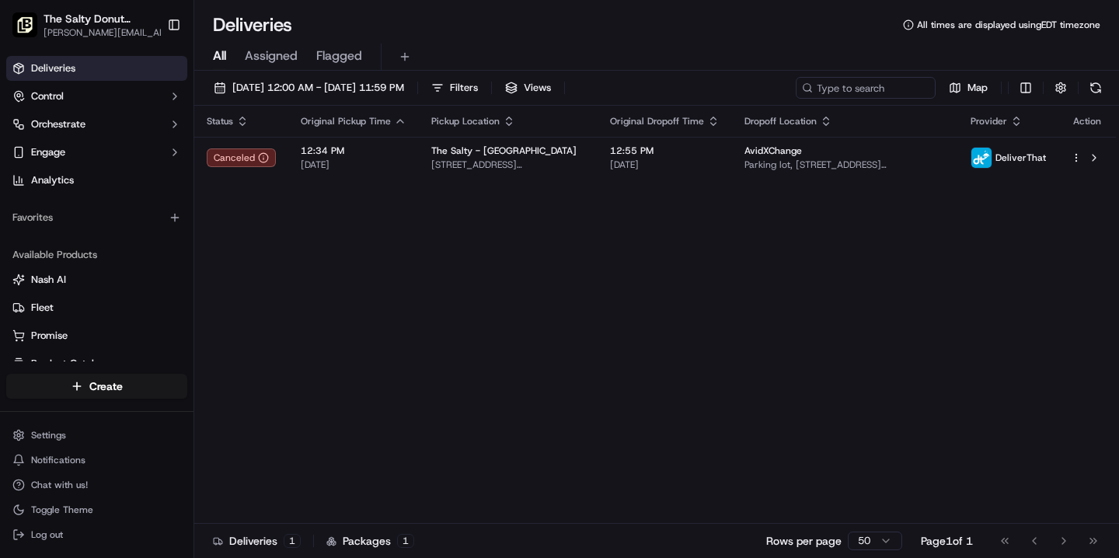
click at [99, 23] on span "The Salty Donut ([GEOGRAPHIC_DATA])" at bounding box center [101, 19] width 115 height 16
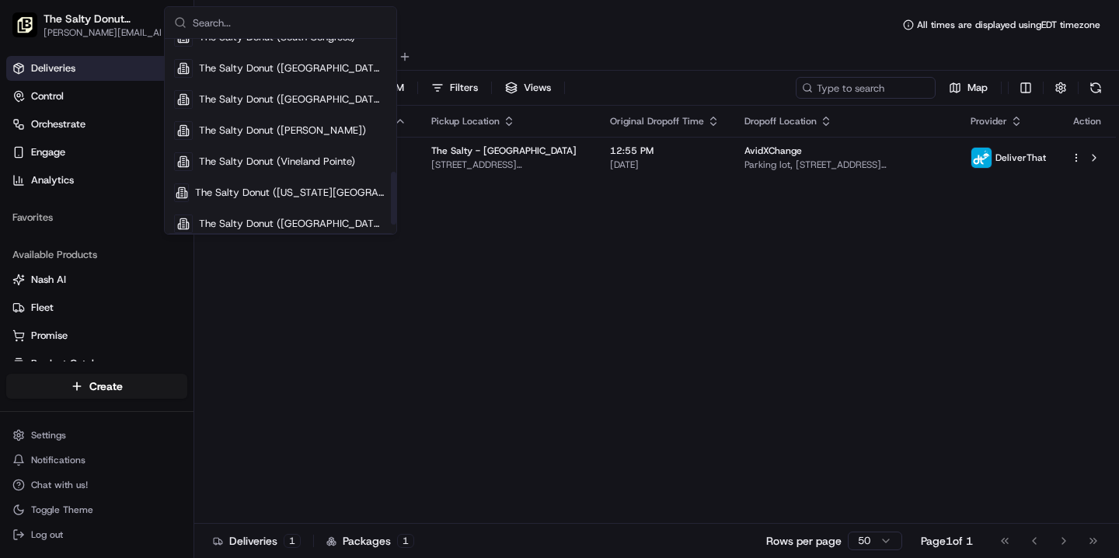
scroll to position [519, 0]
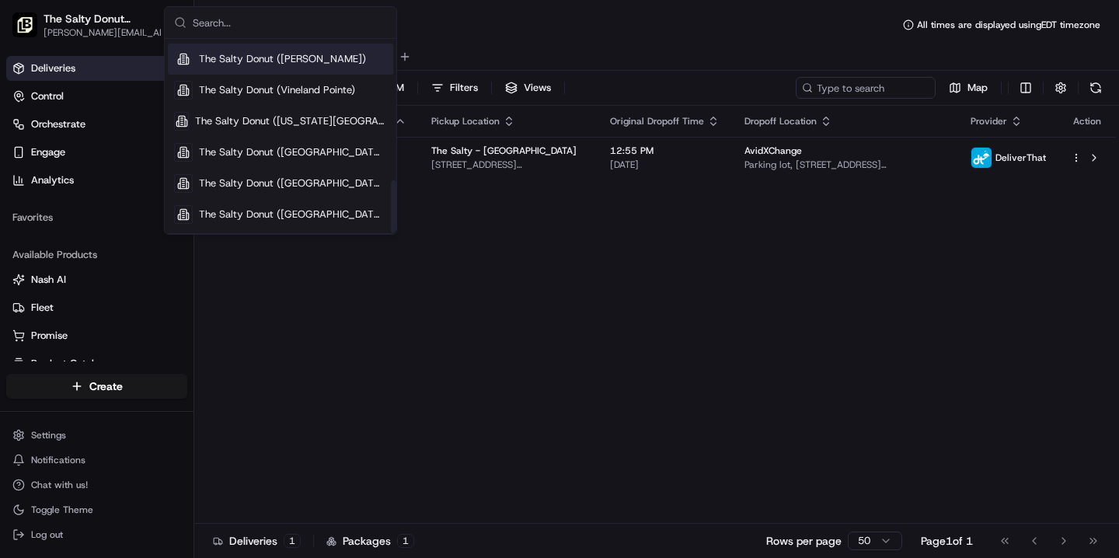
click at [278, 64] on span "The Salty Donut ([PERSON_NAME])" at bounding box center [282, 59] width 167 height 14
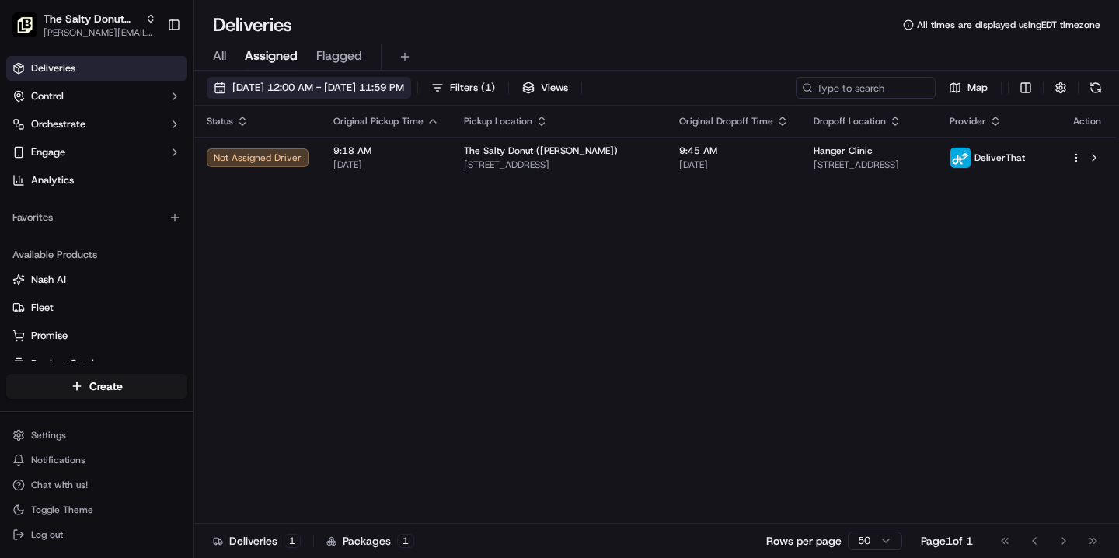
click at [333, 86] on span "[DATE] 12:00 AM - [DATE] 11:59 PM" at bounding box center [318, 88] width 172 height 14
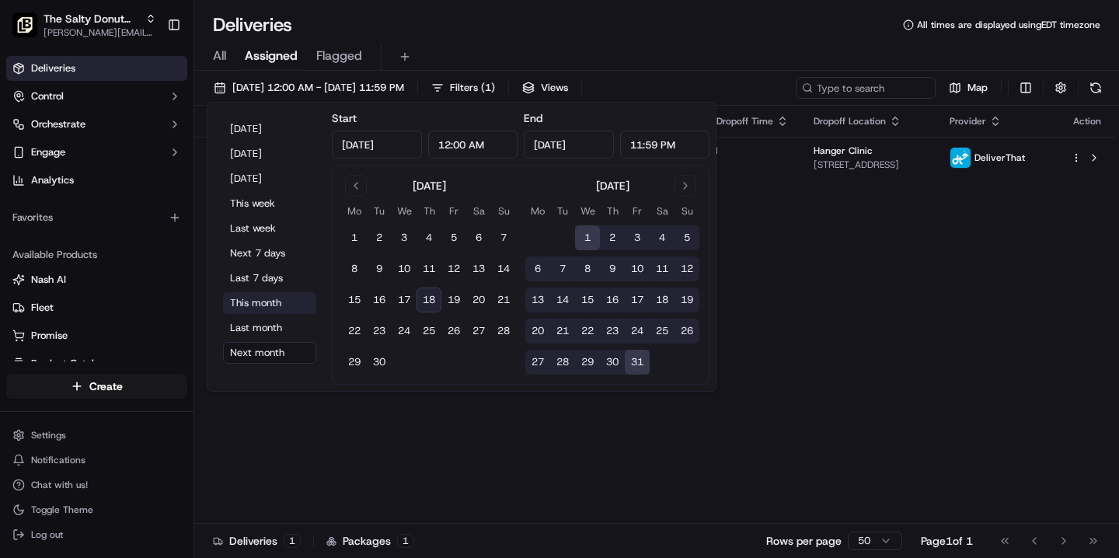
click at [280, 305] on button "This month" at bounding box center [269, 303] width 93 height 22
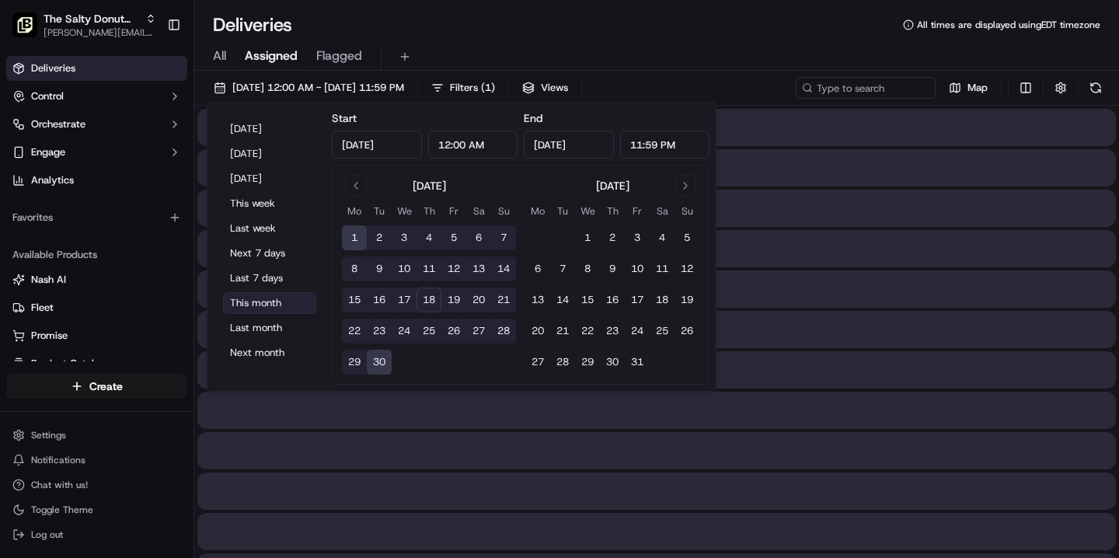
type input "[DATE]"
click at [510, 30] on div "Deliveries All times are displayed using EDT timezone" at bounding box center [656, 24] width 925 height 25
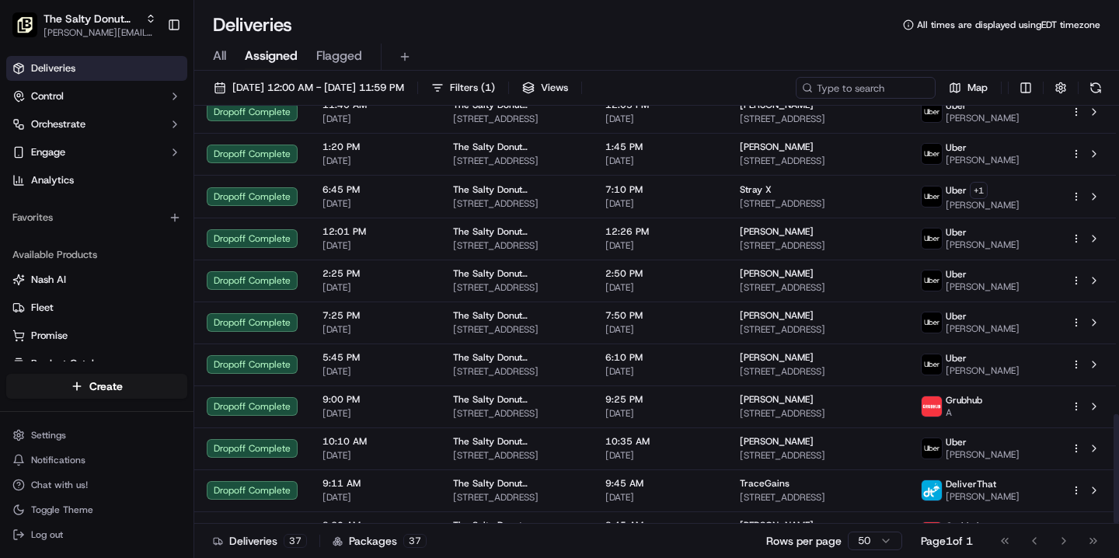
scroll to position [1175, 0]
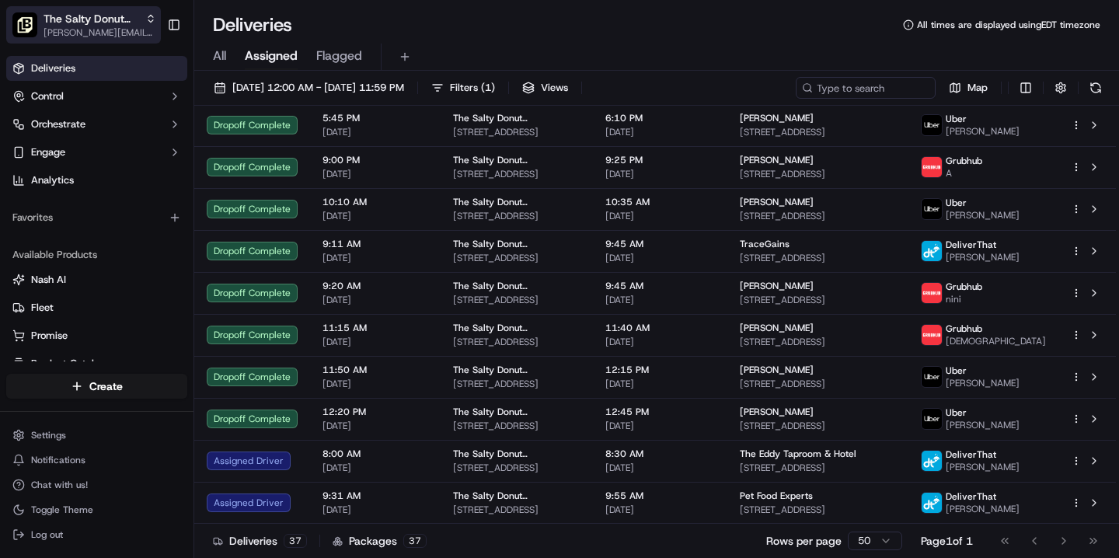
click at [109, 23] on span "The Salty Donut ([PERSON_NAME])" at bounding box center [92, 19] width 96 height 16
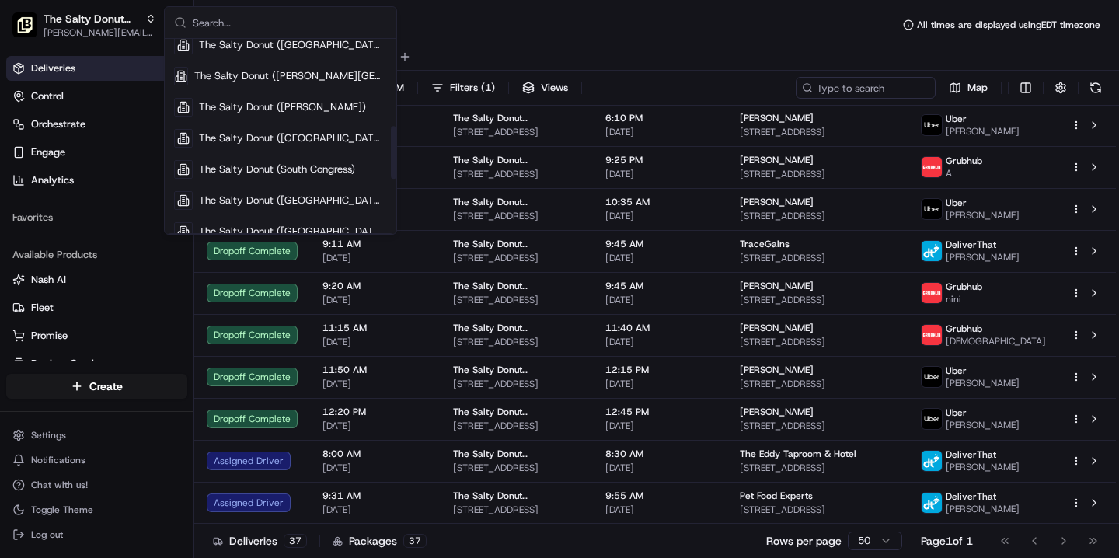
scroll to position [320, 0]
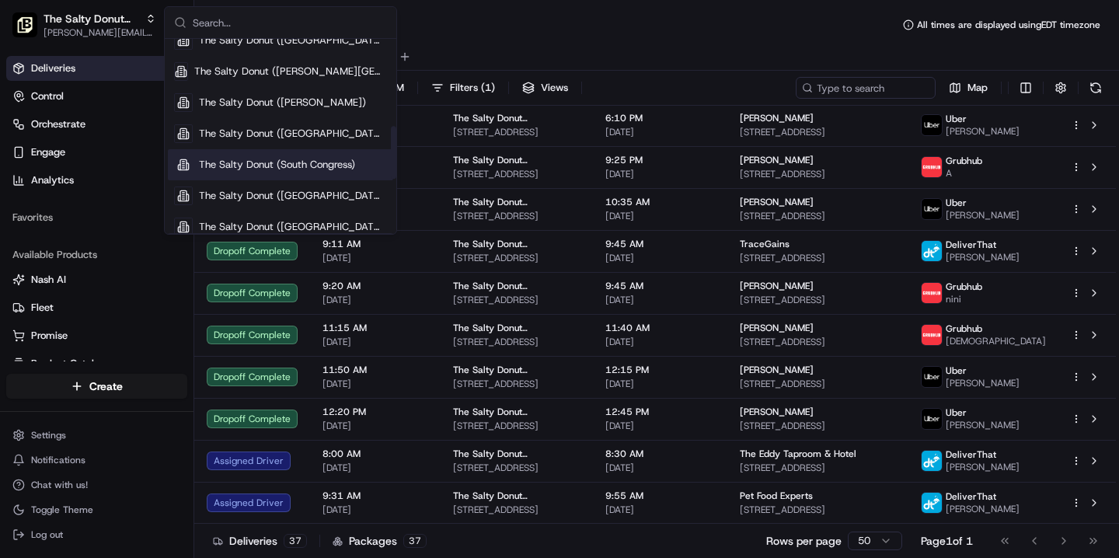
click at [280, 168] on span "The Salty Donut (South Congress)" at bounding box center [277, 165] width 156 height 14
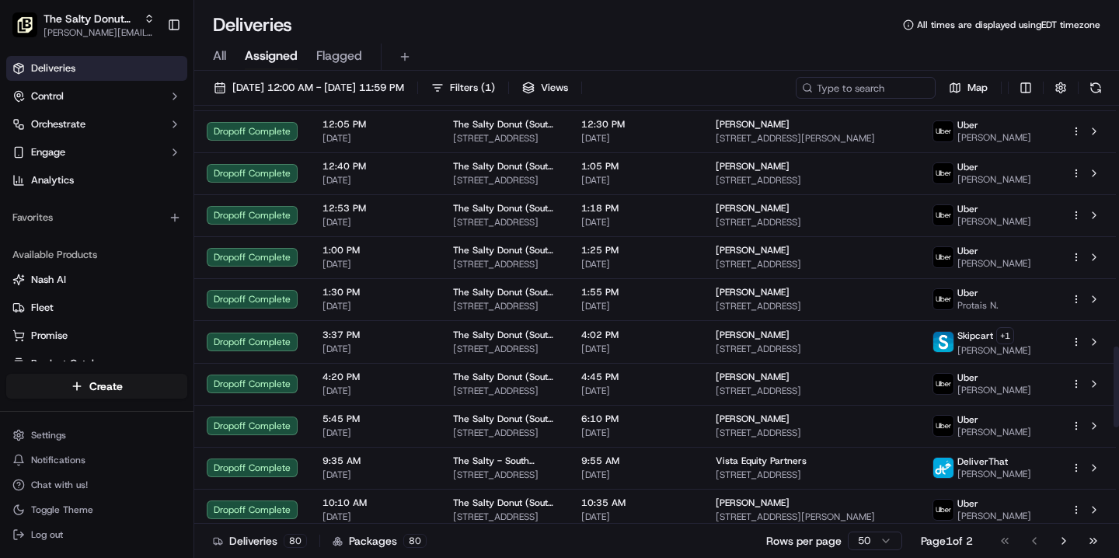
scroll to position [1738, 0]
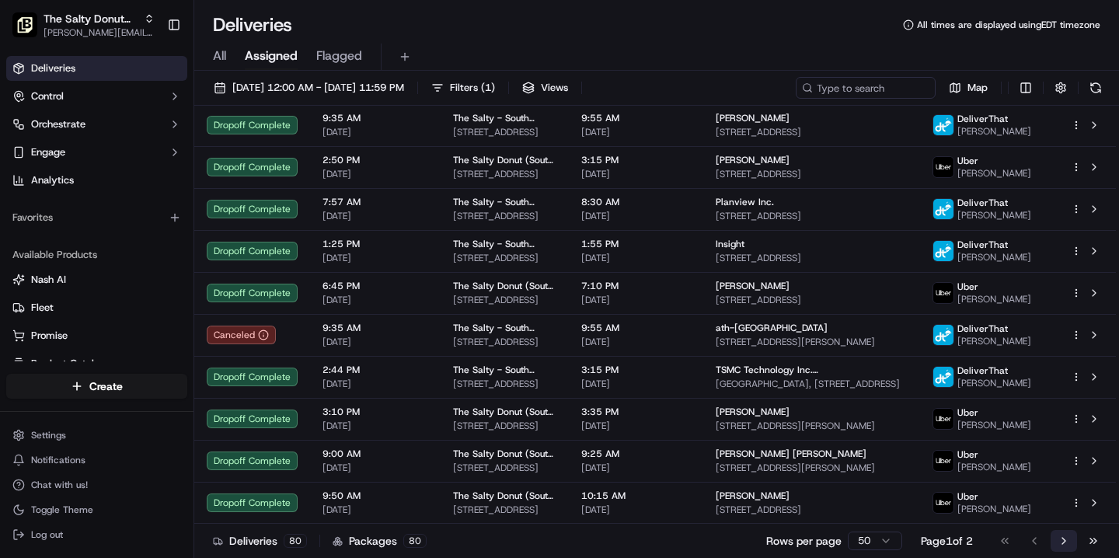
click at [1062, 541] on button "Go to next page" at bounding box center [1063, 541] width 26 height 22
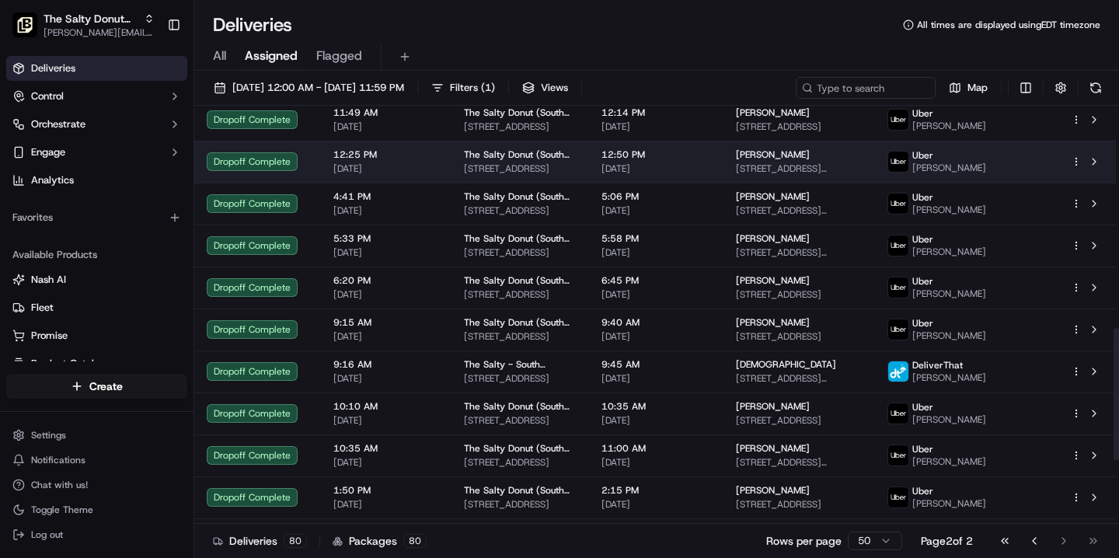
scroll to position [906, 0]
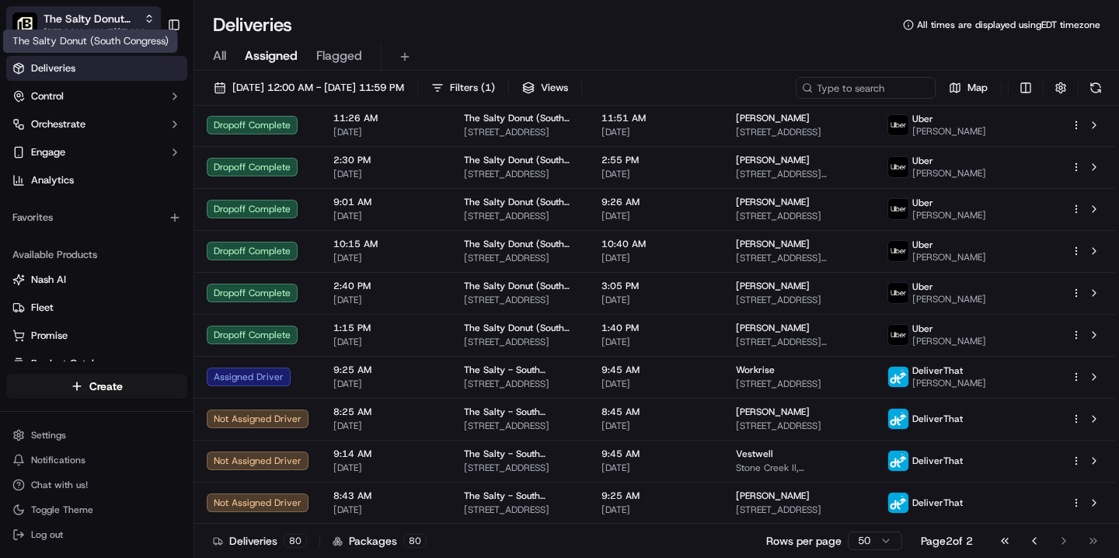
click at [118, 21] on span "The Salty Donut (South Congress)" at bounding box center [91, 19] width 94 height 16
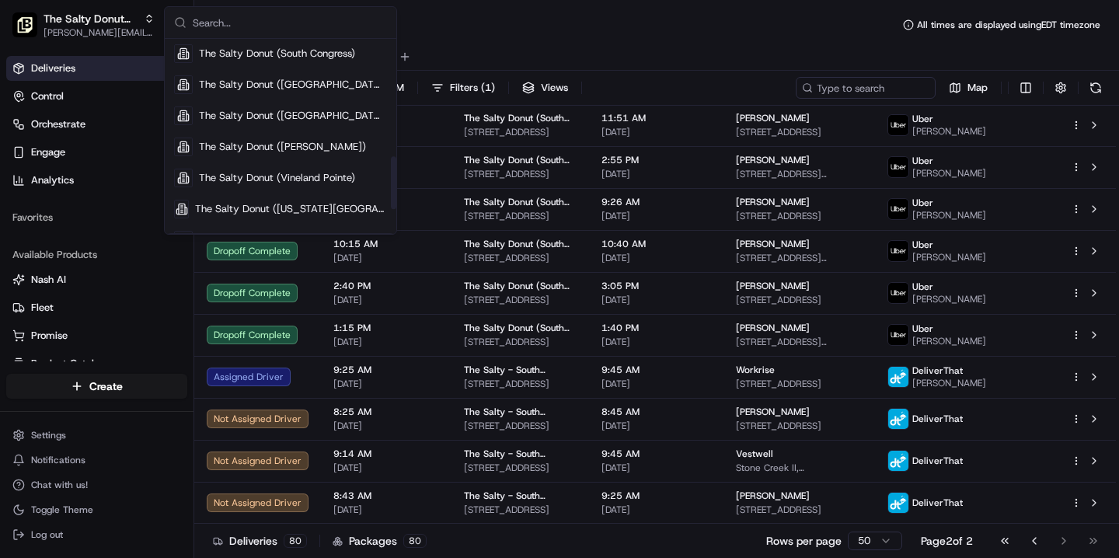
scroll to position [433, 0]
click at [288, 138] on span "The Salty Donut ([PERSON_NAME])" at bounding box center [282, 145] width 167 height 14
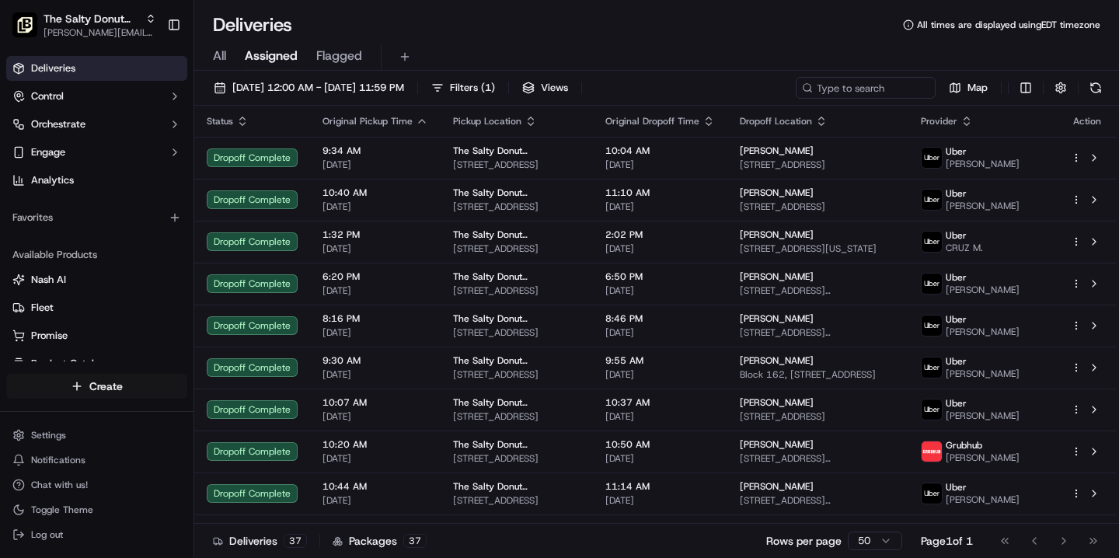
click at [117, 391] on html "The Salty Donut ([PERSON_NAME]) [PERSON_NAME][EMAIL_ADDRESS][DOMAIN_NAME] Toggl…" at bounding box center [559, 279] width 1119 height 558
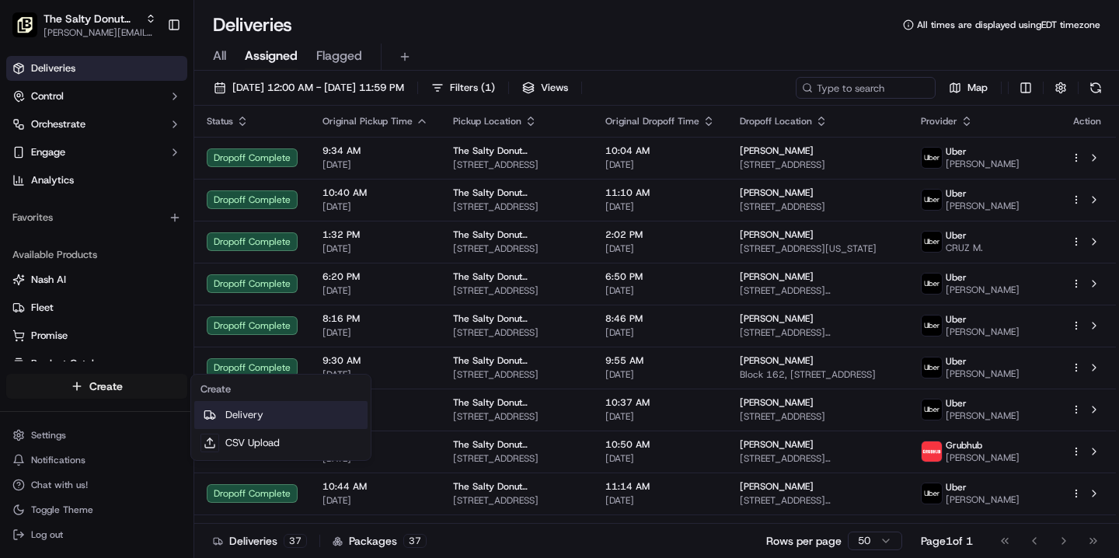
click at [253, 418] on link "Delivery" at bounding box center [280, 415] width 173 height 28
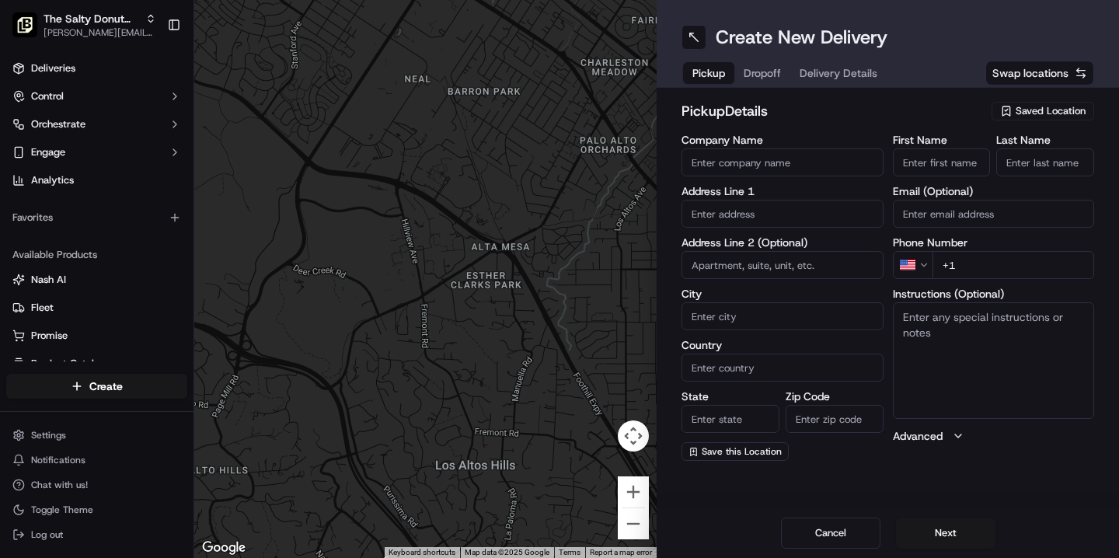
click at [1038, 110] on span "Saved Location" at bounding box center [1050, 111] width 70 height 14
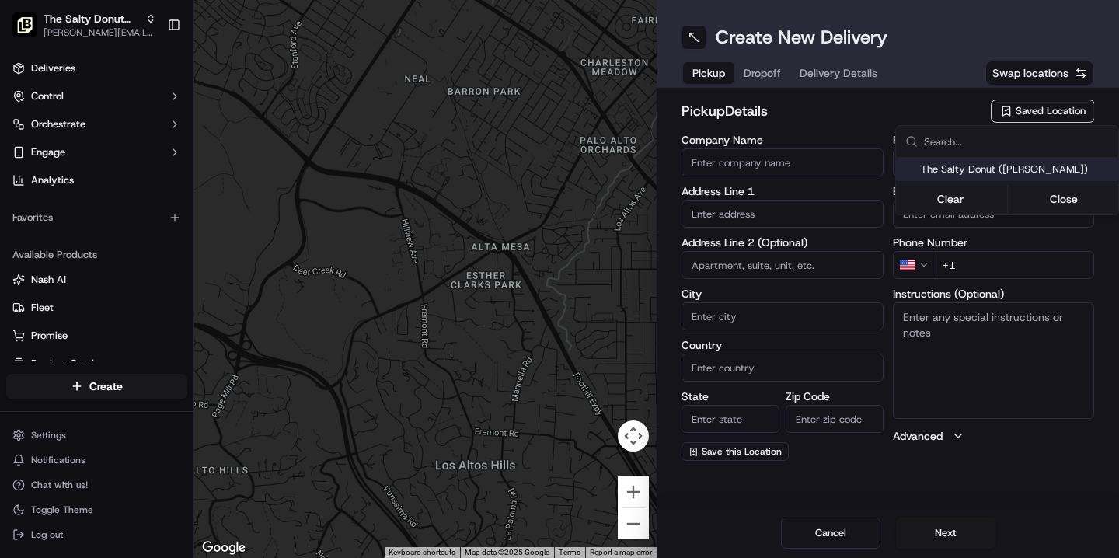
click at [984, 163] on span "The Salty Donut ([PERSON_NAME])" at bounding box center [1016, 169] width 191 height 14
type input "The Salty Donut ([PERSON_NAME])"
type input "[STREET_ADDRESS]"
type input "Suite 100"
type input "[GEOGRAPHIC_DATA]"
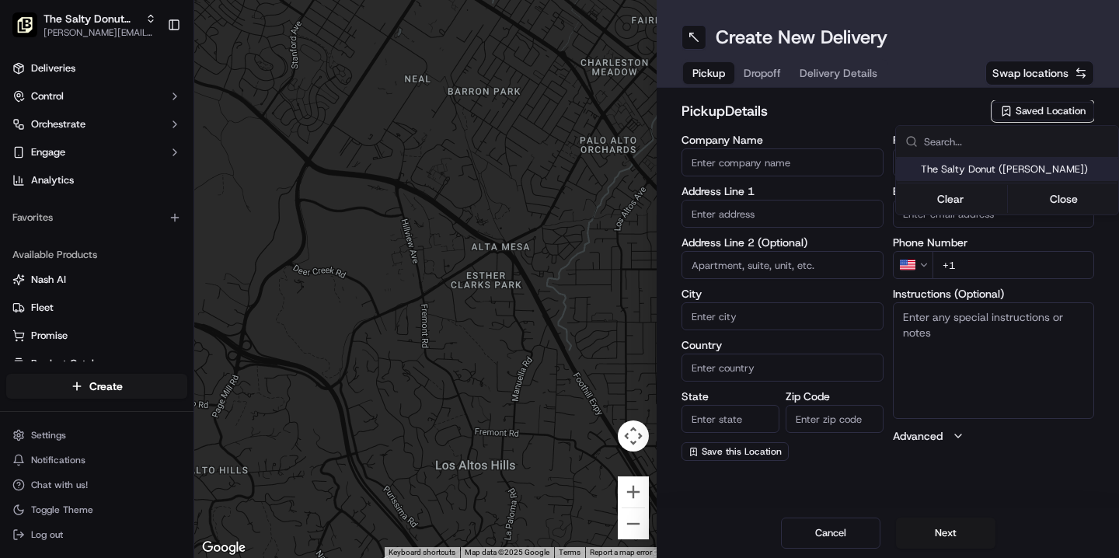
type input "US"
type input "CO"
type input "80212"
type input "The Salty"
type input "Donut"
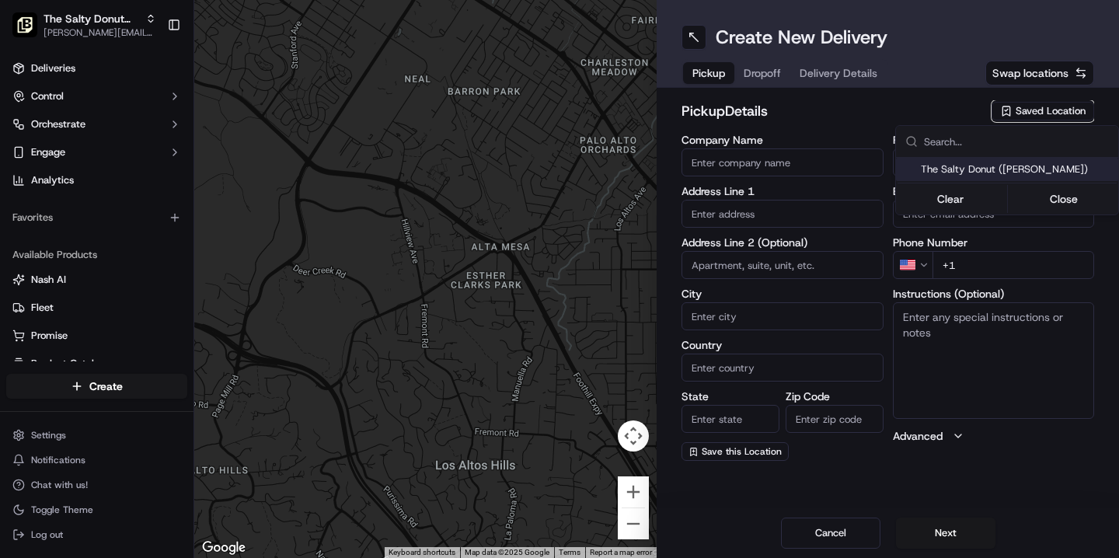
type input "[PHONE_NUMBER]"
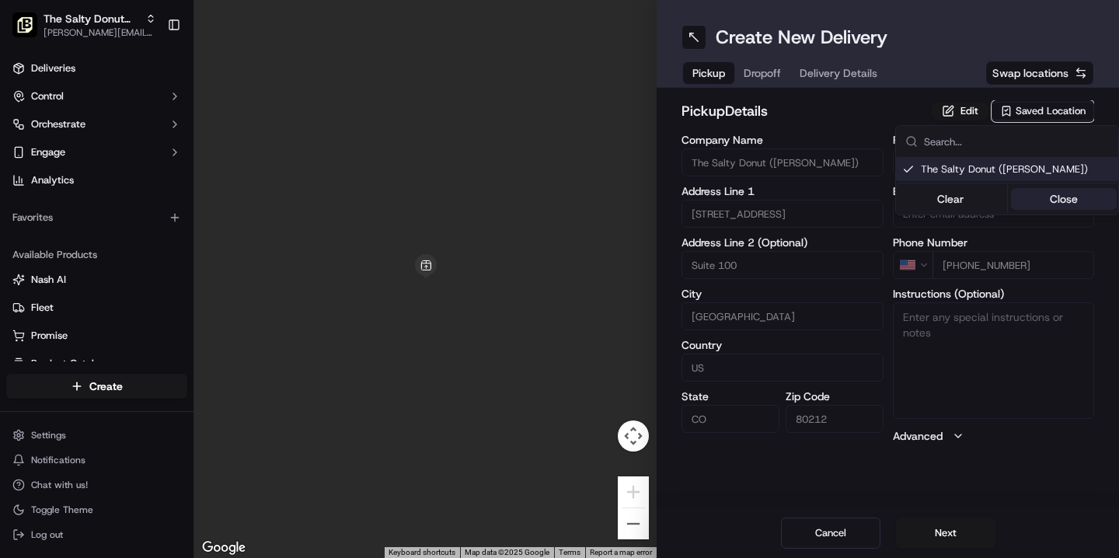
click at [1051, 204] on button "Close" at bounding box center [1064, 199] width 106 height 22
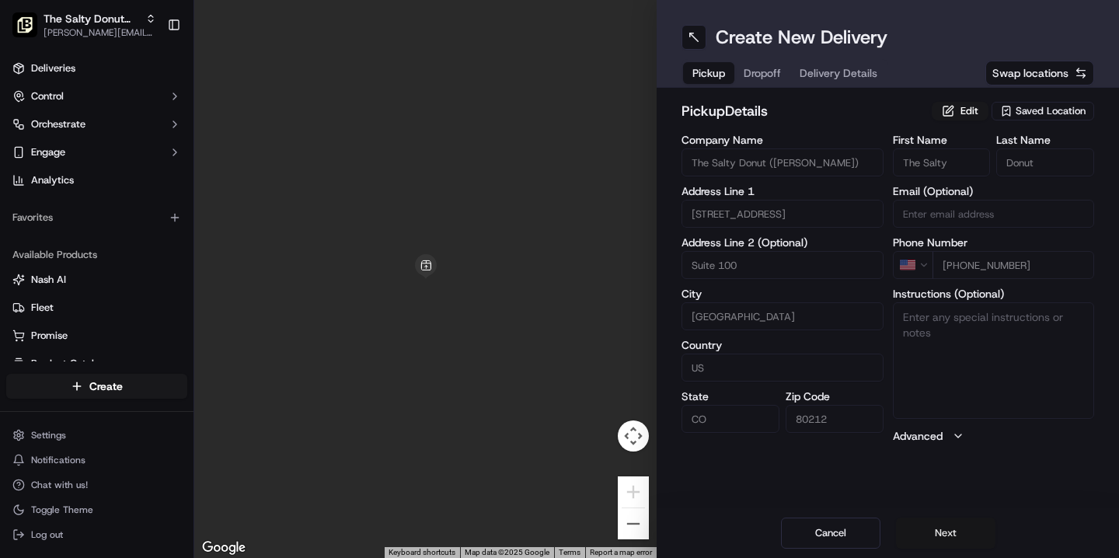
click at [949, 541] on button "Next" at bounding box center [945, 532] width 99 height 31
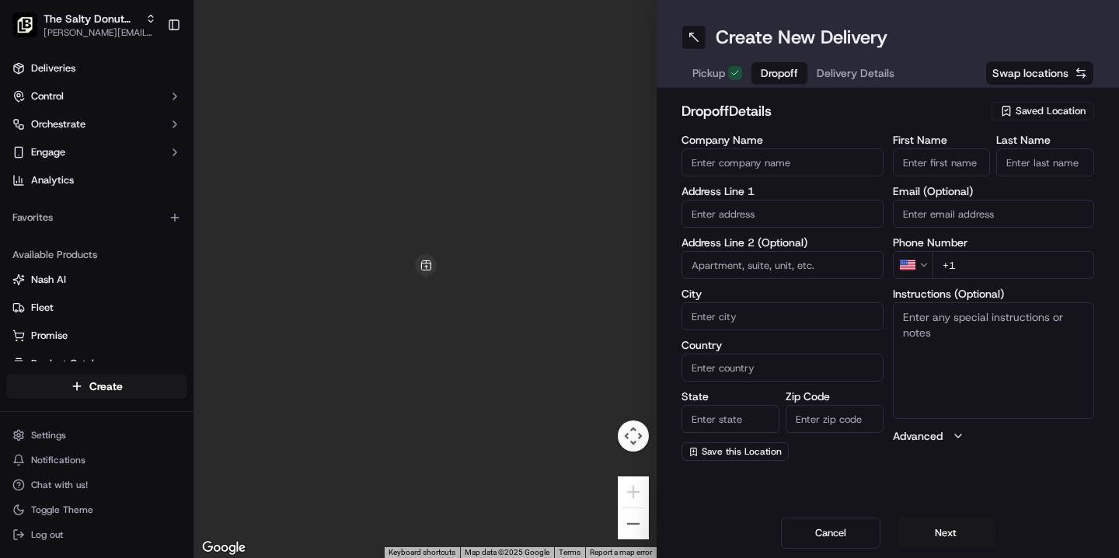
click at [772, 160] on input "Company Name" at bounding box center [782, 162] width 202 height 28
type input "M&N Plumbing Supply Co."
click at [733, 207] on input "text" at bounding box center [782, 214] width 202 height 28
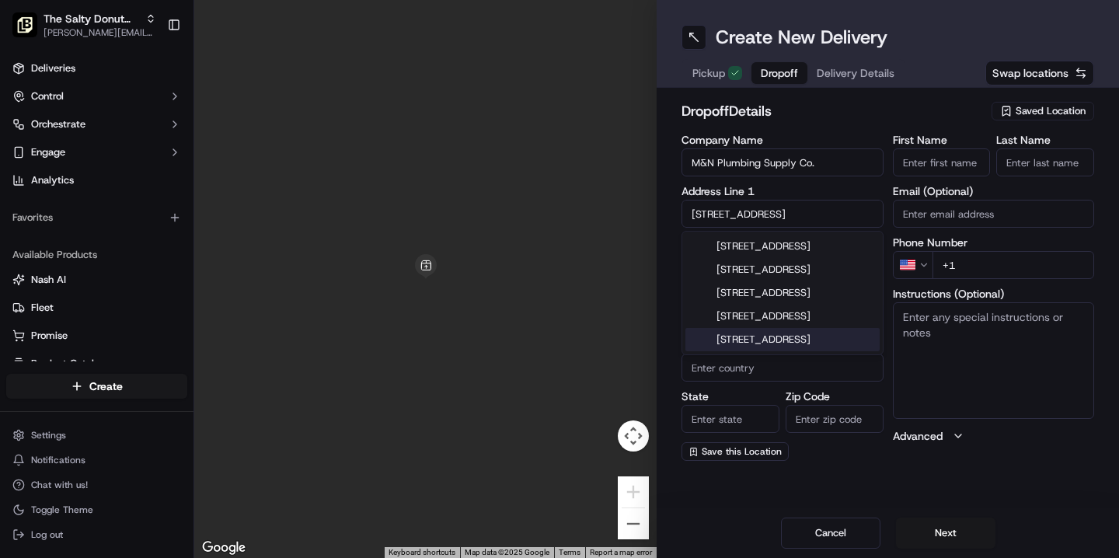
click at [804, 351] on div "[STREET_ADDRESS]" at bounding box center [782, 339] width 194 height 23
type input "[STREET_ADDRESS]"
type input "[GEOGRAPHIC_DATA]"
type input "CO"
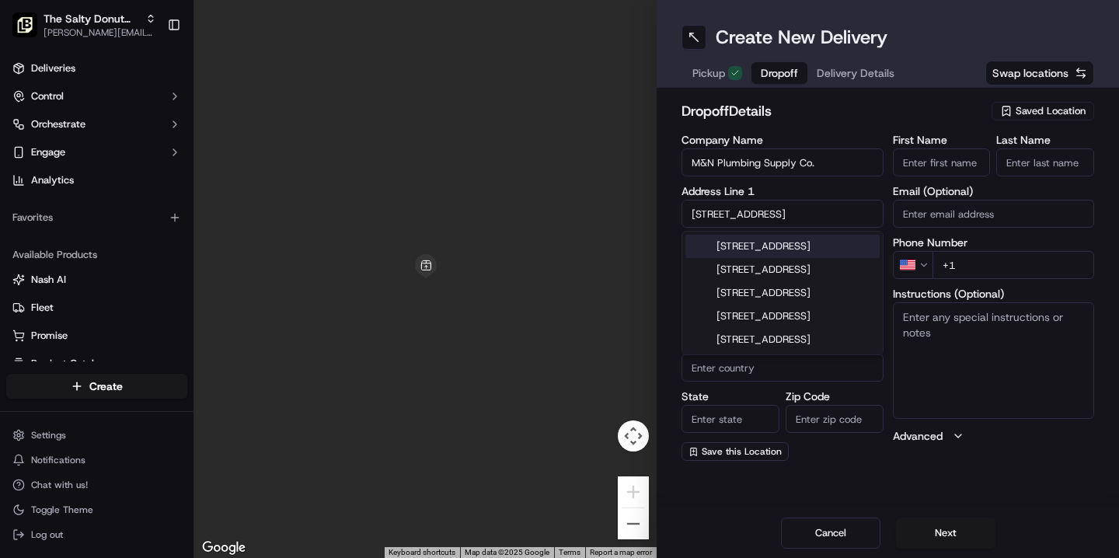
type input "80216"
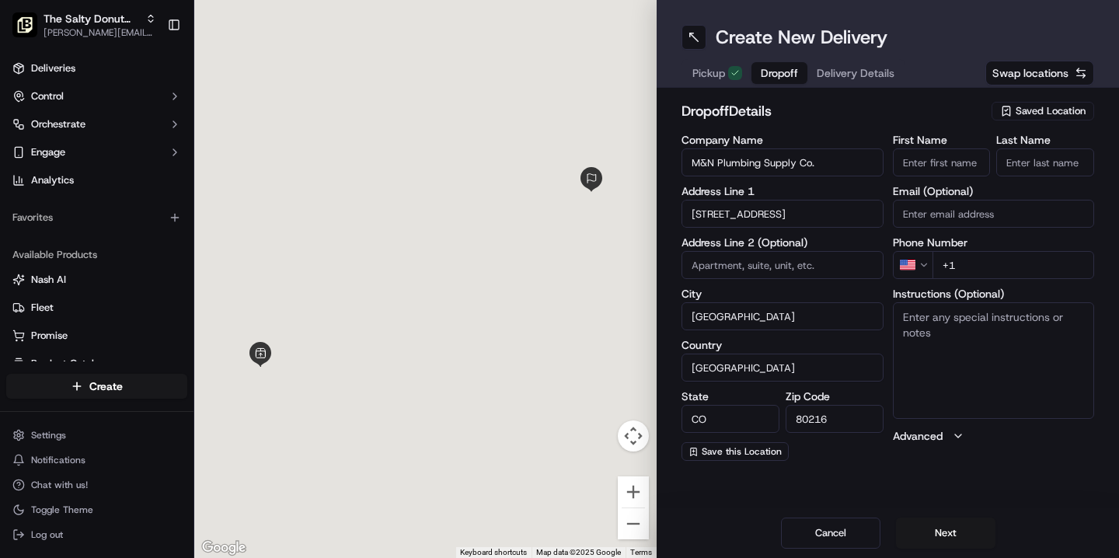
type input "[STREET_ADDRESS]"
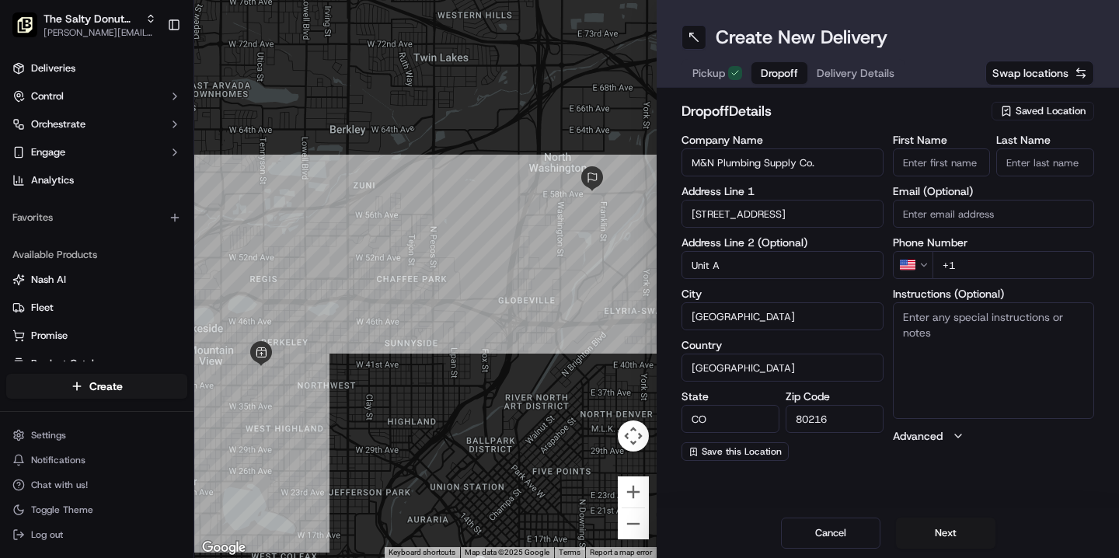
type input "Unit A"
click at [920, 321] on textarea "Instructions (Optional)" at bounding box center [994, 360] width 202 height 117
paste textarea "There is a WILL-CALL sign above the two glass doors that you will enter through."
type textarea "Please handle with care. There is a WILL-CALL sign above the two glass doors th…"
click at [974, 263] on input "+1" at bounding box center [1013, 265] width 162 height 28
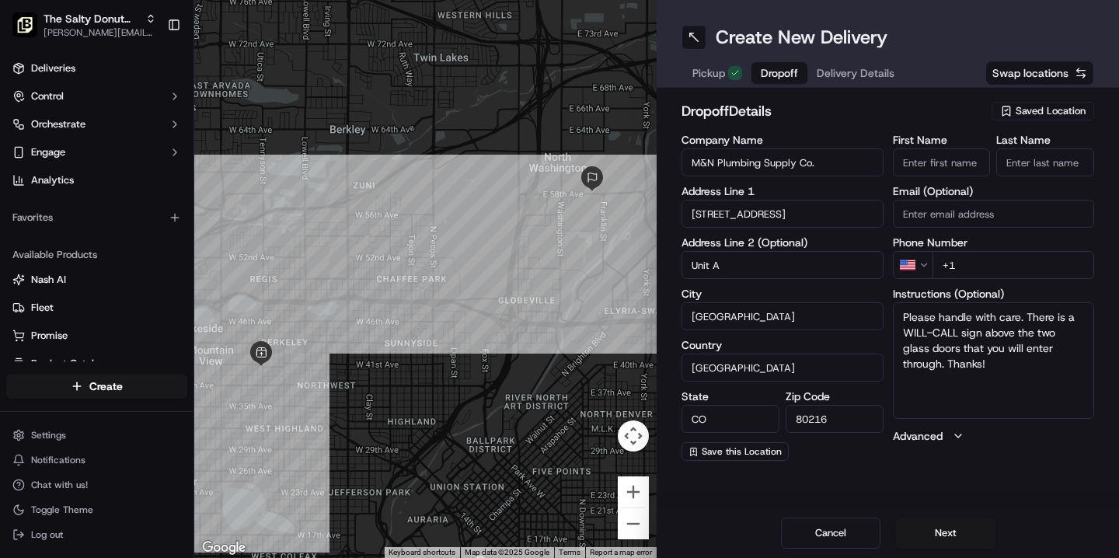
paste input "[PHONE_NUMBER]"
type input "[PHONE_NUMBER]"
click at [933, 164] on input "First Name" at bounding box center [942, 162] width 98 height 28
type input "[PERSON_NAME]"
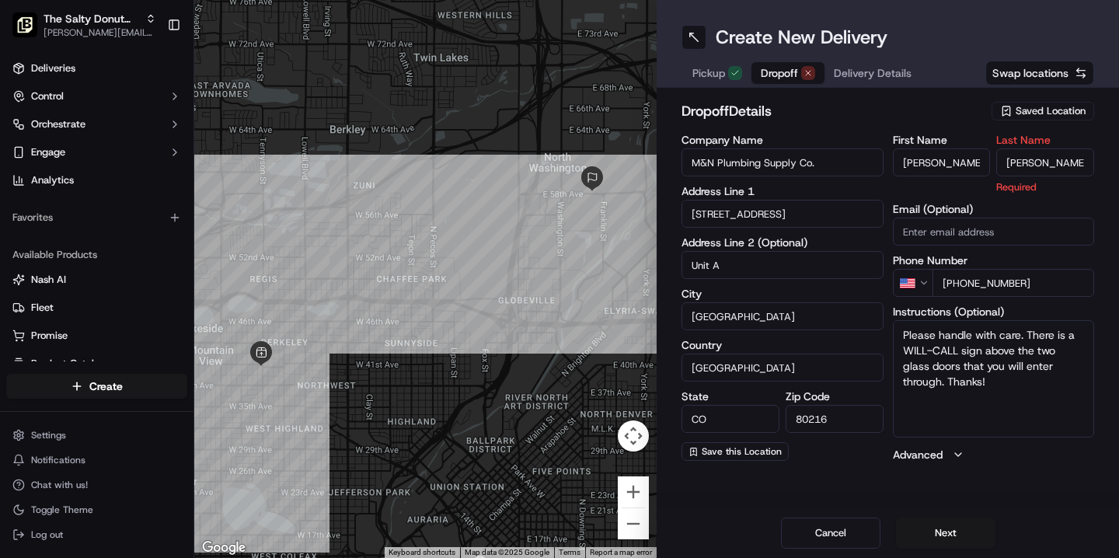
type input "[PERSON_NAME]"
click at [931, 504] on div "Create New Delivery Pickup Dropoff Delivery Details Swap locations dropoff Deta…" at bounding box center [888, 279] width 462 height 558
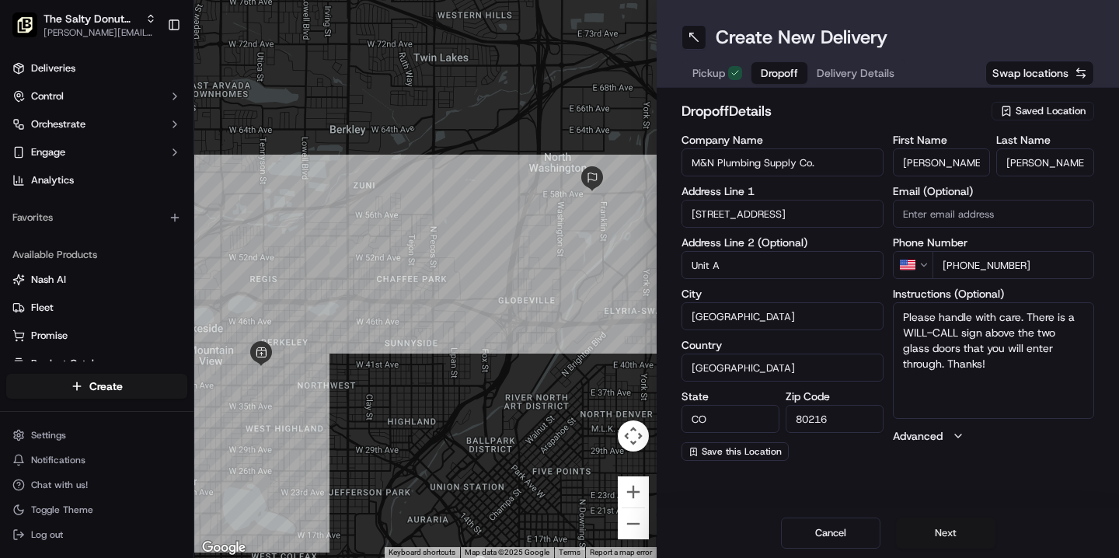
click at [940, 531] on button "Next" at bounding box center [945, 532] width 99 height 31
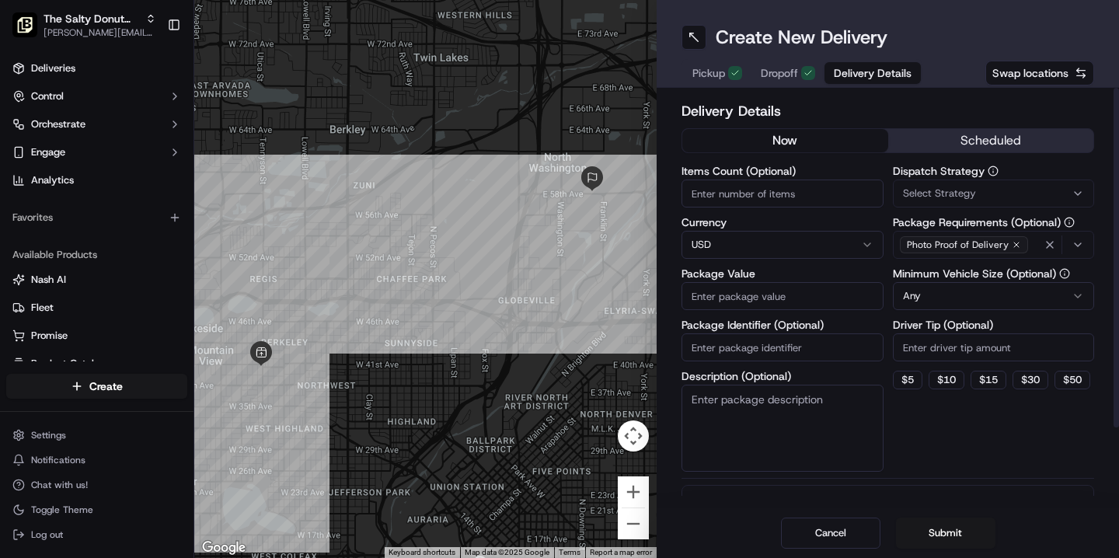
click at [990, 133] on button "scheduled" at bounding box center [991, 140] width 206 height 23
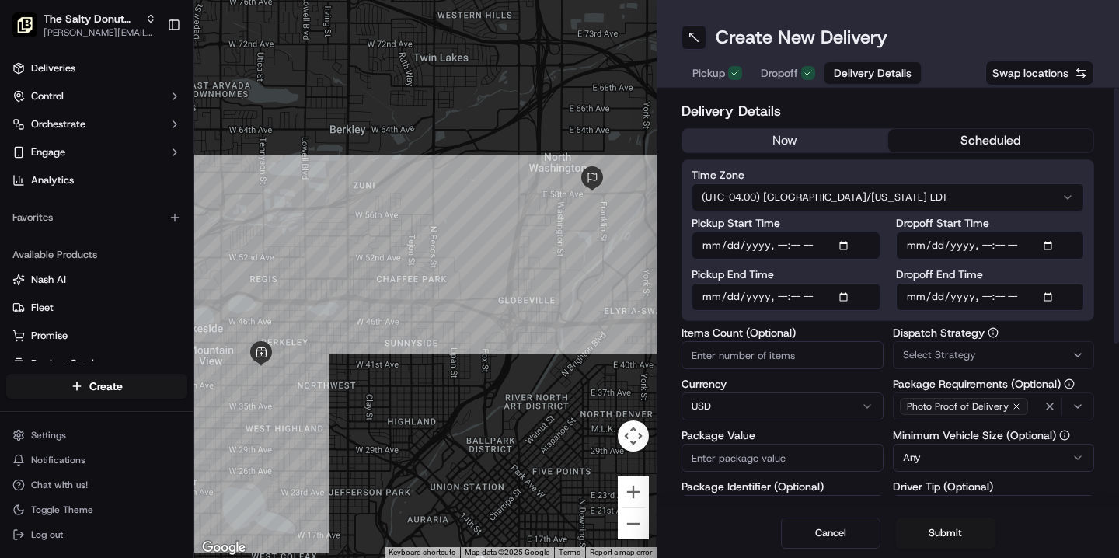
click at [920, 198] on html "The Salty Donut ([PERSON_NAME]) [PERSON_NAME][EMAIL_ADDRESS][DOMAIN_NAME] Toggl…" at bounding box center [559, 279] width 1119 height 558
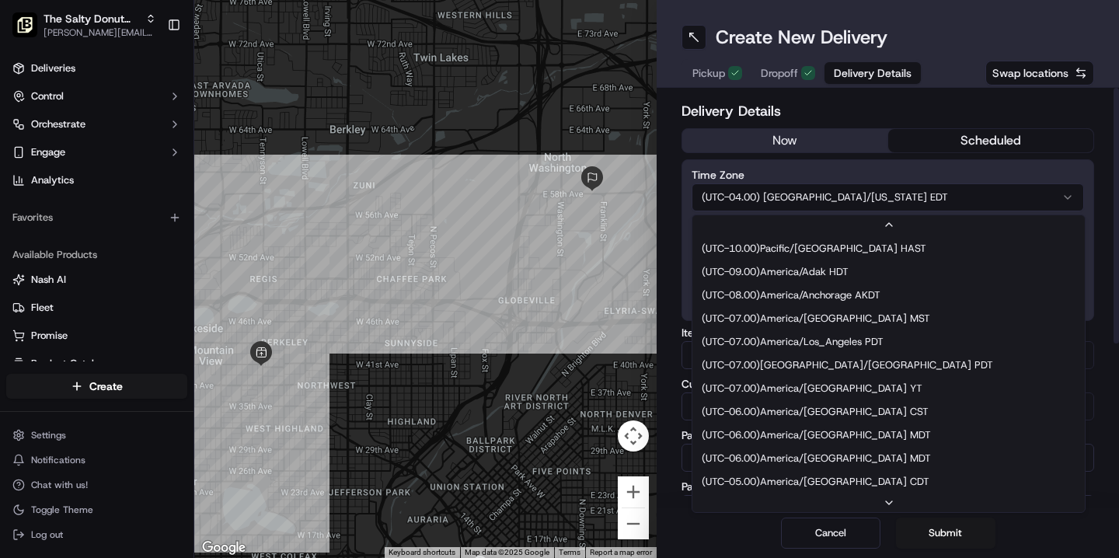
scroll to position [117, 0]
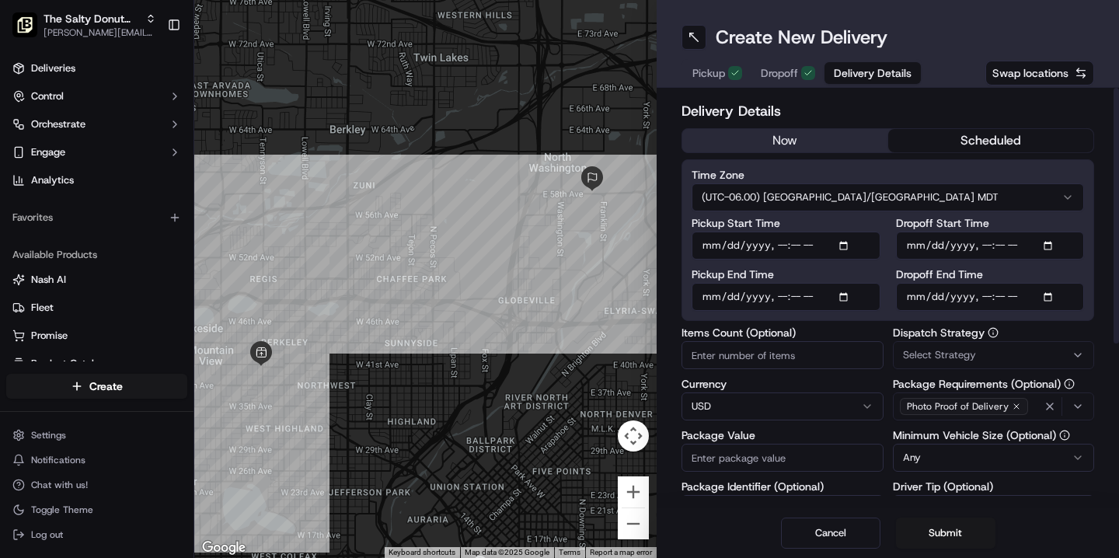
click at [917, 243] on input "Dropoff Start Time" at bounding box center [990, 246] width 189 height 28
type input "[DATE]T06:50"
click at [913, 298] on input "Dropoff End Time" at bounding box center [990, 297] width 189 height 28
type input "[DATE]T07:00"
click at [915, 356] on span "Select Strategy" at bounding box center [939, 355] width 73 height 14
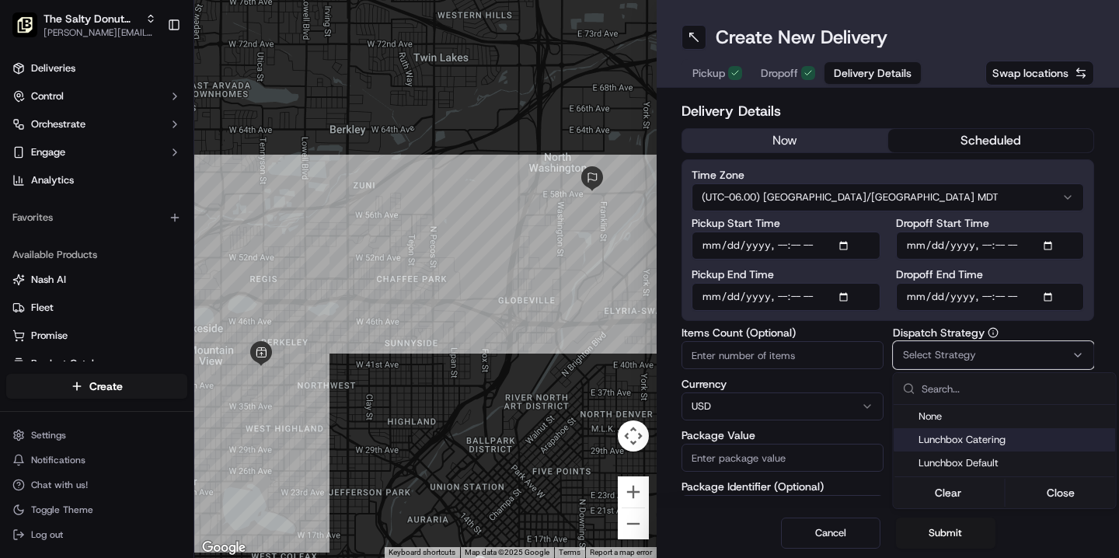
click at [946, 437] on span "Lunchbox Catering" at bounding box center [1013, 440] width 191 height 14
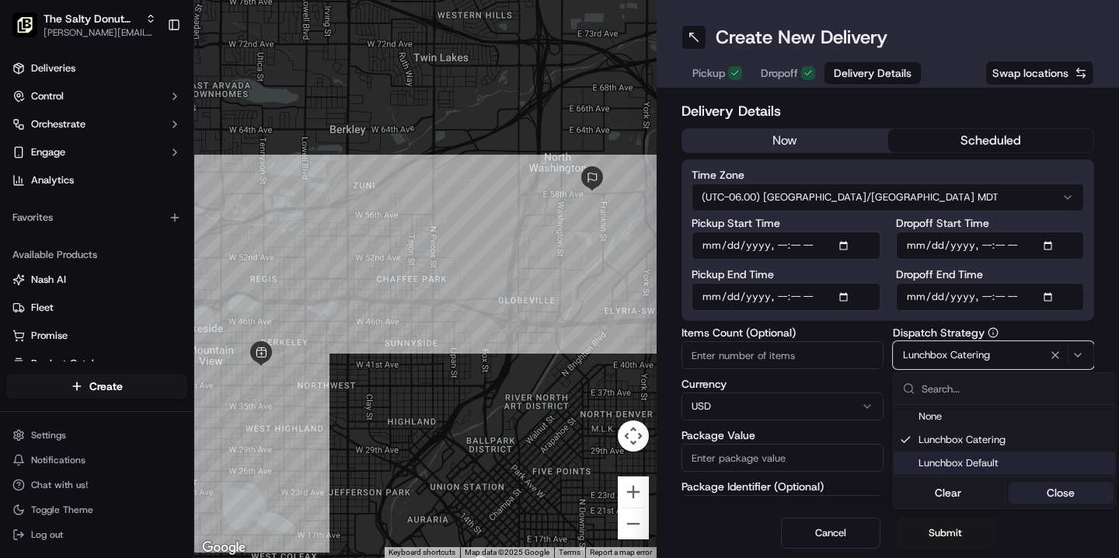
click at [1054, 490] on button "Close" at bounding box center [1061, 493] width 106 height 22
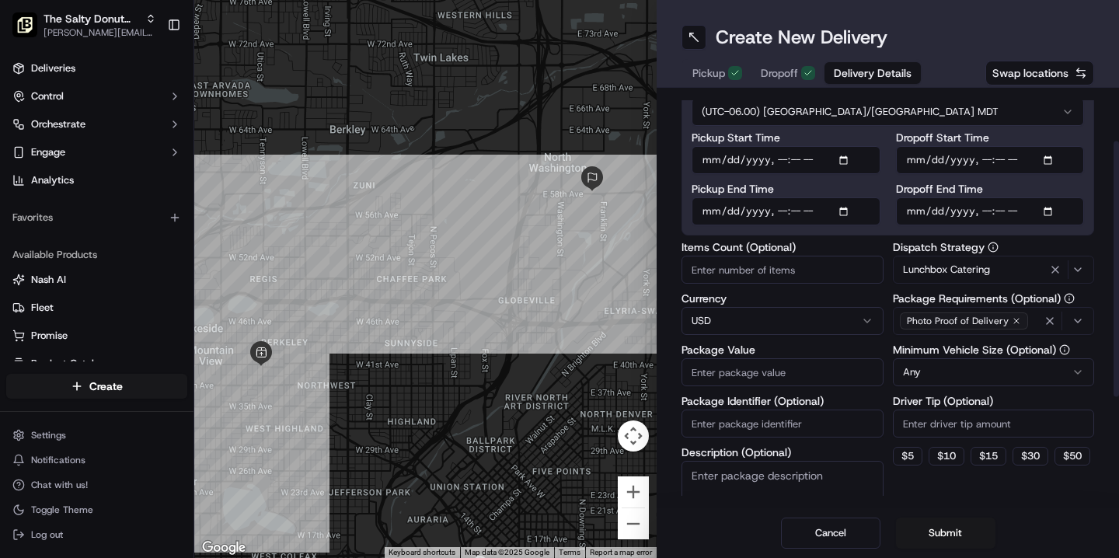
scroll to position [87, 0]
click at [953, 452] on button "$ 10" at bounding box center [946, 454] width 36 height 19
type input "10"
click at [783, 474] on textarea "Description (Optional)" at bounding box center [782, 502] width 202 height 87
type textarea "Donuts"
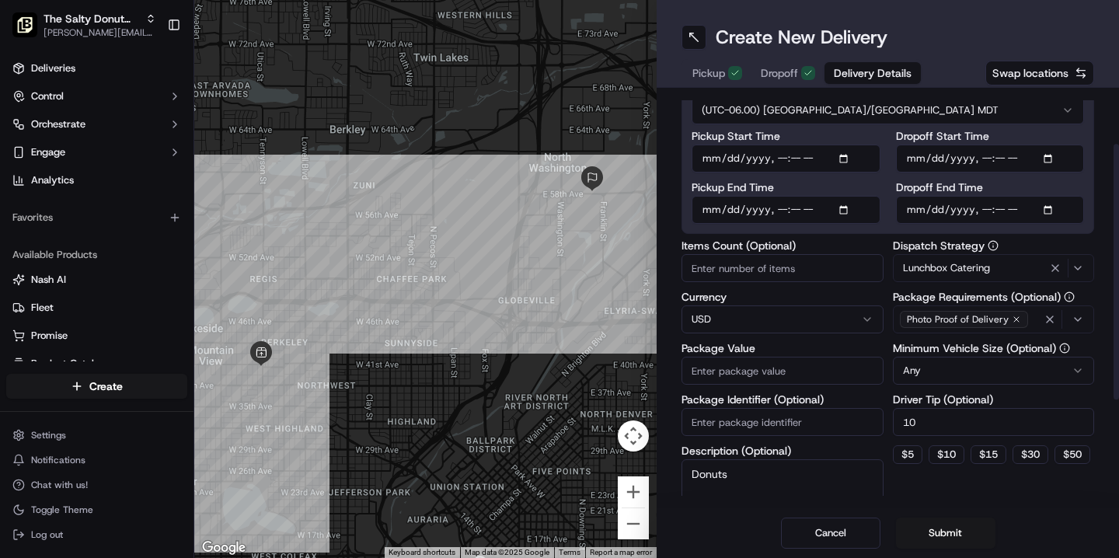
click at [722, 371] on input "Package Value" at bounding box center [782, 371] width 202 height 28
type input "205"
click at [984, 492] on div "Dispatch Strategy Lunchbox Catering Package Requirements (Optional) Photo Proof…" at bounding box center [994, 393] width 202 height 306
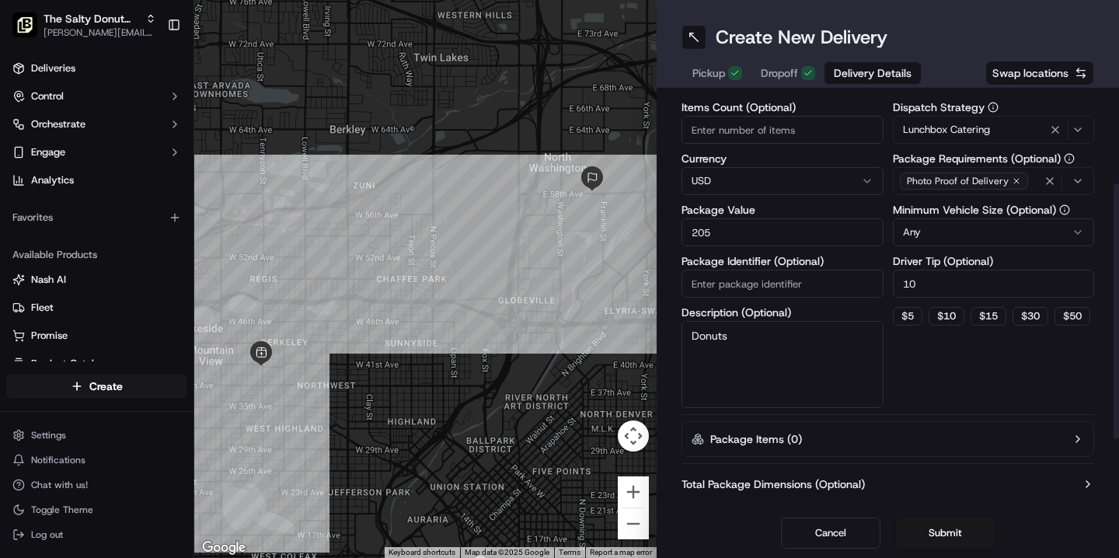
scroll to position [256, 0]
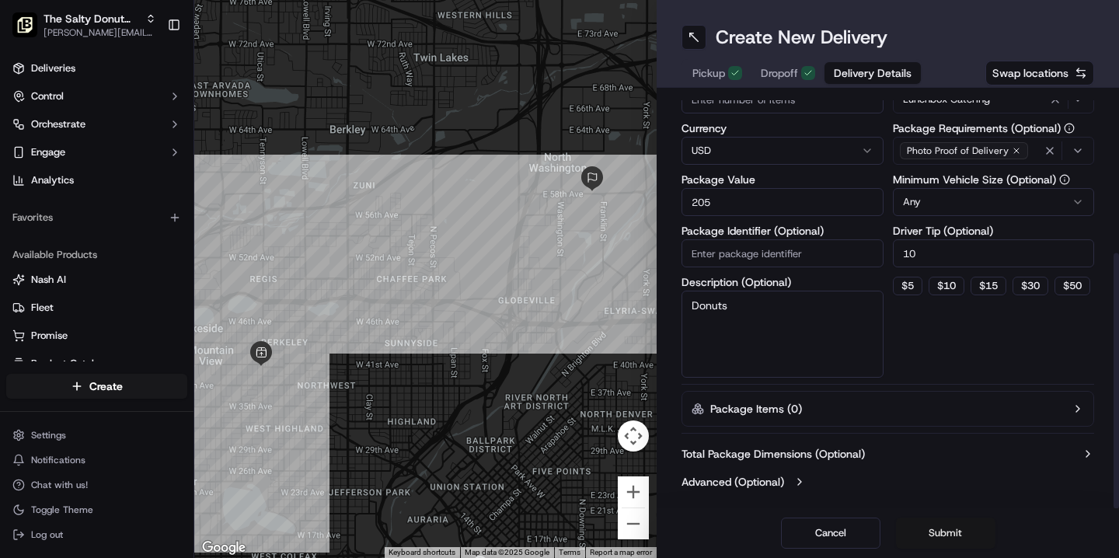
click at [933, 531] on button "Submit" at bounding box center [945, 532] width 99 height 31
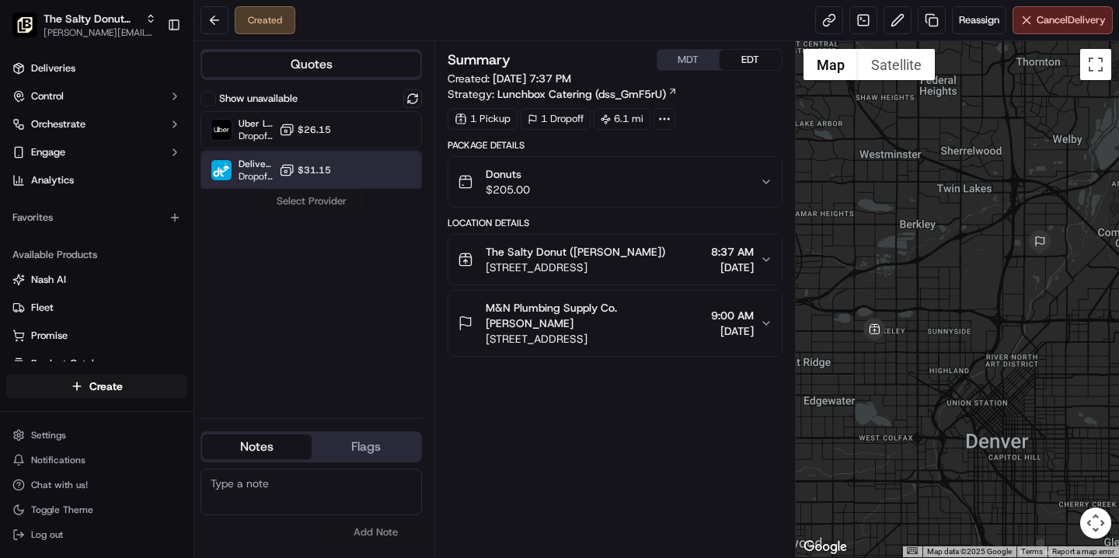
click at [360, 169] on div "DeliverThat Dropoff ETA - $31.15" at bounding box center [310, 170] width 221 height 37
click at [324, 206] on button "Assign Provider" at bounding box center [311, 201] width 110 height 19
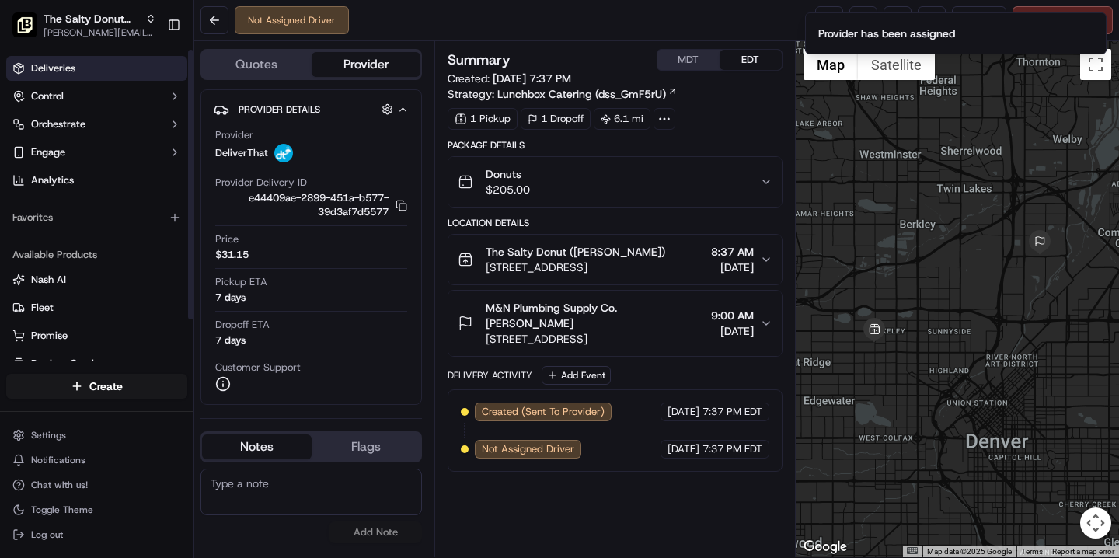
click at [108, 69] on link "Deliveries" at bounding box center [96, 68] width 181 height 25
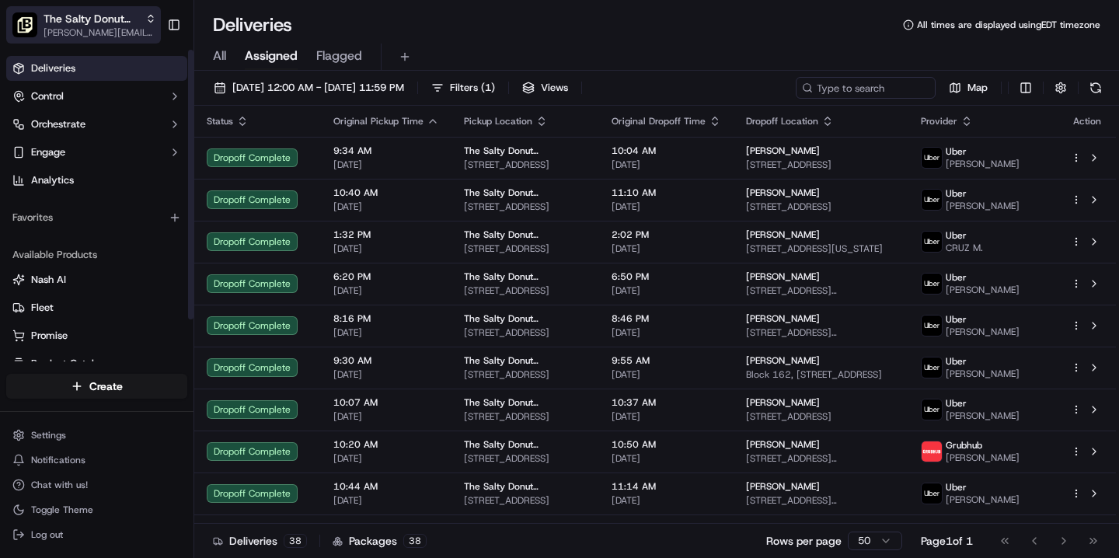
click at [120, 27] on span "[PERSON_NAME][EMAIL_ADDRESS][DOMAIN_NAME]" at bounding box center [100, 32] width 113 height 12
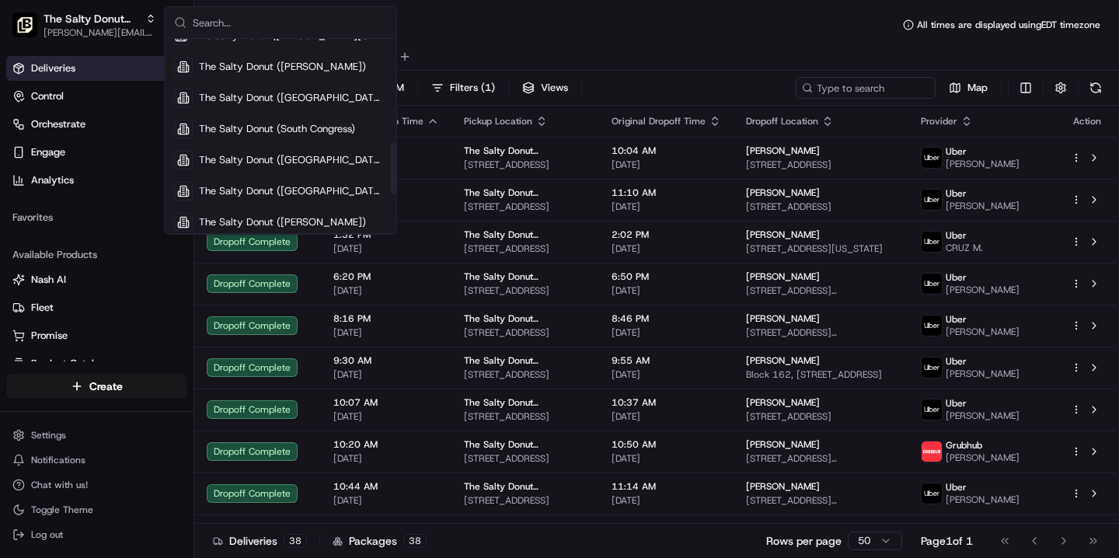
scroll to position [383, 0]
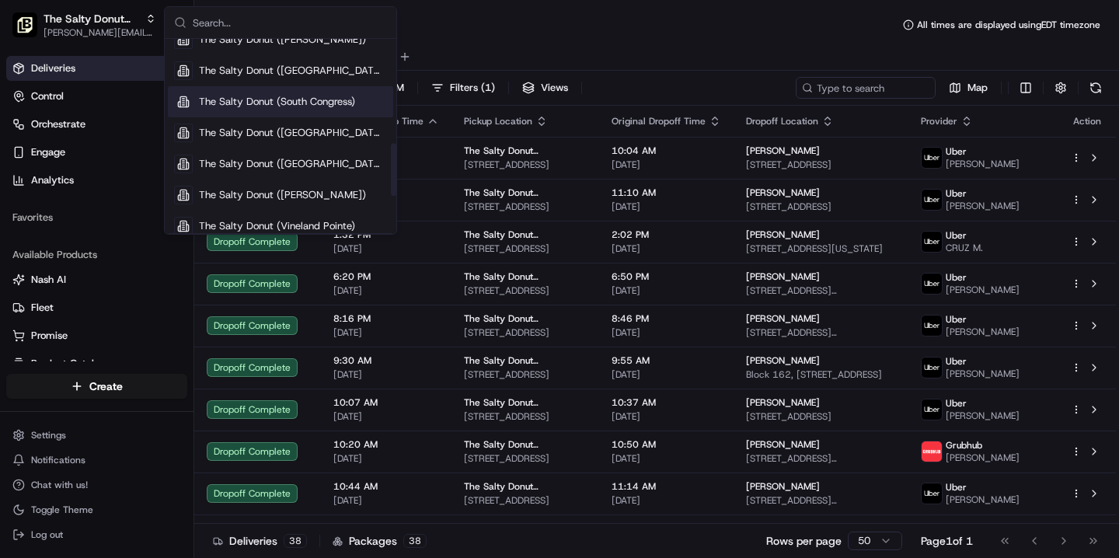
click at [295, 102] on span "The Salty Donut (South Congress)" at bounding box center [277, 102] width 156 height 14
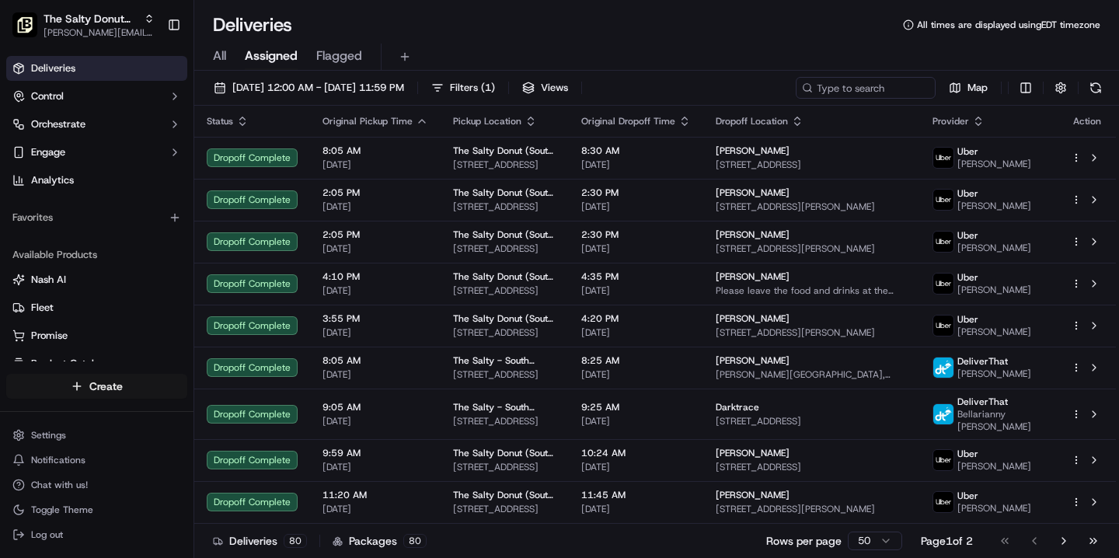
click at [123, 394] on html "The Salty Donut (South Congress) [PERSON_NAME][EMAIL_ADDRESS][DOMAIN_NAME] Togg…" at bounding box center [559, 279] width 1119 height 558
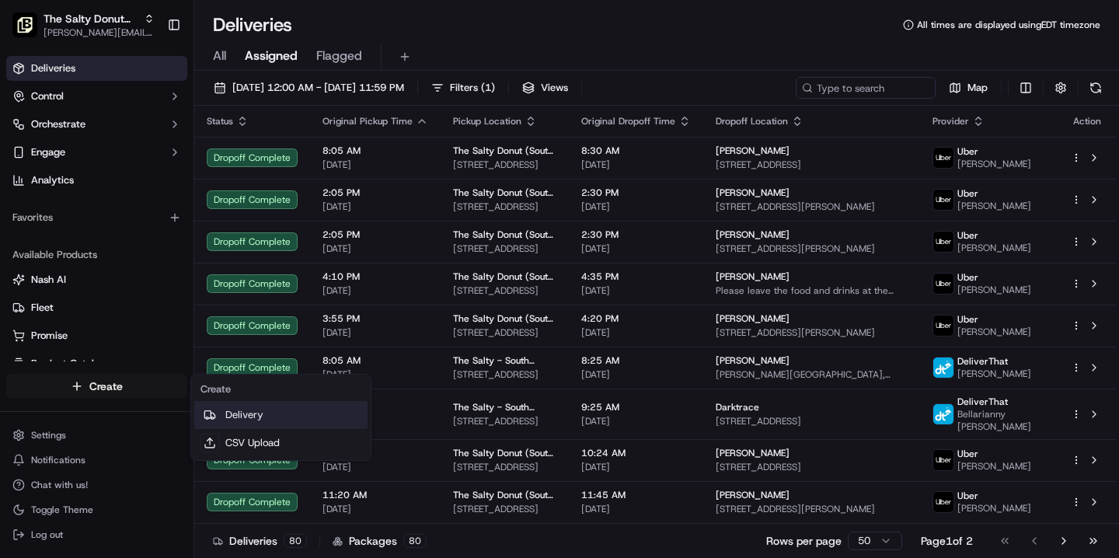
click at [238, 414] on link "Delivery" at bounding box center [280, 415] width 173 height 28
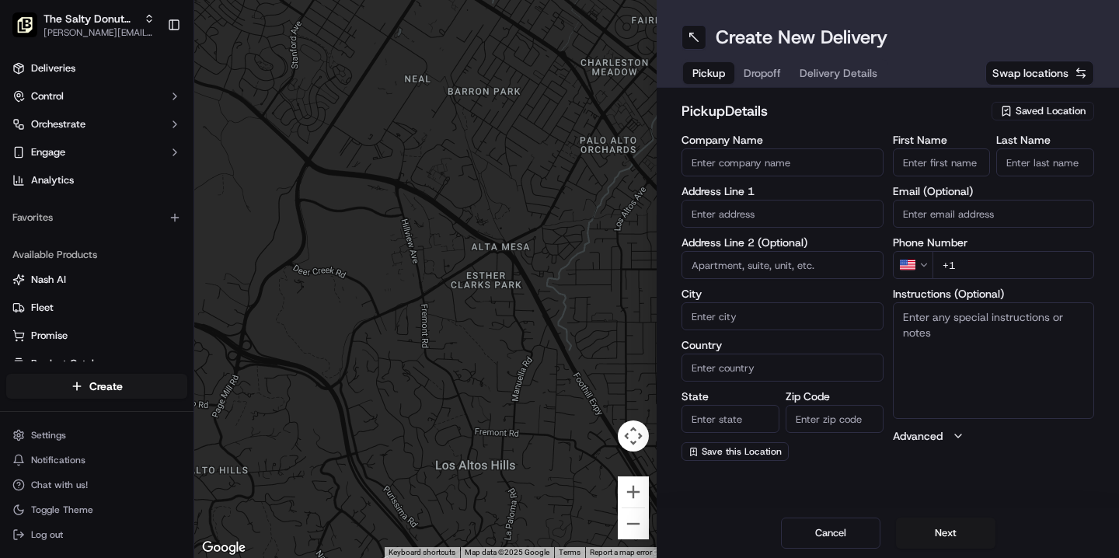
click at [1055, 111] on span "Saved Location" at bounding box center [1050, 111] width 70 height 14
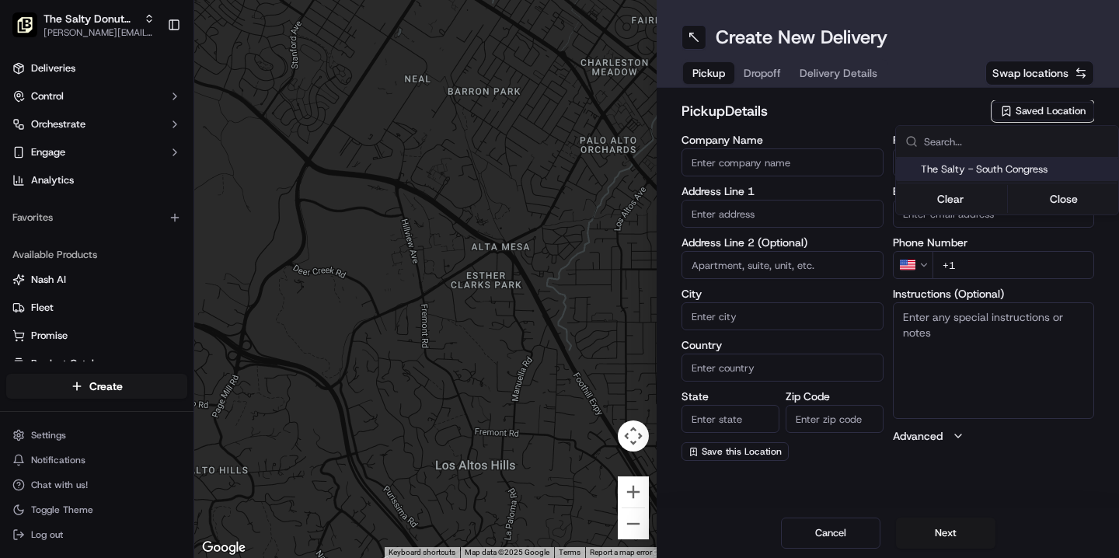
click at [1002, 164] on span "The Salty - South Congress" at bounding box center [1016, 169] width 191 height 14
type input "The Salty - South Congress"
type input "[STREET_ADDRESS]"
type input "Austin"
type input "US"
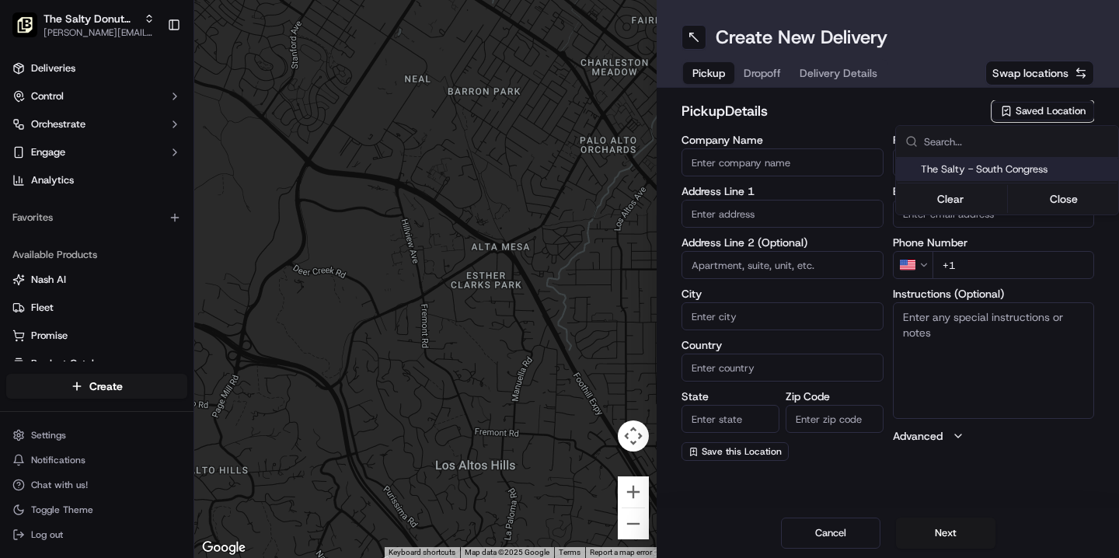
type input "[GEOGRAPHIC_DATA]"
type input "78704"
type input "[PHONE_NUMBER]"
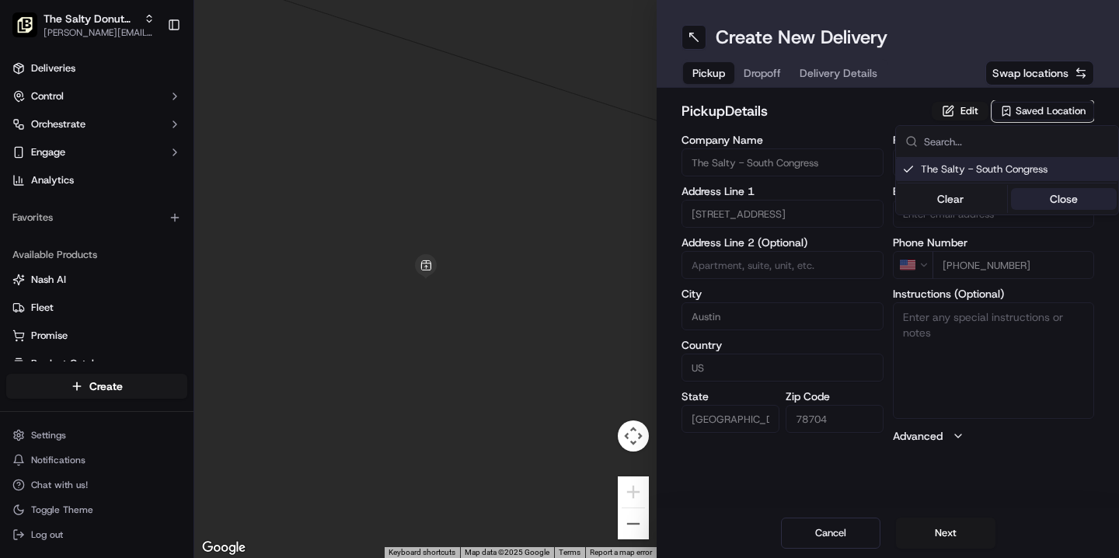
click at [1046, 196] on button "Close" at bounding box center [1064, 199] width 106 height 22
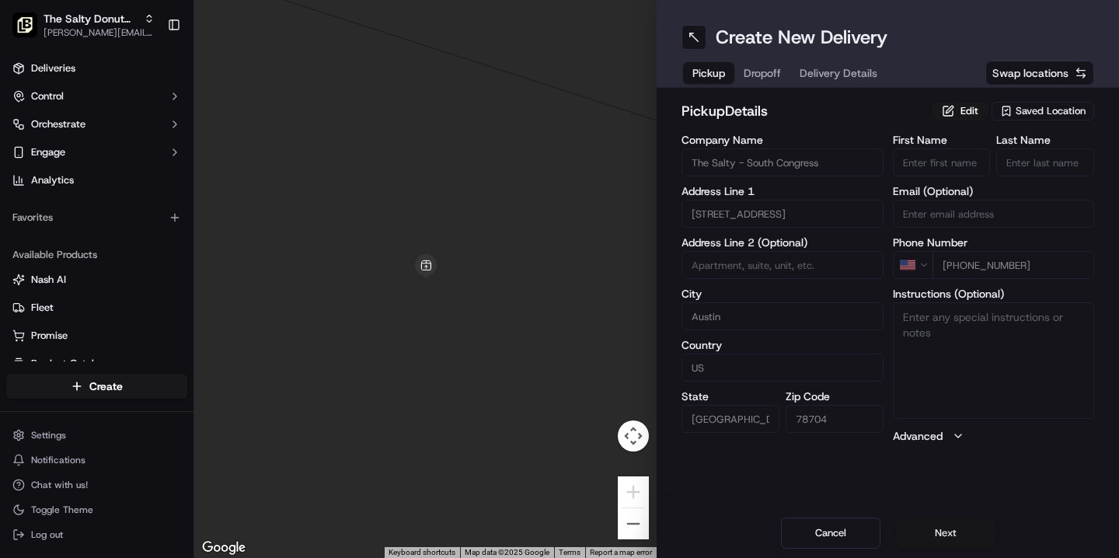
click at [934, 530] on button "Next" at bounding box center [945, 532] width 99 height 31
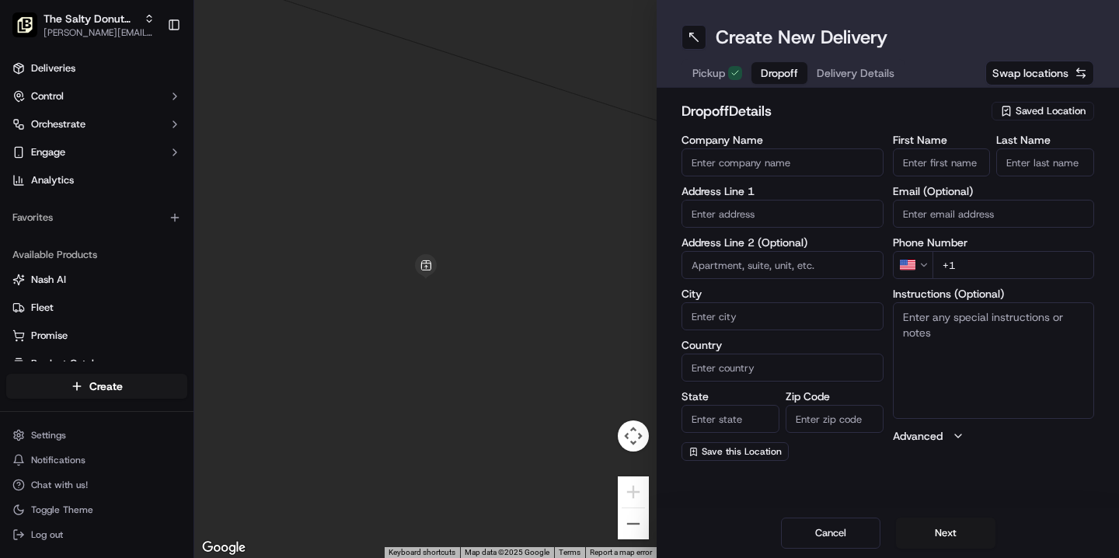
click at [928, 162] on input "First Name" at bounding box center [942, 162] width 98 height 28
type input "Ally"
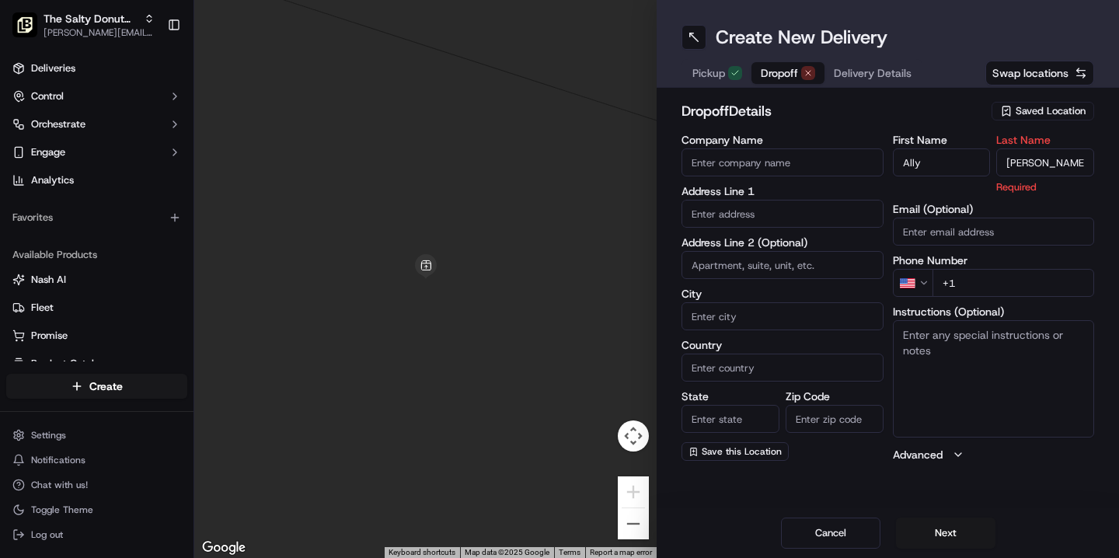
type input "[PERSON_NAME]"
click at [975, 286] on div "First Name Ally Last Name [PERSON_NAME] Required Email (Optional) Phone Number …" at bounding box center [994, 298] width 202 height 328
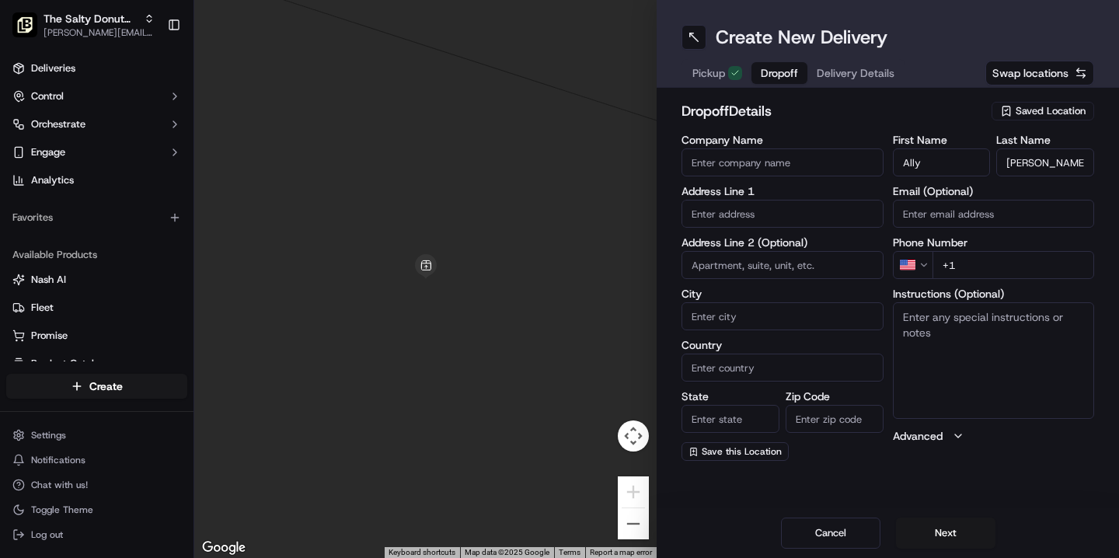
paste input "[PHONE_NUMBER]"
type input "[PHONE_NUMBER]"
click at [930, 322] on textarea "Instructions (Optional)" at bounding box center [994, 360] width 202 height 117
type textarea "Please handle with care. Contact Ally upon arrival. Thanks!"
click at [754, 208] on input "text" at bounding box center [782, 214] width 202 height 28
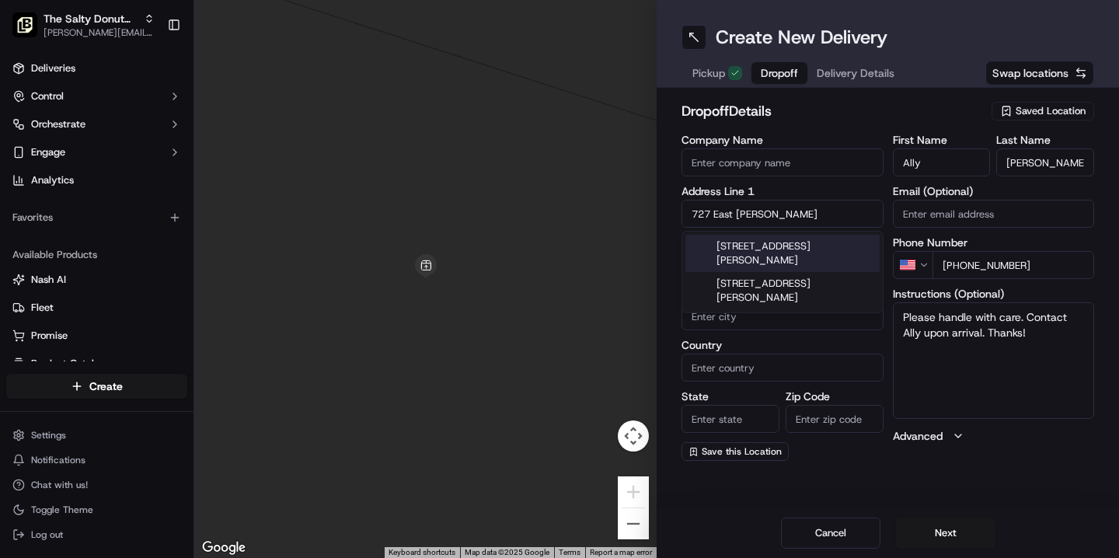
click at [762, 258] on div "[STREET_ADDRESS][PERSON_NAME]" at bounding box center [782, 253] width 194 height 37
type input "[STREET_ADDRESS][PERSON_NAME]"
type input "Austin"
type input "[GEOGRAPHIC_DATA]"
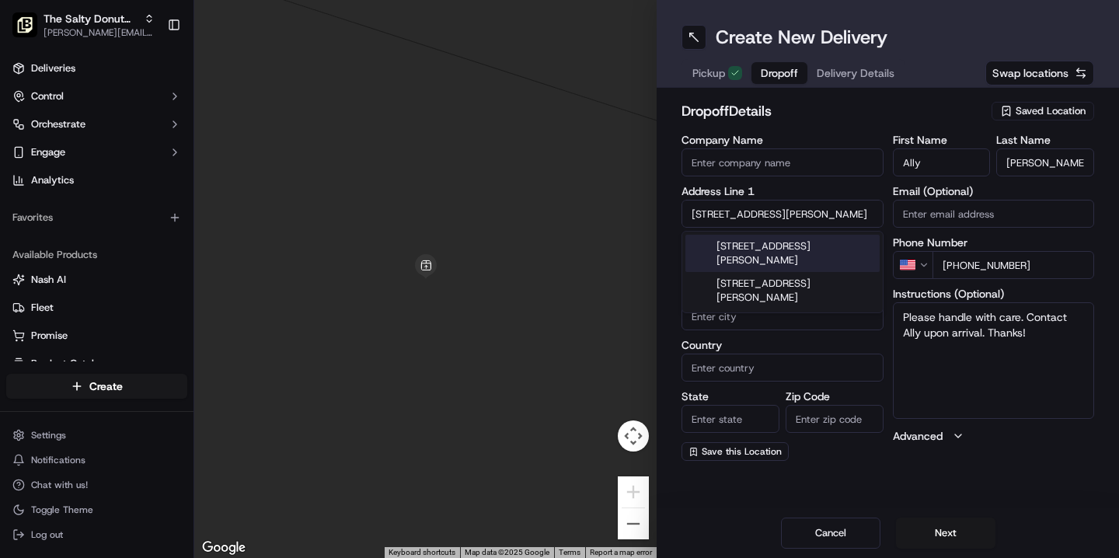
type input "78705"
type input "[STREET_ADDRESS][PERSON_NAME]"
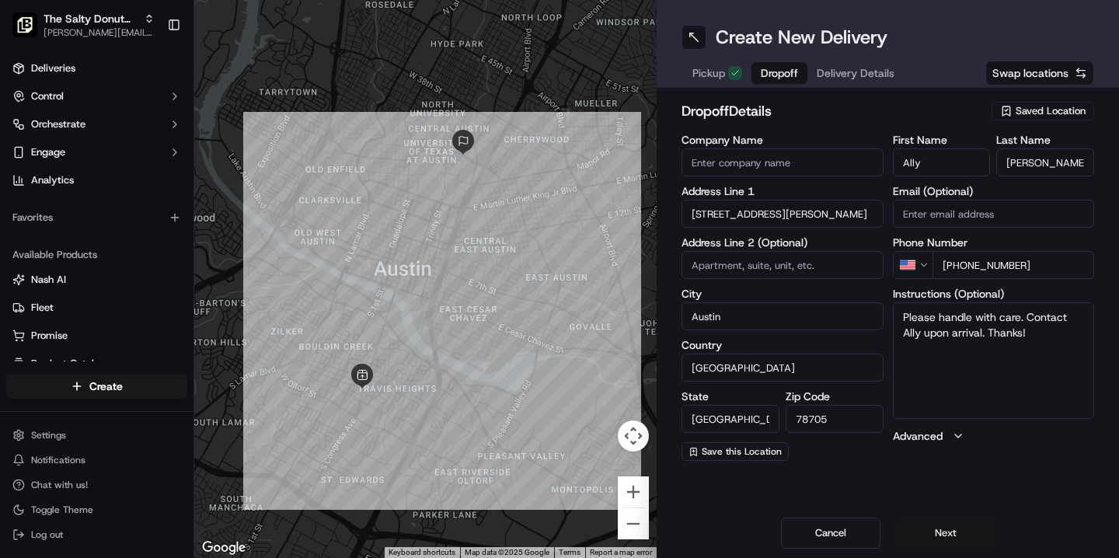
click at [943, 533] on button "Next" at bounding box center [945, 532] width 99 height 31
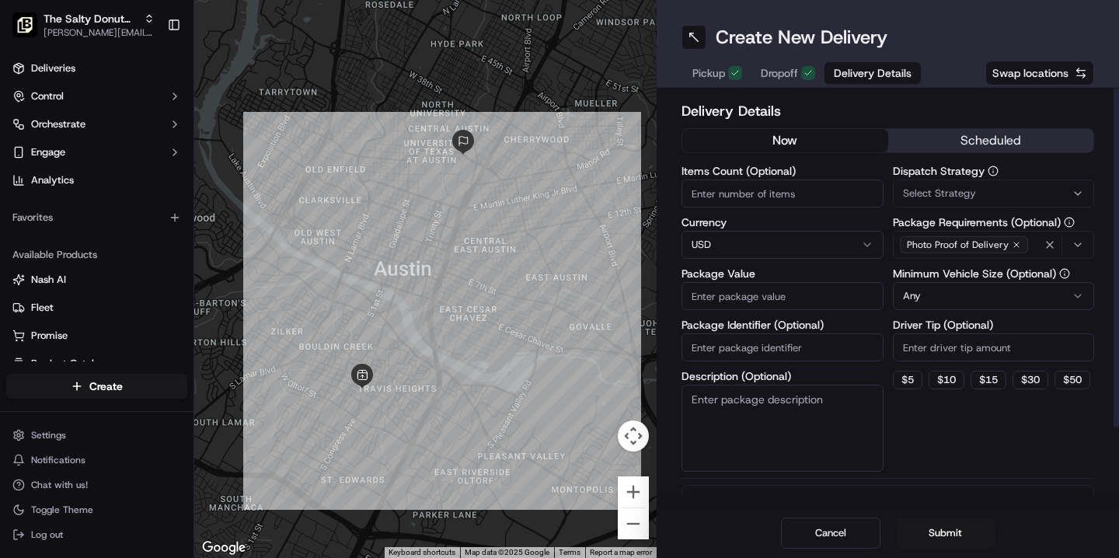
click at [988, 133] on button "scheduled" at bounding box center [991, 140] width 206 height 23
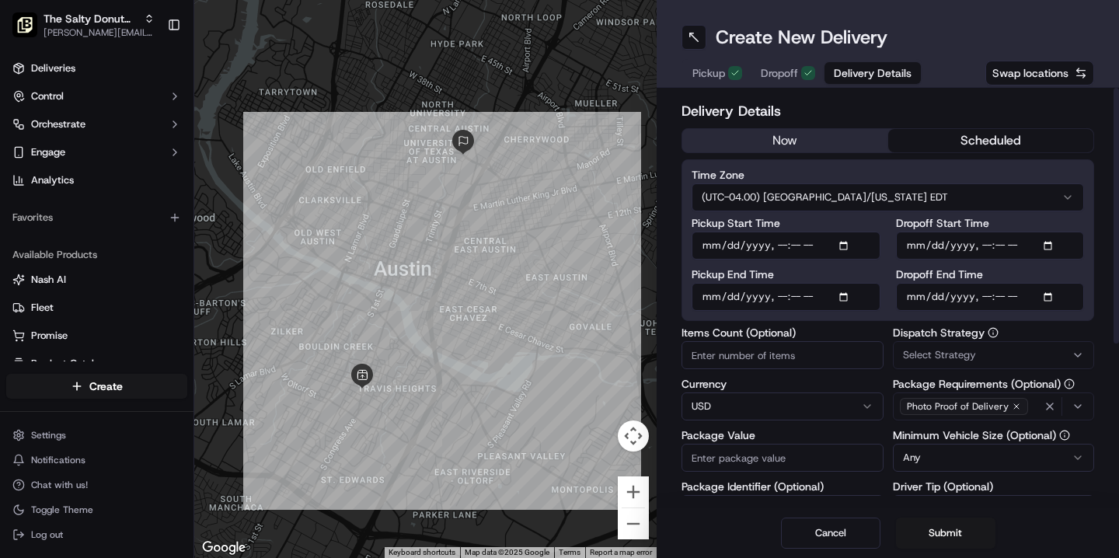
click at [896, 193] on html "The Salty Donut (South Congress) [PERSON_NAME][EMAIL_ADDRESS][DOMAIN_NAME] Togg…" at bounding box center [559, 279] width 1119 height 558
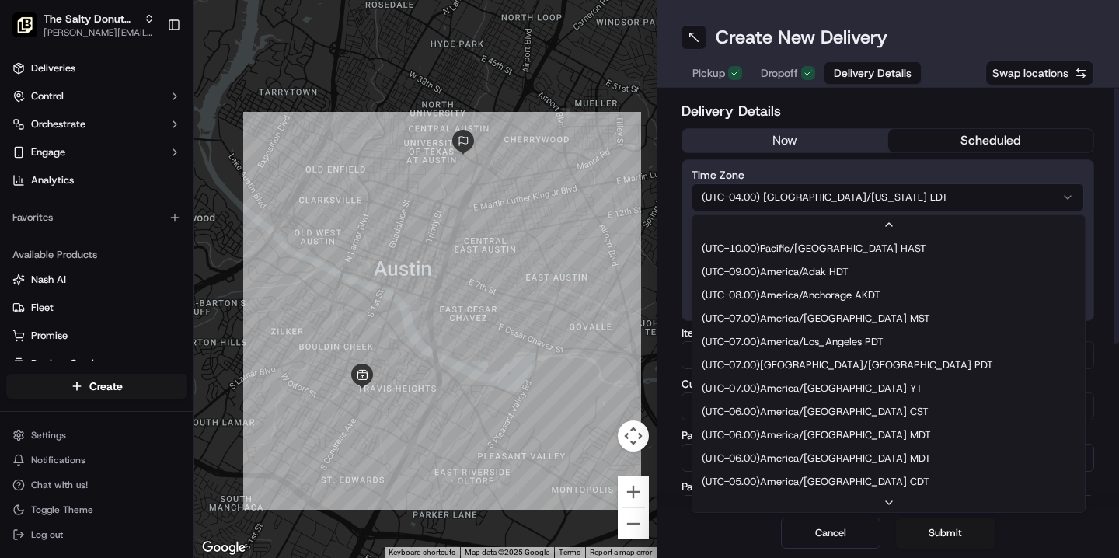
scroll to position [117, 0]
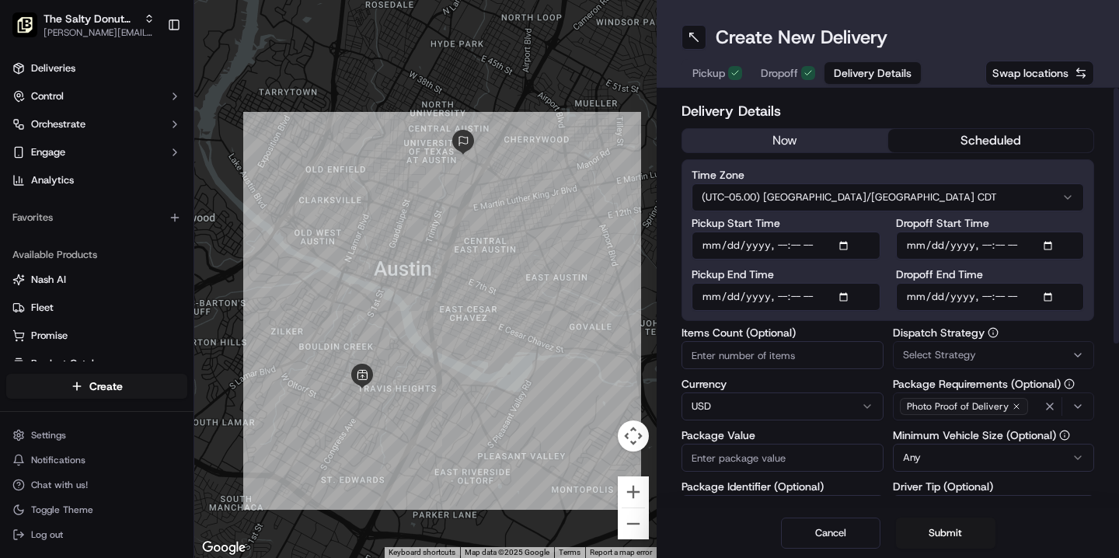
click at [910, 250] on input "Dropoff Start Time" at bounding box center [990, 246] width 189 height 28
type input "[DATE]T07:50"
click at [915, 297] on input "Dropoff End Time" at bounding box center [990, 297] width 189 height 28
type input "[DATE]T08:00"
click at [915, 356] on span "Select Strategy" at bounding box center [939, 355] width 73 height 14
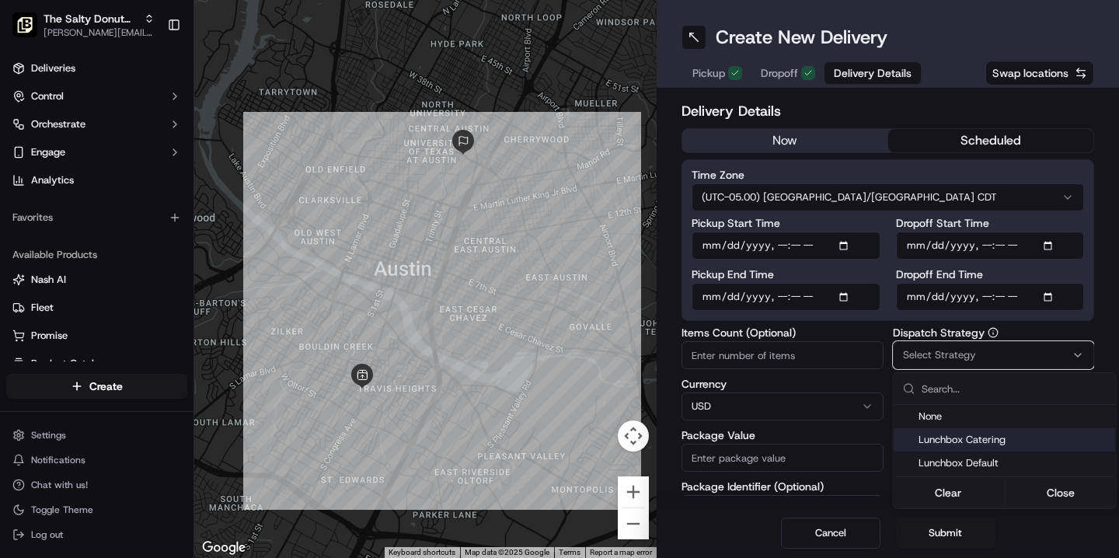
click at [942, 443] on span "Lunchbox Catering" at bounding box center [1013, 440] width 191 height 14
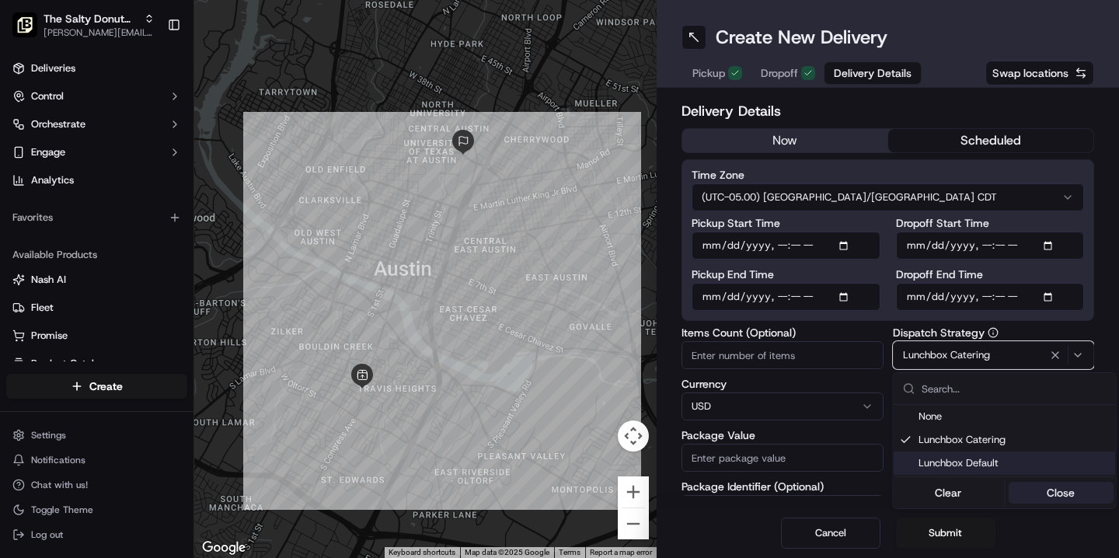
click at [1059, 493] on button "Close" at bounding box center [1061, 493] width 106 height 22
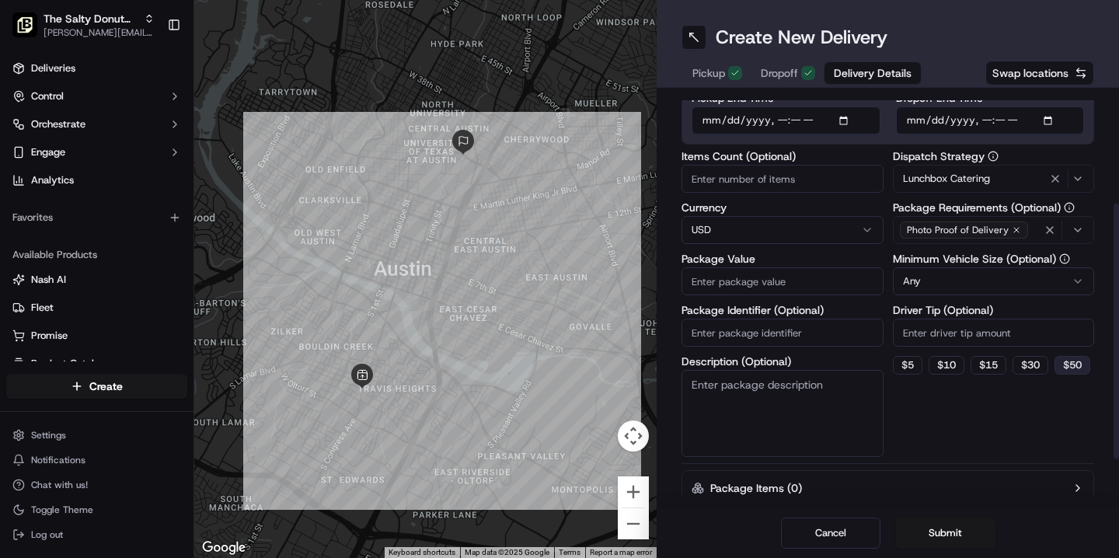
scroll to position [179, 0]
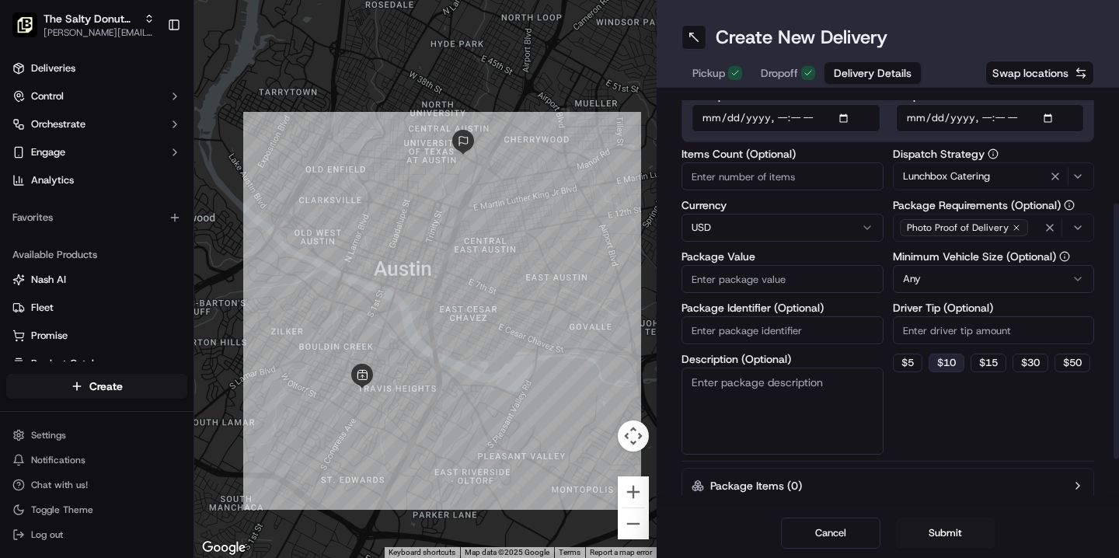
click at [952, 358] on button "$ 10" at bounding box center [946, 363] width 36 height 19
type input "10"
click at [724, 386] on textarea "Description (Optional)" at bounding box center [782, 410] width 202 height 87
type textarea "Donuts"
click at [705, 278] on input "Package Value" at bounding box center [782, 279] width 202 height 28
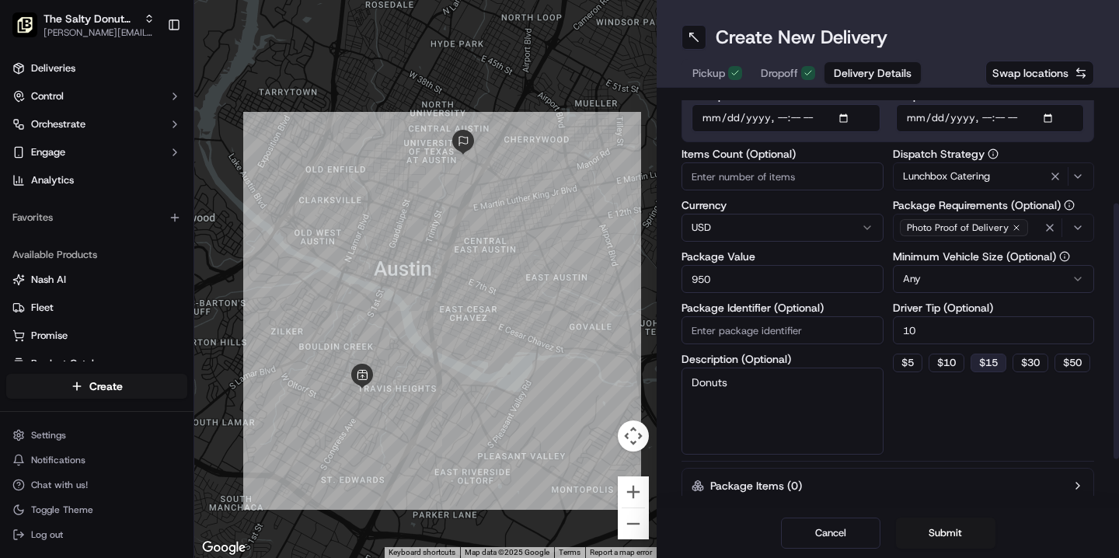
type input "950"
click at [994, 365] on button "$ 15" at bounding box center [988, 363] width 36 height 19
type input "15"
click at [937, 406] on div "Dispatch Strategy Lunchbox Catering Package Requirements (Optional) Photo Proof…" at bounding box center [994, 301] width 202 height 306
click at [944, 531] on button "Submit" at bounding box center [945, 532] width 99 height 31
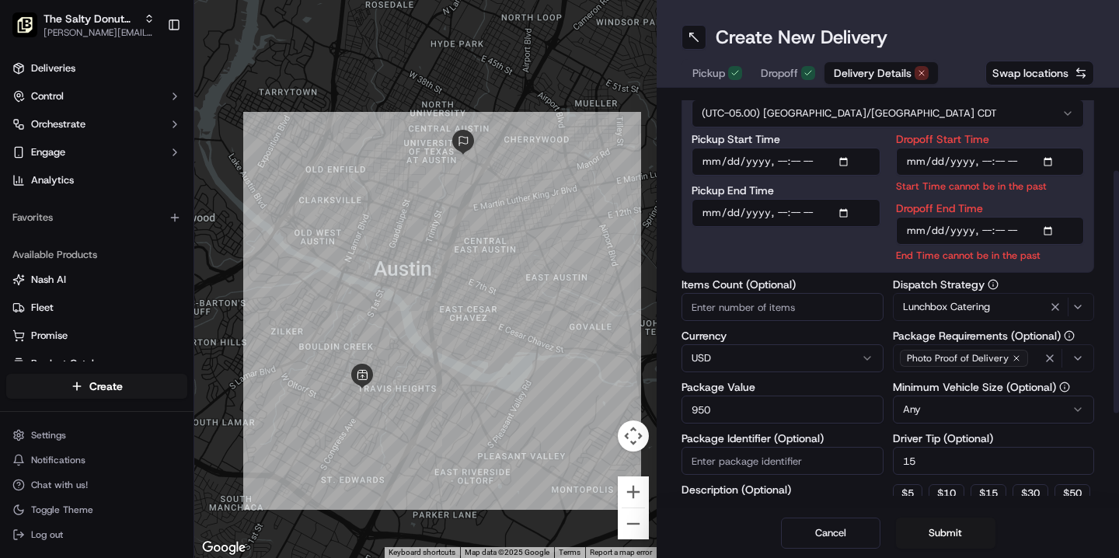
scroll to position [75, 0]
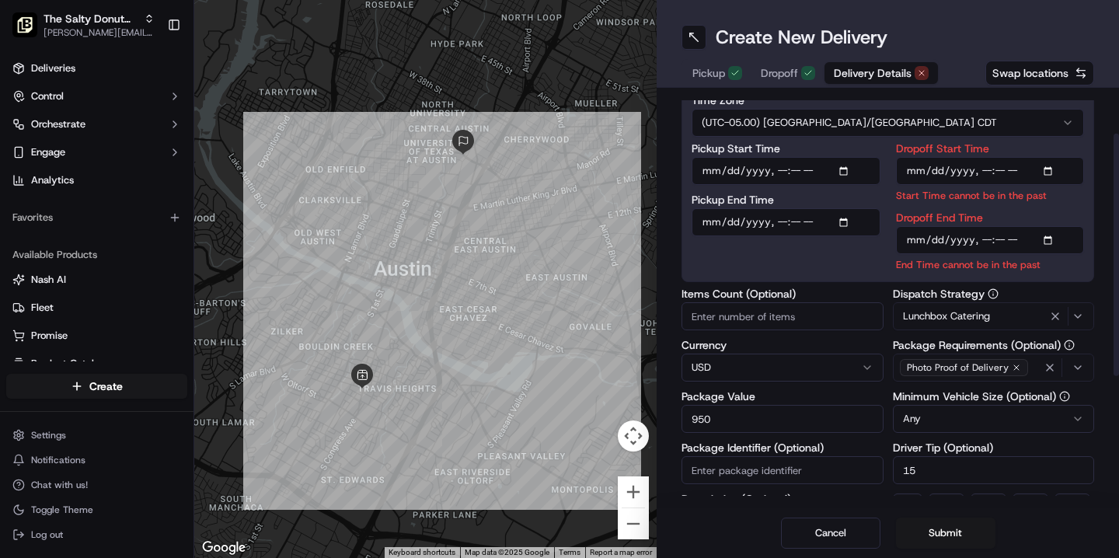
click at [911, 169] on input "Dropoff Start Time" at bounding box center [990, 171] width 189 height 28
type input "[DATE]T07:50"
click at [911, 240] on input "Dropoff End Time" at bounding box center [990, 240] width 189 height 28
type input "[DATE]T08:00"
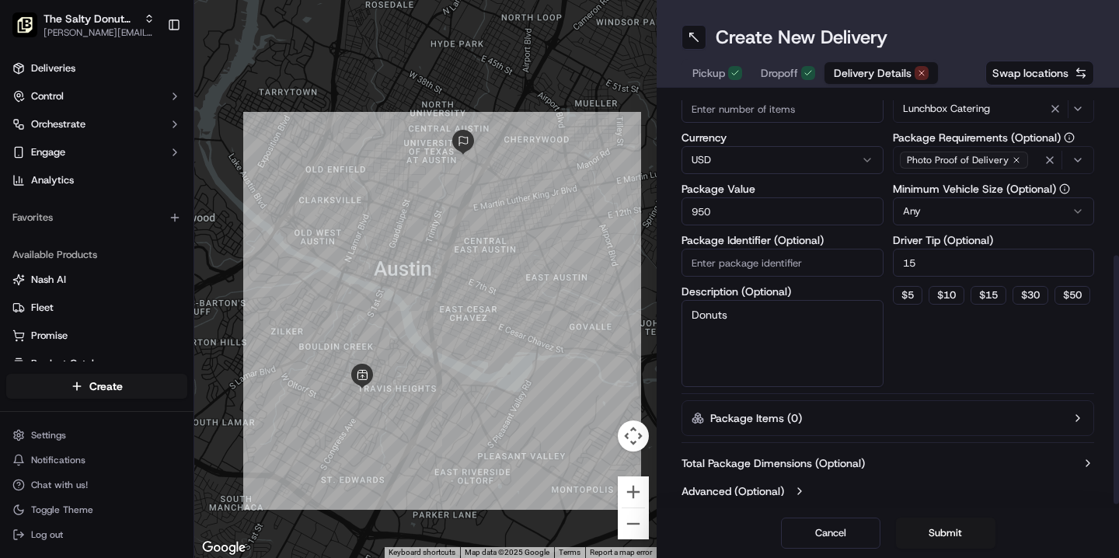
scroll to position [266, 0]
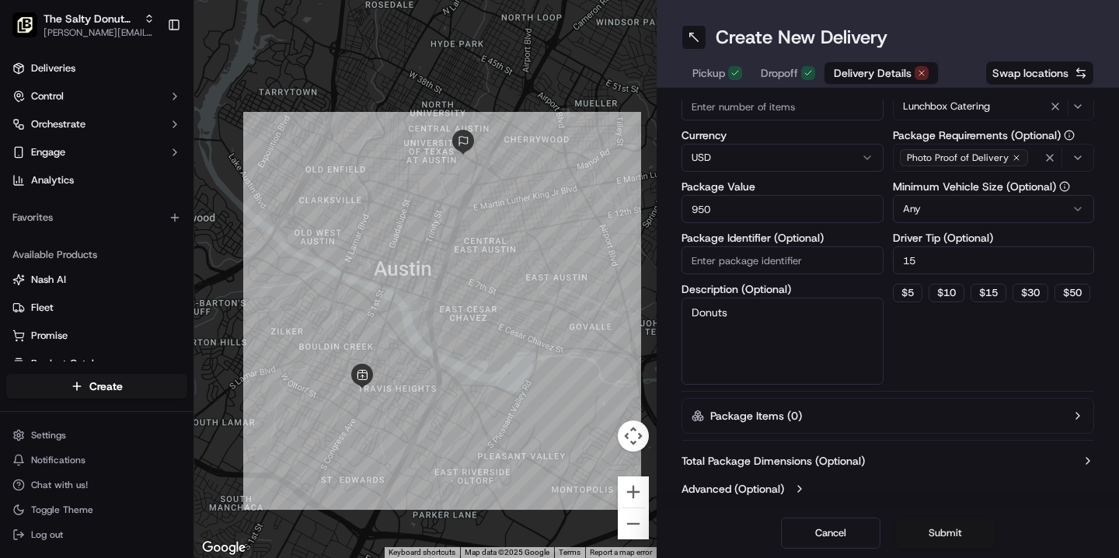
click at [946, 526] on button "Submit" at bounding box center [945, 532] width 99 height 31
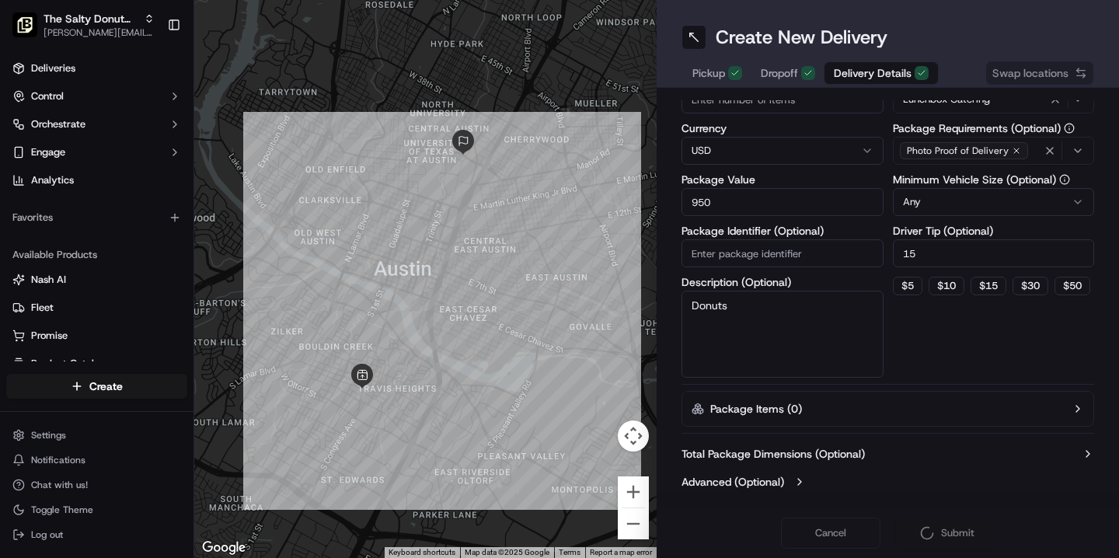
scroll to position [249, 0]
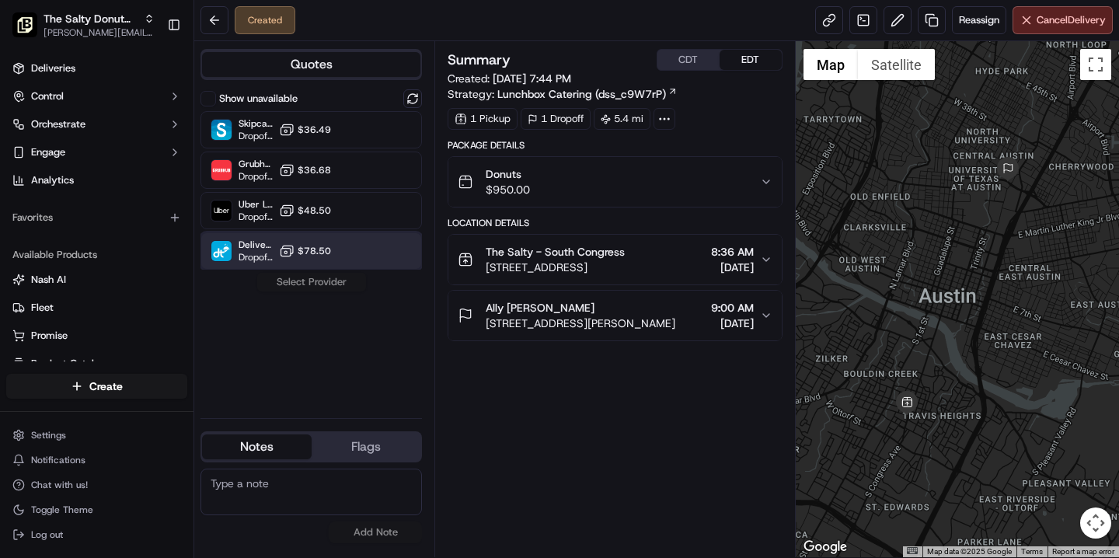
click at [367, 262] on div "DeliverThat Dropoff ETA - $78.50" at bounding box center [310, 250] width 221 height 37
click at [329, 281] on button "Assign Provider" at bounding box center [311, 282] width 110 height 19
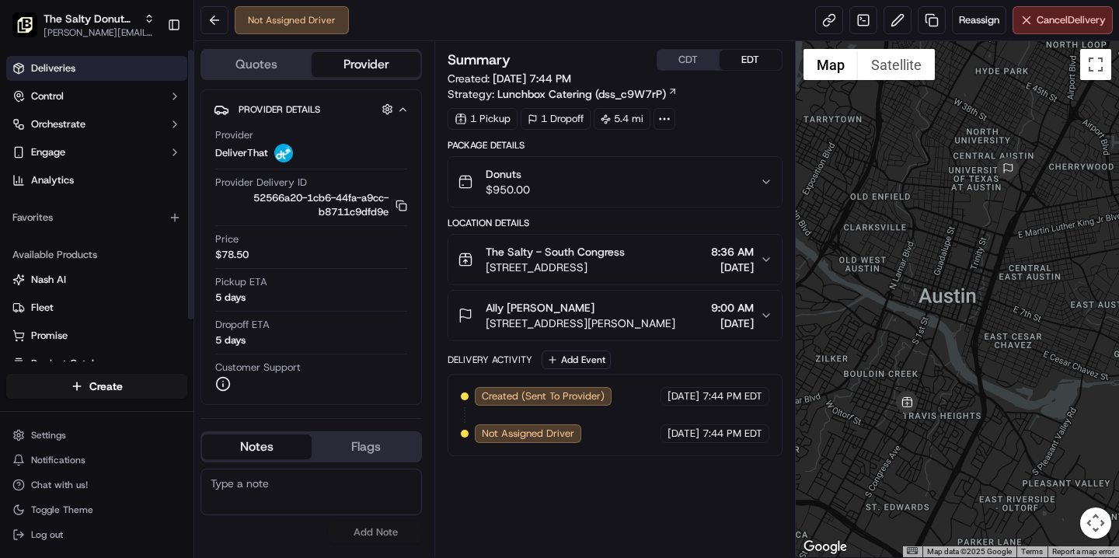
click at [96, 73] on link "Deliveries" at bounding box center [96, 68] width 181 height 25
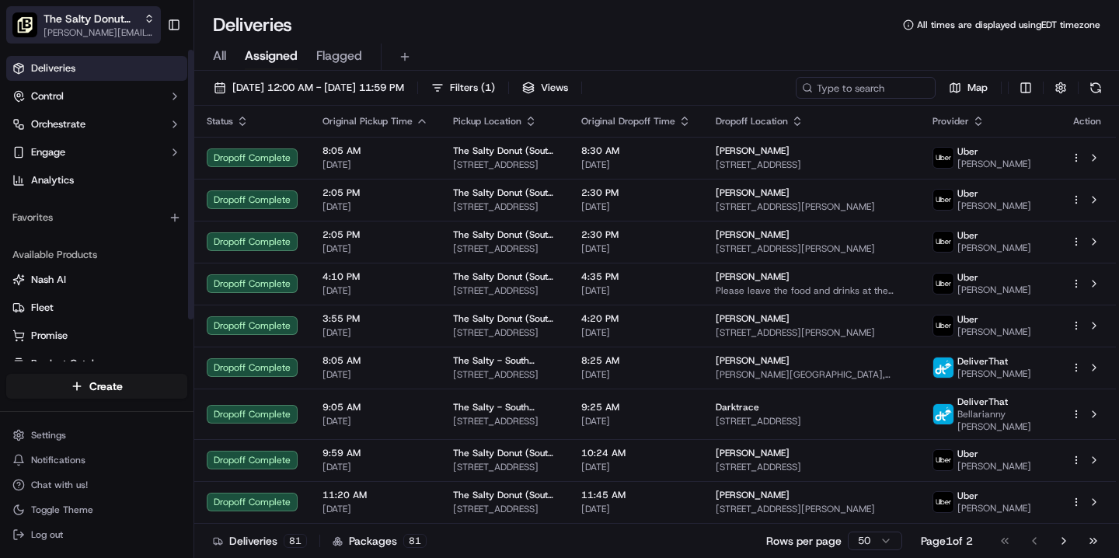
click at [129, 26] on span "[PERSON_NAME][EMAIL_ADDRESS][DOMAIN_NAME]" at bounding box center [99, 32] width 111 height 12
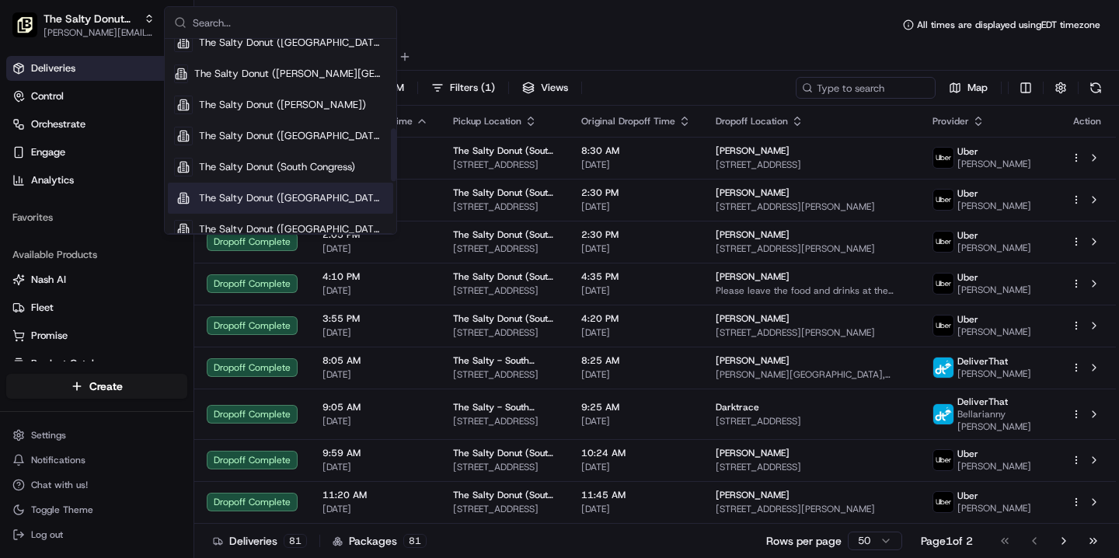
scroll to position [340, 0]
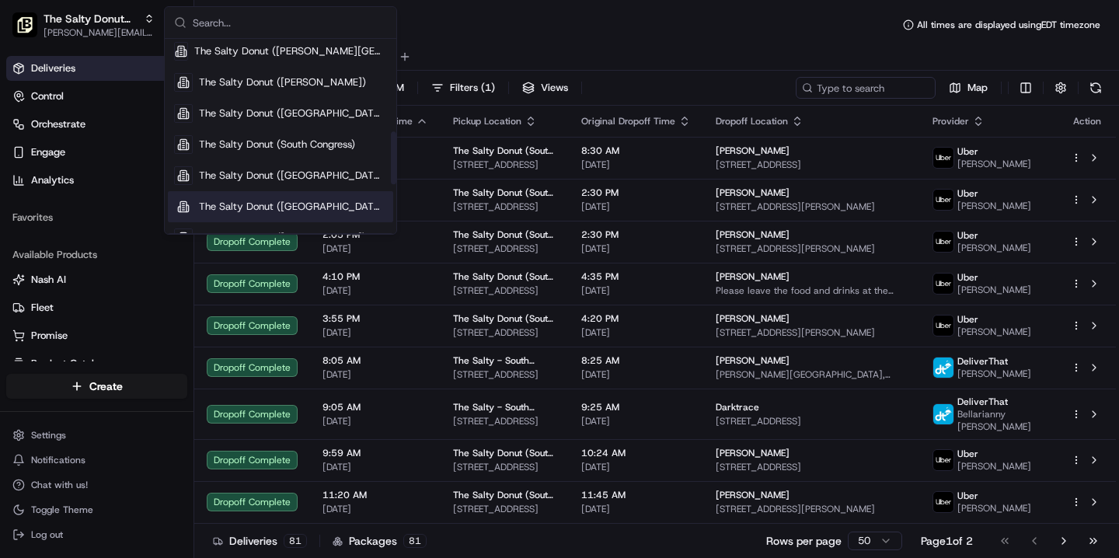
click at [285, 209] on span "The Salty Donut ([GEOGRAPHIC_DATA])" at bounding box center [293, 207] width 188 height 14
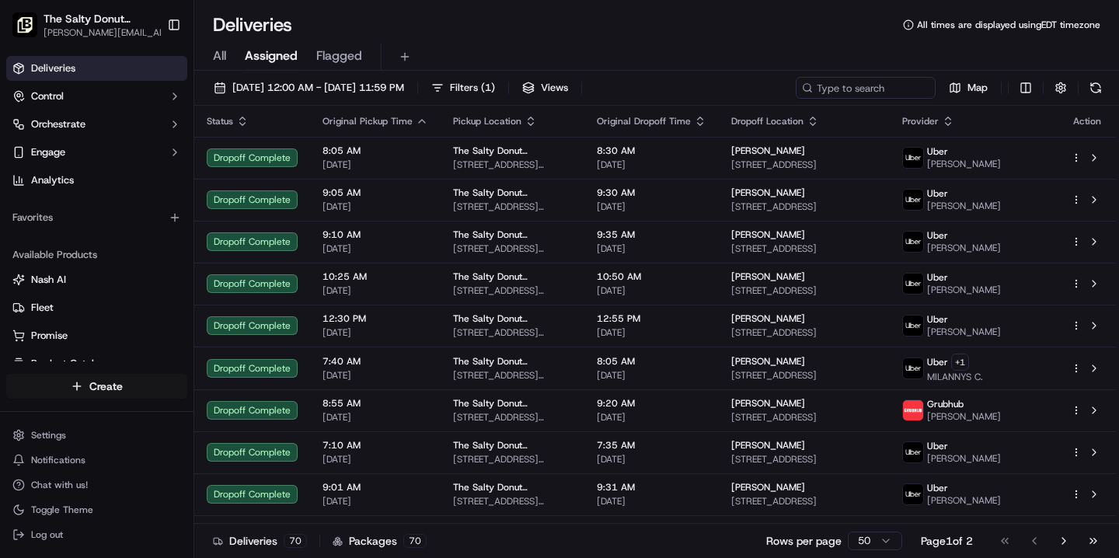
click at [138, 385] on html "The Salty Donut ([GEOGRAPHIC_DATA]) [PERSON_NAME][EMAIL_ADDRESS][DOMAIN_NAME] T…" at bounding box center [559, 279] width 1119 height 558
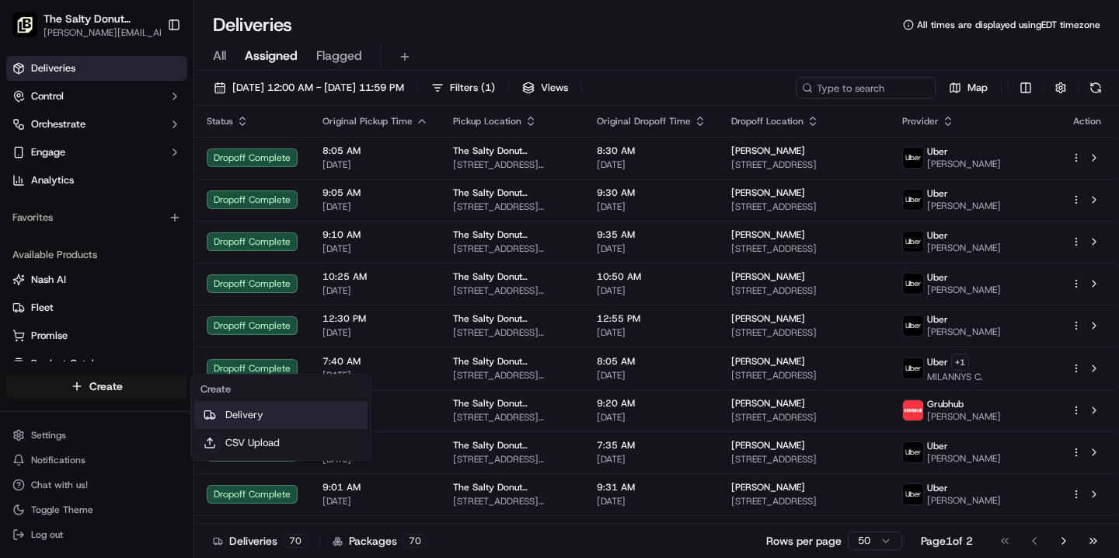
click at [255, 424] on link "Delivery" at bounding box center [280, 415] width 173 height 28
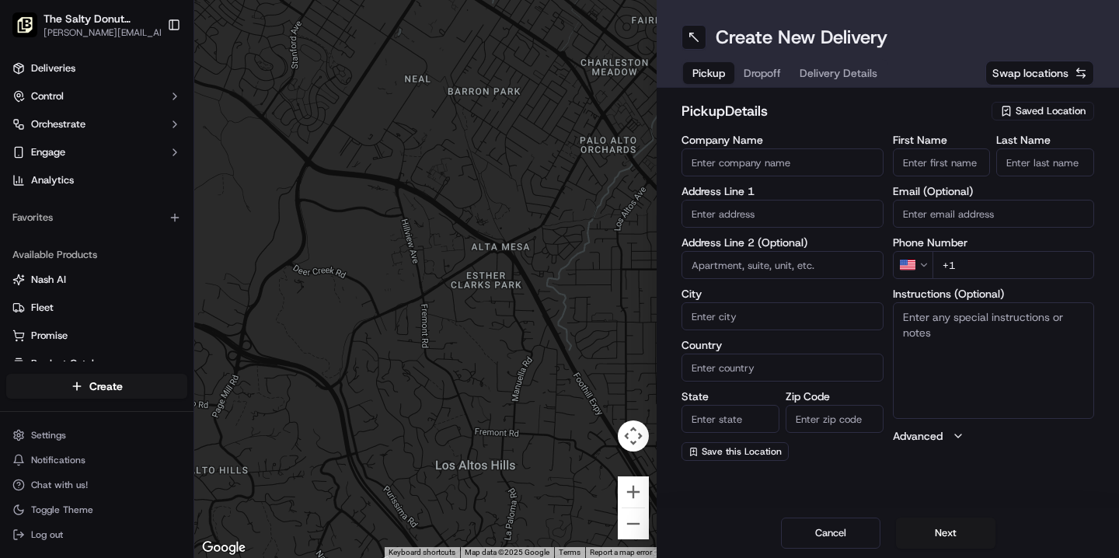
click at [1030, 109] on span "Saved Location" at bounding box center [1050, 111] width 70 height 14
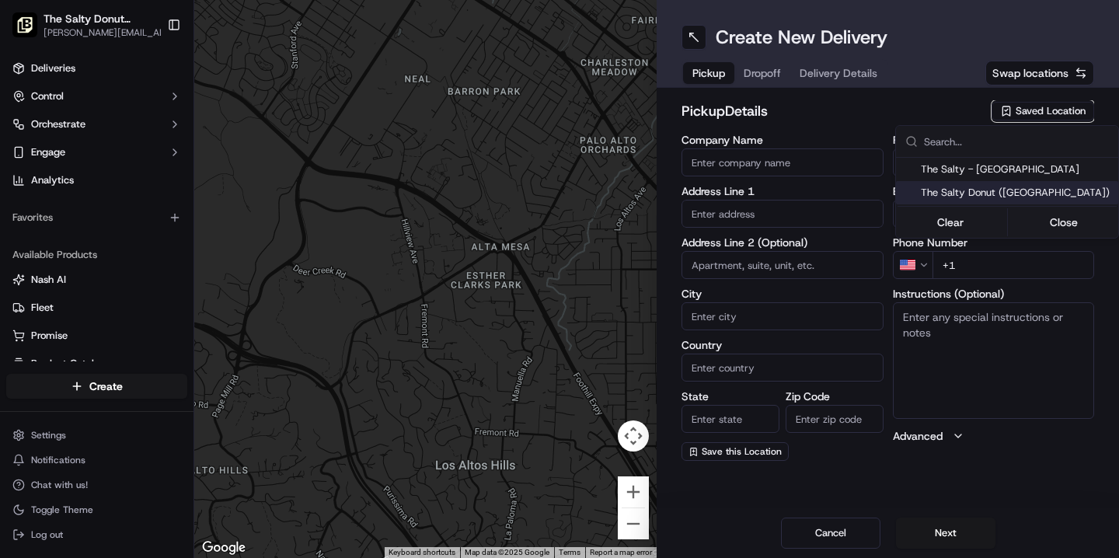
click at [970, 196] on span "The Salty Donut ([GEOGRAPHIC_DATA])" at bounding box center [1016, 193] width 191 height 14
type input "The Salty Donut ([GEOGRAPHIC_DATA])"
type input "[STREET_ADDRESS][PERSON_NAME]"
type input "[GEOGRAPHIC_DATA]"
type input "US"
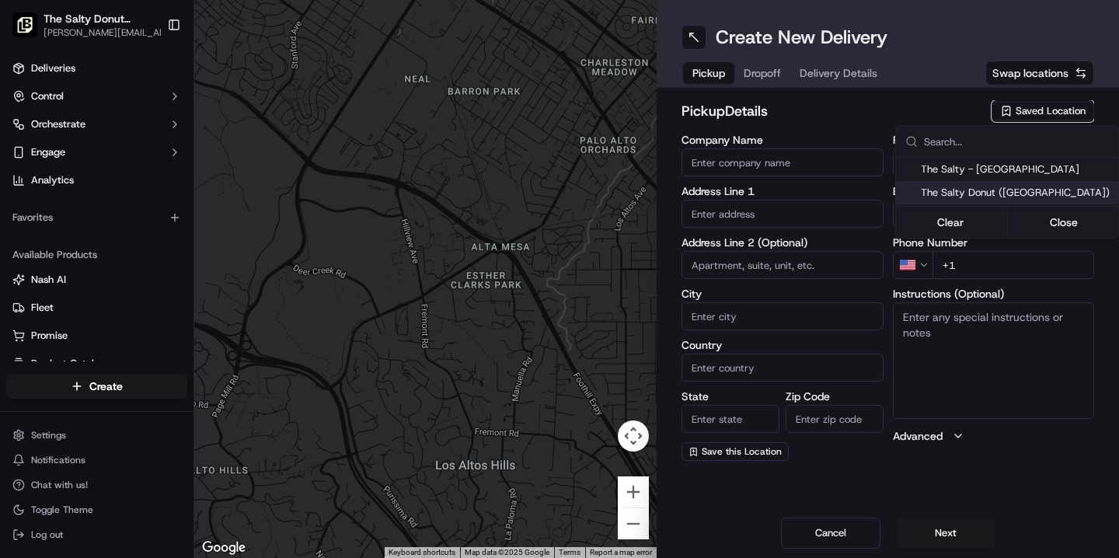
type input "FL"
type input "33143"
type input "[PHONE_NUMBER]"
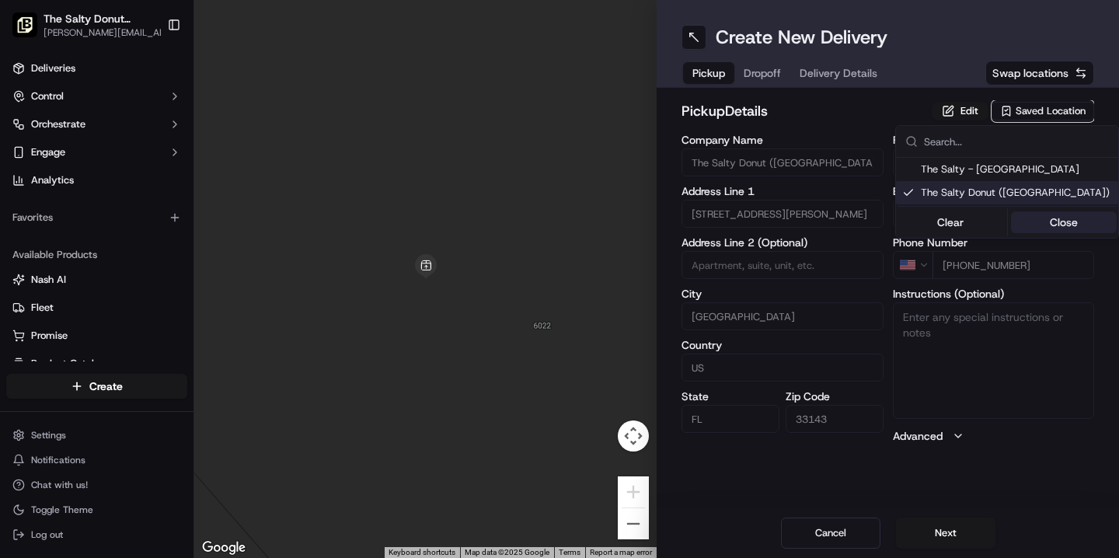
click at [1036, 225] on button "Close" at bounding box center [1064, 222] width 106 height 22
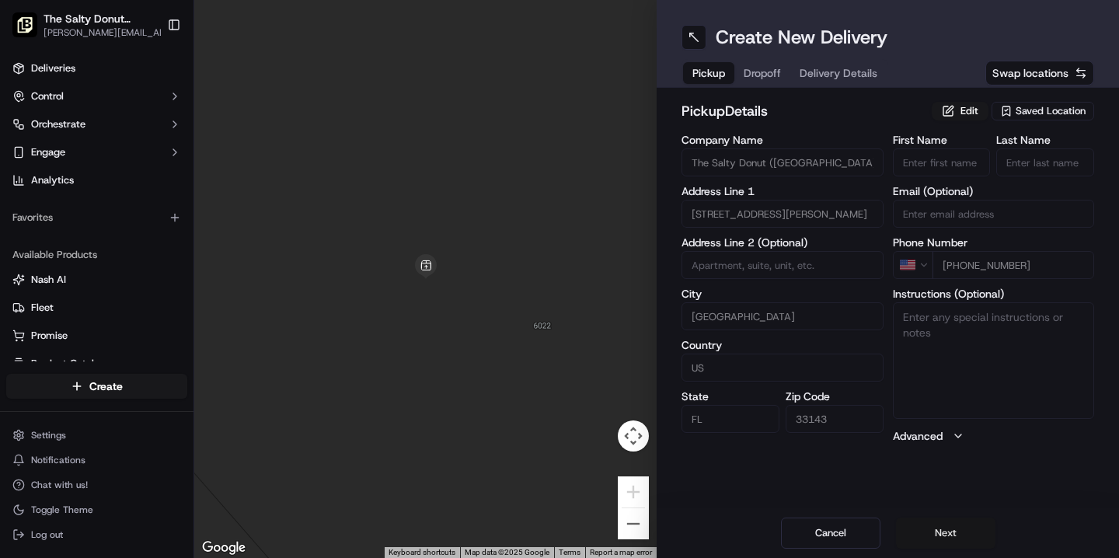
click at [933, 531] on button "Next" at bounding box center [945, 532] width 99 height 31
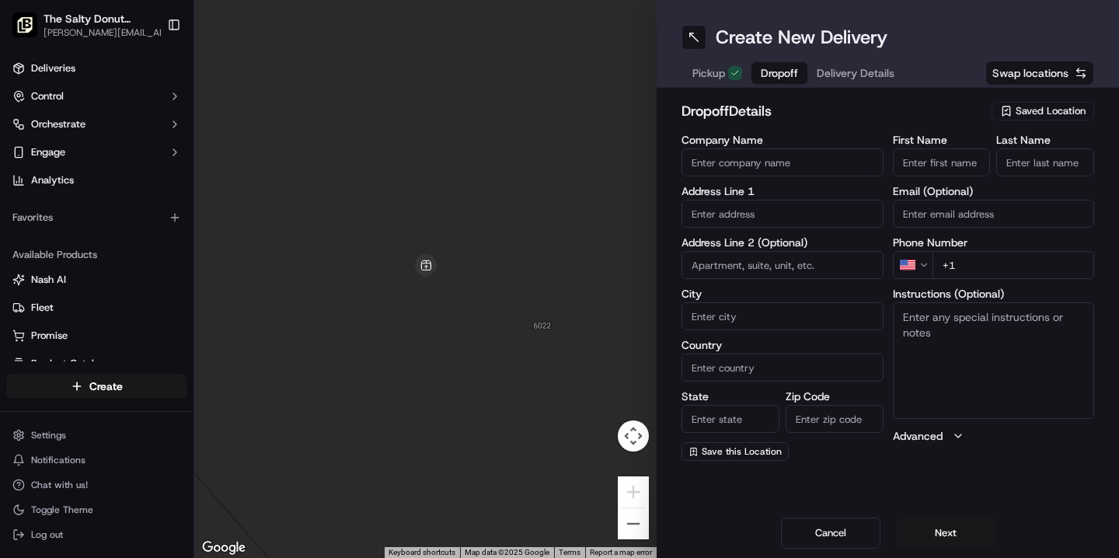
click at [935, 162] on input "First Name" at bounding box center [942, 162] width 98 height 28
type input "[PERSON_NAME]"
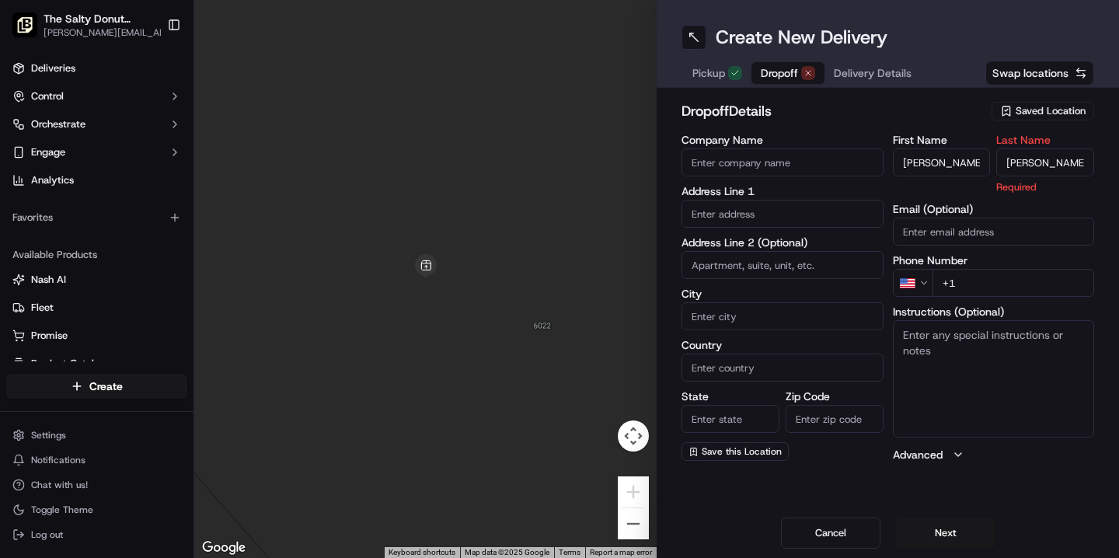
type input "[PERSON_NAME]"
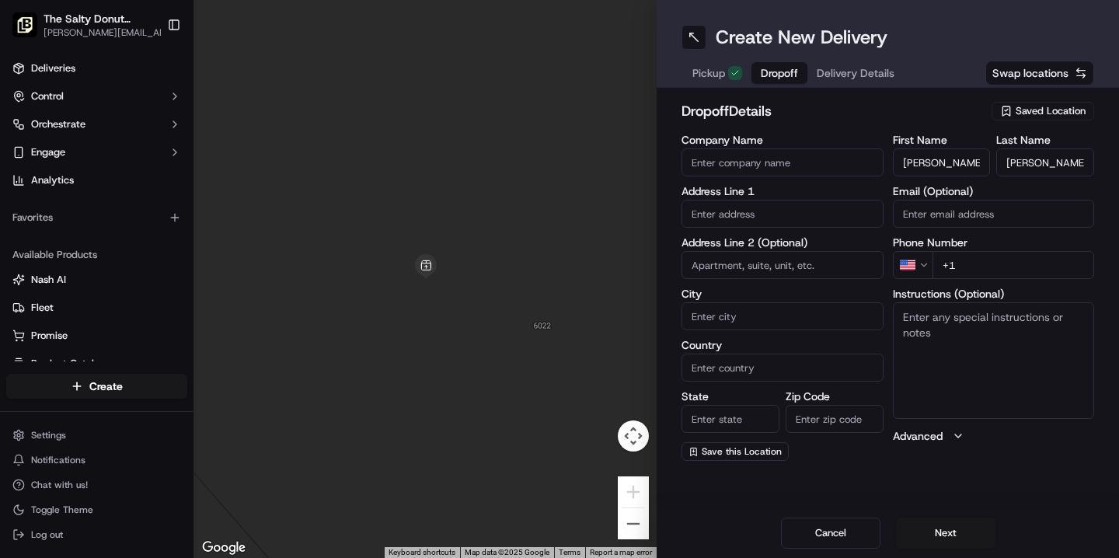
click at [979, 265] on input "+1" at bounding box center [1013, 265] width 162 height 28
paste input "[PHONE_NUMBER]"
type input "[PHONE_NUMBER]"
click at [924, 317] on textarea "Instructions (Optional)" at bounding box center [994, 360] width 202 height 117
type textarea "Please handle with care. Contact [PERSON_NAME] upon arrival. Thanks!"
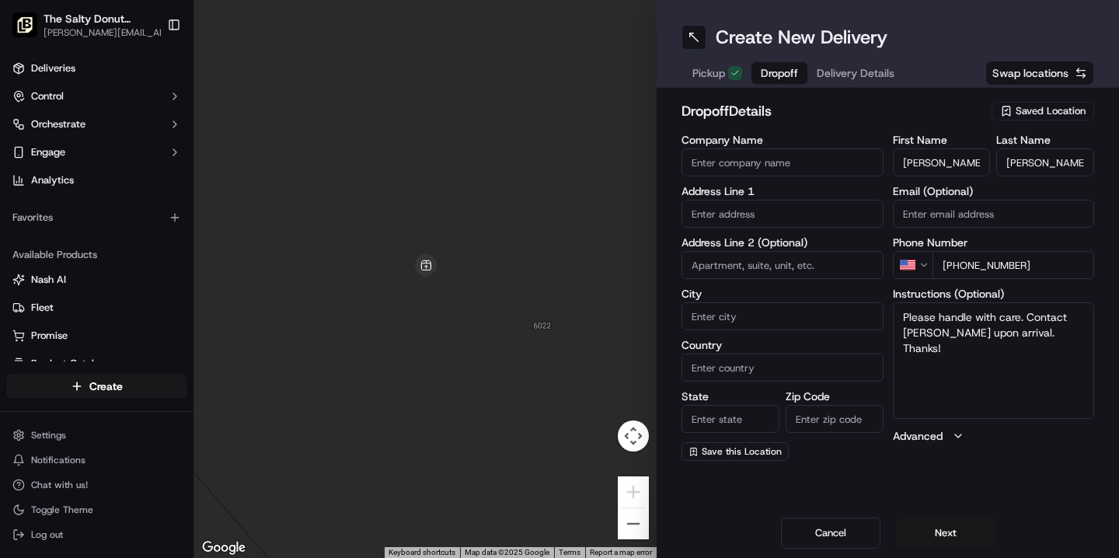
click at [739, 207] on input "text" at bounding box center [782, 214] width 202 height 28
click at [758, 249] on div "[STREET_ADDRESS]" at bounding box center [782, 246] width 194 height 23
type input "[STREET_ADDRESS]"
type input "[GEOGRAPHIC_DATA]"
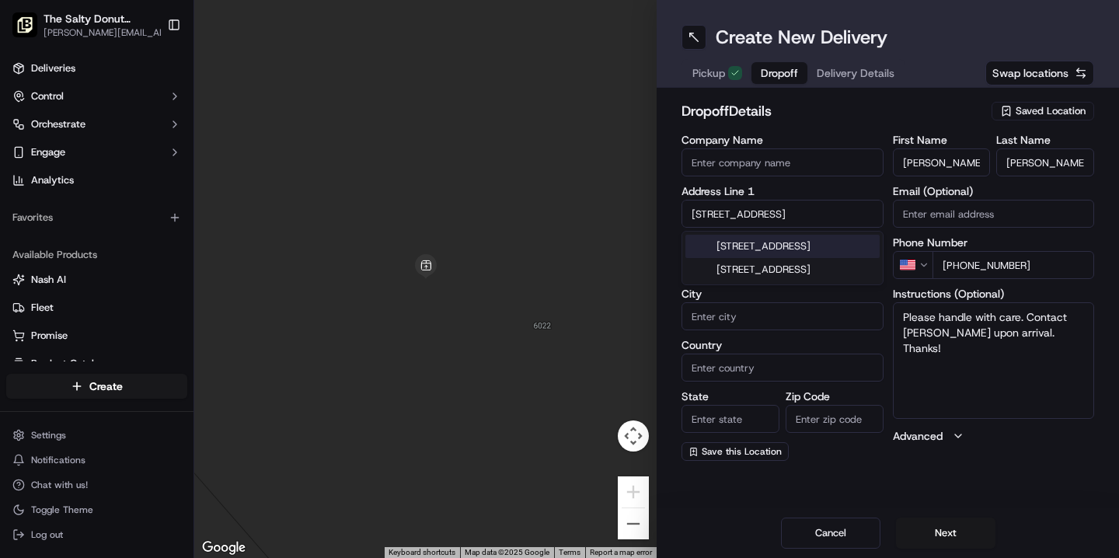
type input "FL"
type input "33133"
type input "[STREET_ADDRESS]"
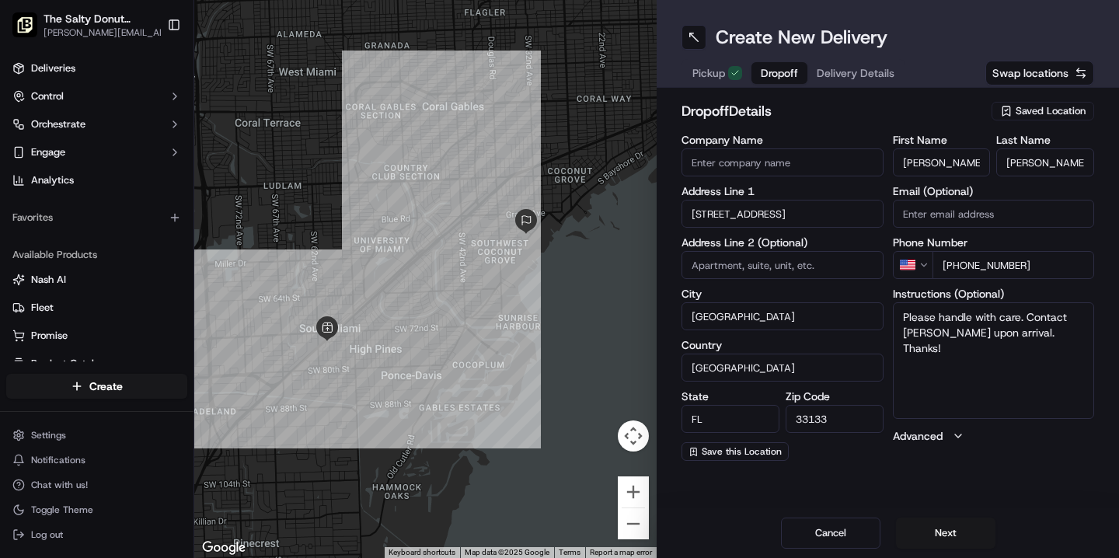
click at [743, 164] on input "Company Name" at bounding box center [782, 162] width 202 height 28
type input "[GEOGRAPHIC_DATA][PERSON_NAME]"
click at [903, 489] on div "Create New Delivery Pickup Dropoff Delivery Details Swap locations dropoff Deta…" at bounding box center [888, 279] width 462 height 558
click at [953, 216] on input "Email (Optional)" at bounding box center [994, 214] width 202 height 28
paste input "[PERSON_NAME][EMAIL_ADDRESS][PERSON_NAME][DOMAIN_NAME]"
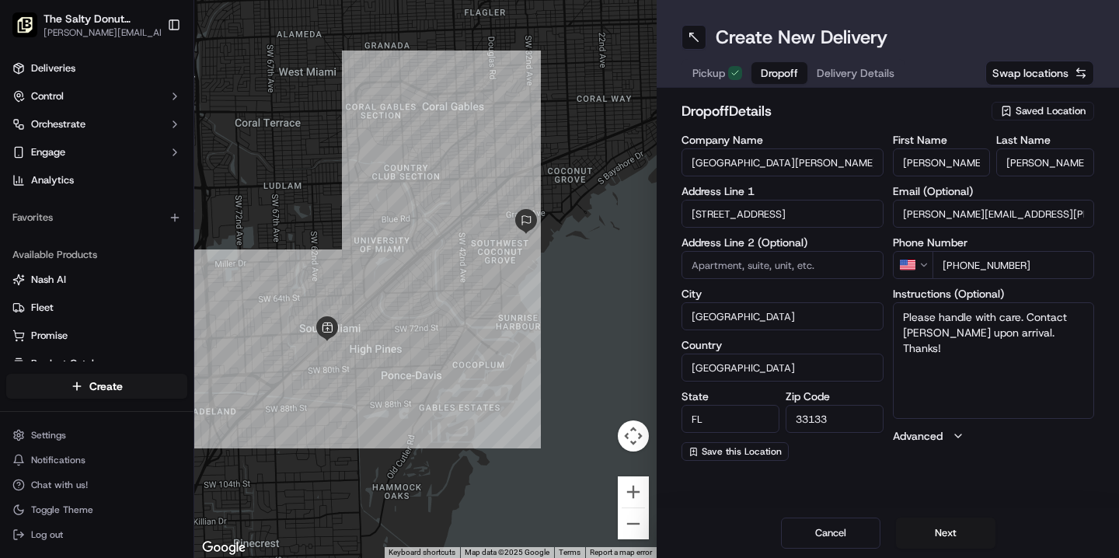
type input "[PERSON_NAME][EMAIL_ADDRESS][PERSON_NAME][DOMAIN_NAME]"
click at [897, 485] on div "Create New Delivery Pickup Dropoff Delivery Details Swap locations dropoff Deta…" at bounding box center [888, 279] width 462 height 558
click at [939, 534] on button "Next" at bounding box center [945, 532] width 99 height 31
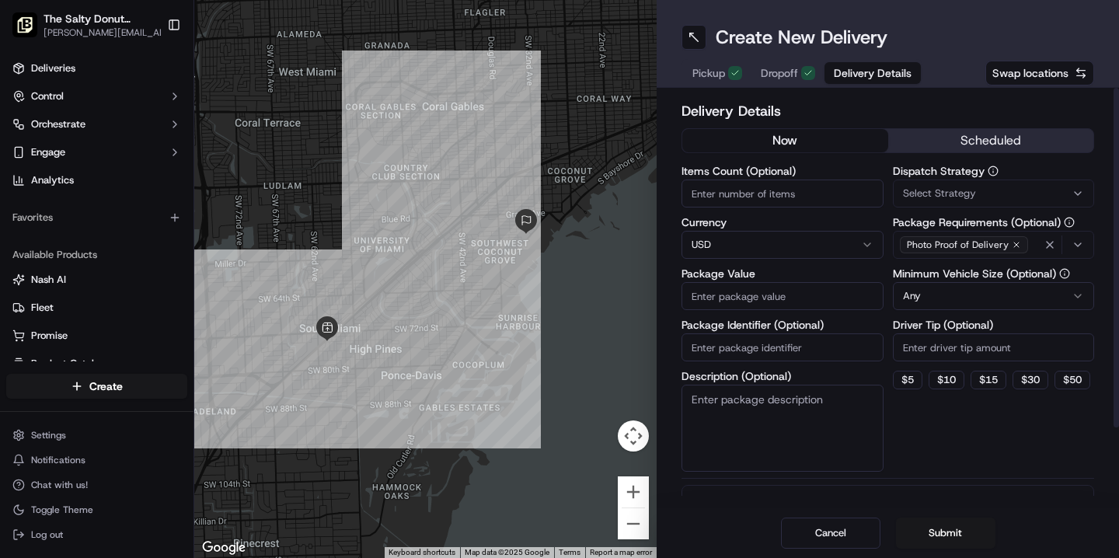
click at [949, 141] on button "scheduled" at bounding box center [991, 140] width 206 height 23
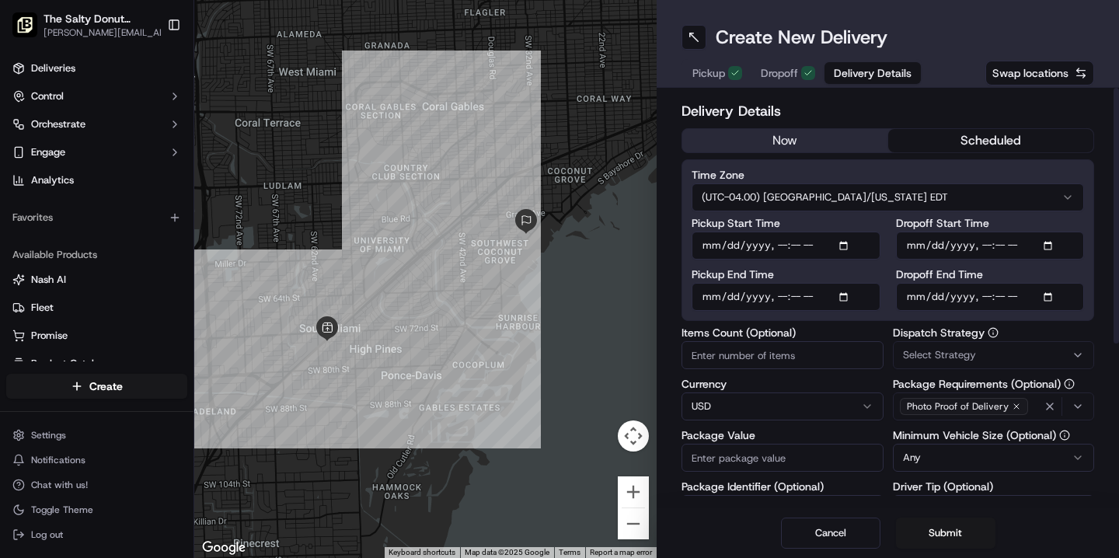
click at [907, 196] on html "The Salty Donut ([GEOGRAPHIC_DATA]) [PERSON_NAME][EMAIL_ADDRESS][DOMAIN_NAME] T…" at bounding box center [559, 279] width 1119 height 558
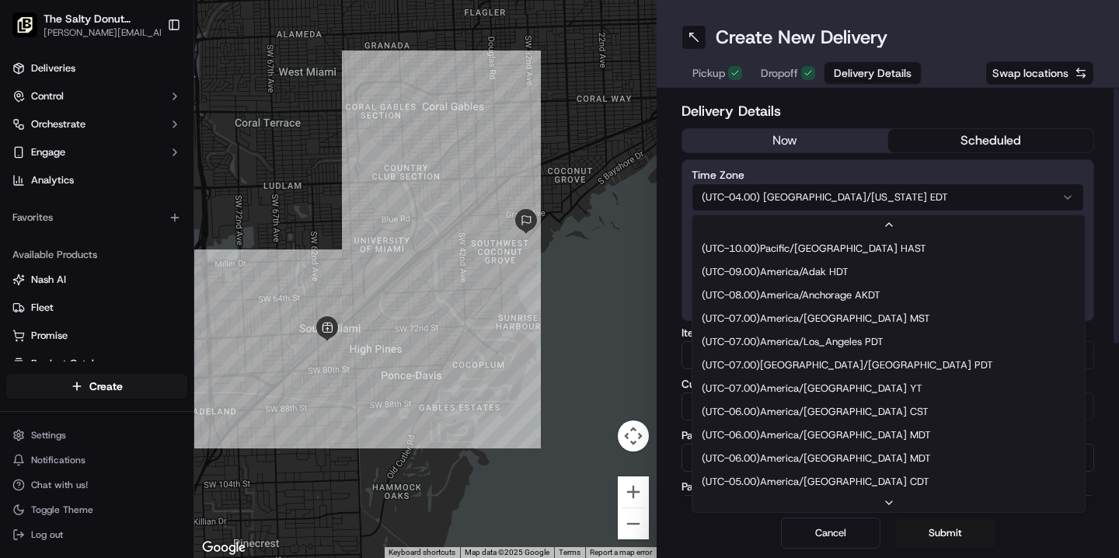
scroll to position [117, 0]
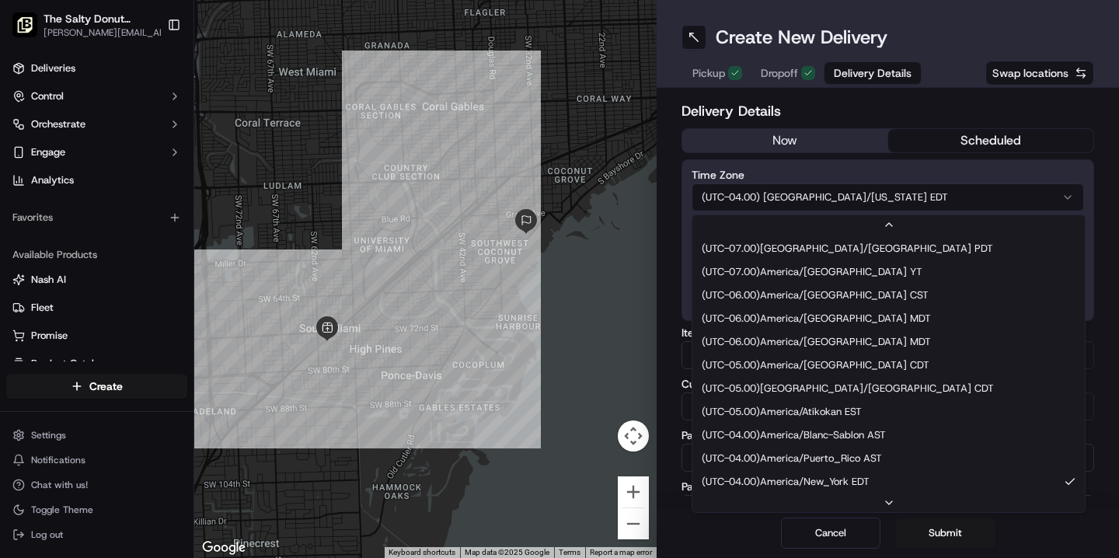
click at [897, 120] on html "The Salty Donut ([GEOGRAPHIC_DATA]) [PERSON_NAME][EMAIL_ADDRESS][DOMAIN_NAME] T…" at bounding box center [559, 279] width 1119 height 558
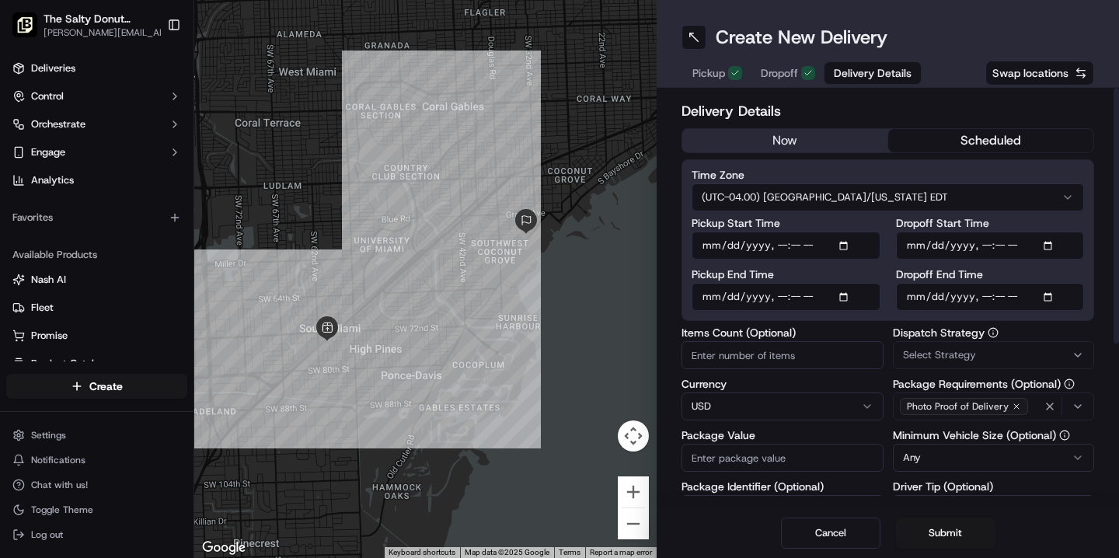
click at [916, 239] on input "Dropoff Start Time" at bounding box center [990, 246] width 189 height 28
type input "[DATE]T13:45"
click at [918, 299] on input "Dropoff End Time" at bounding box center [990, 297] width 189 height 28
click at [923, 349] on span "Select Strategy" at bounding box center [939, 355] width 73 height 14
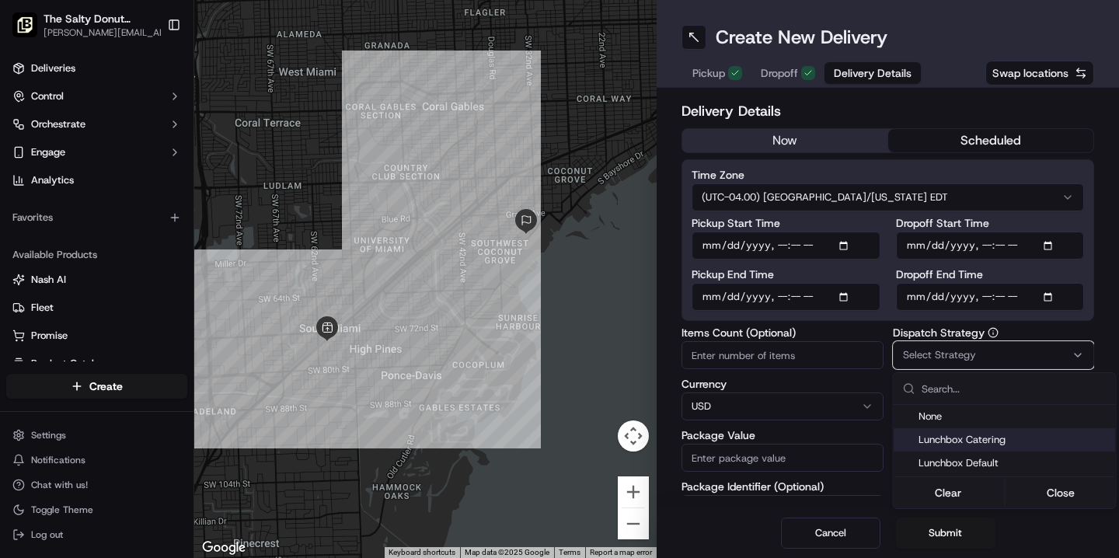
click at [961, 441] on span "Lunchbox Catering" at bounding box center [1013, 440] width 191 height 14
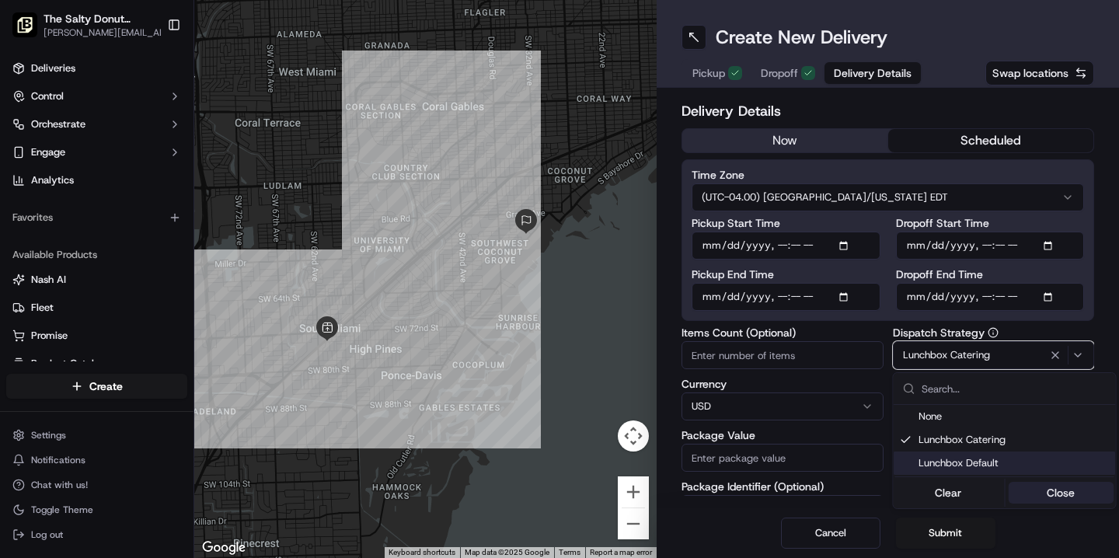
click at [1040, 496] on button "Close" at bounding box center [1061, 493] width 106 height 22
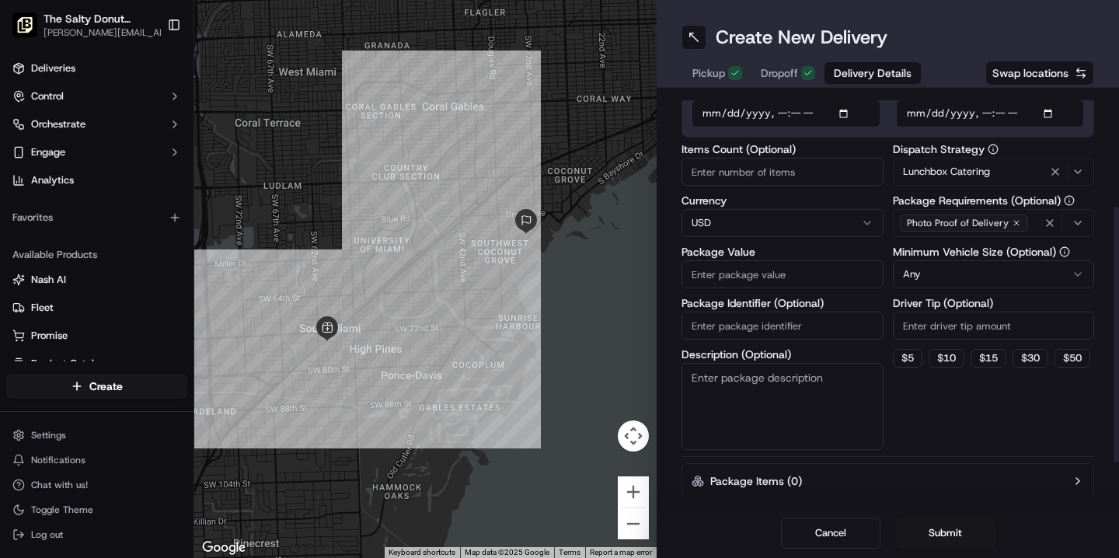
scroll to position [185, 0]
click at [944, 355] on button "$ 10" at bounding box center [946, 356] width 36 height 19
type input "10"
click at [775, 379] on textarea "Description (Optional)" at bounding box center [782, 404] width 202 height 87
type textarea "Donuts"
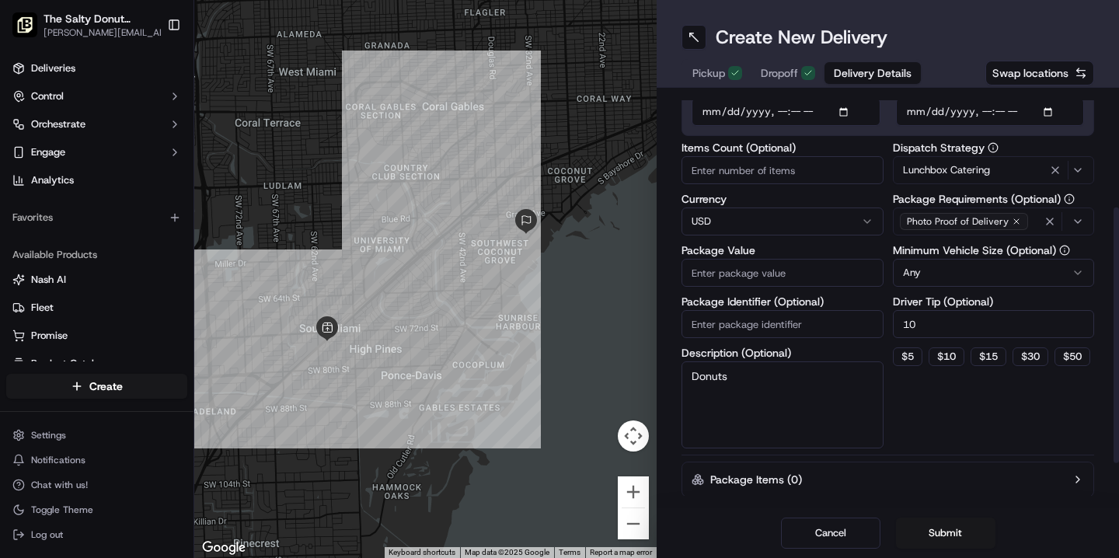
click at [733, 270] on input "Package Value" at bounding box center [782, 273] width 202 height 28
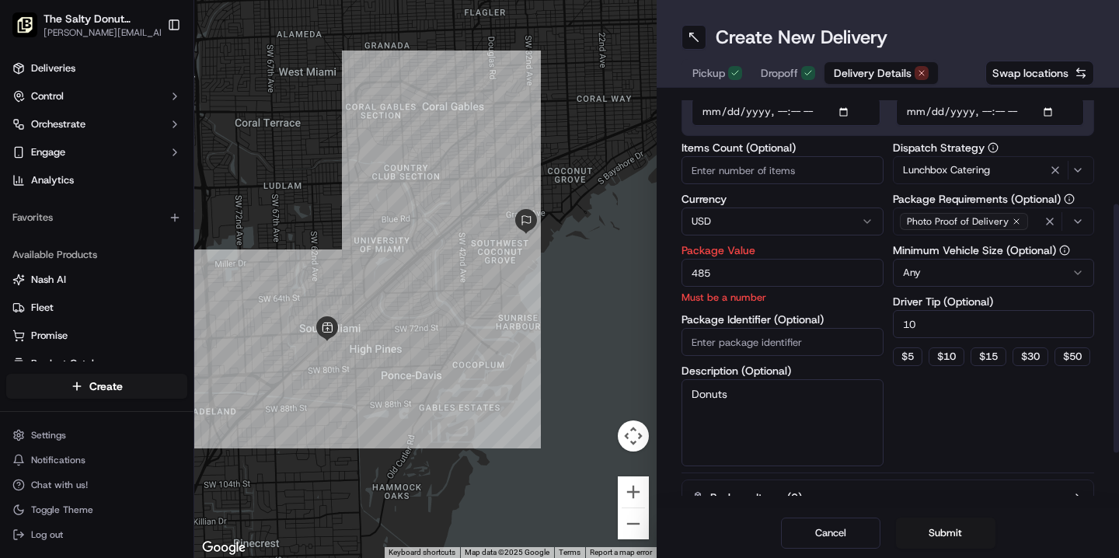
type input "485"
click at [948, 437] on div "Dispatch Strategy Lunchbox Catering Package Requirements (Optional) Photo Proof…" at bounding box center [994, 304] width 202 height 324
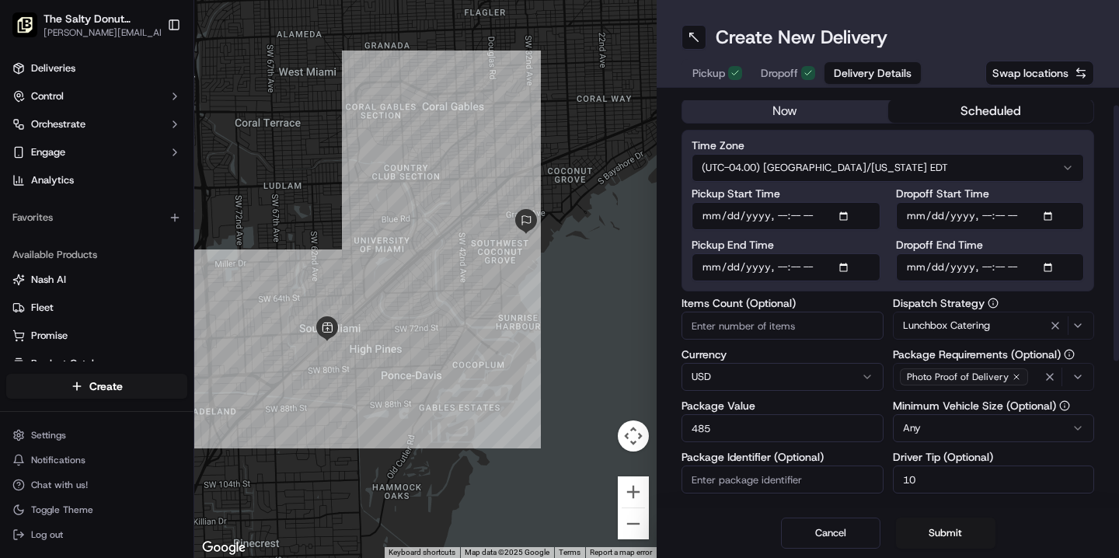
scroll to position [27, 0]
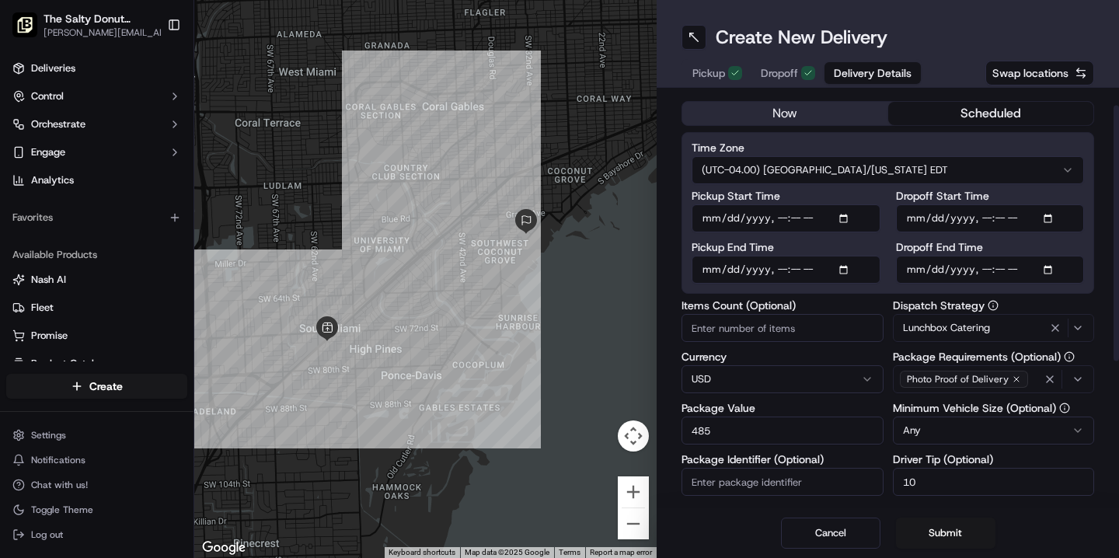
click at [913, 268] on input "Dropoff End Time" at bounding box center [990, 270] width 189 height 28
type input "[DATE]T13:55"
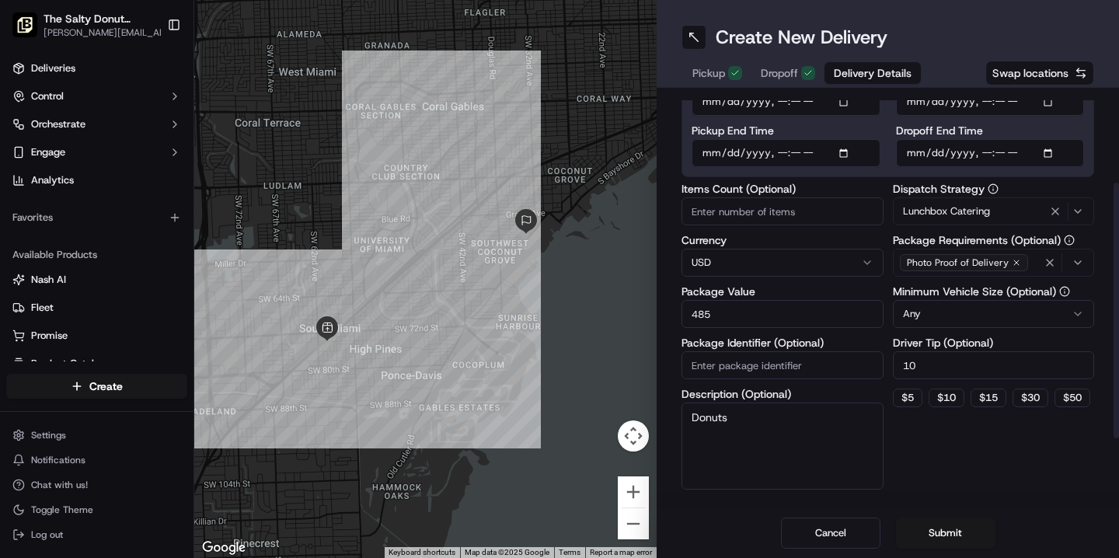
scroll to position [164, 0]
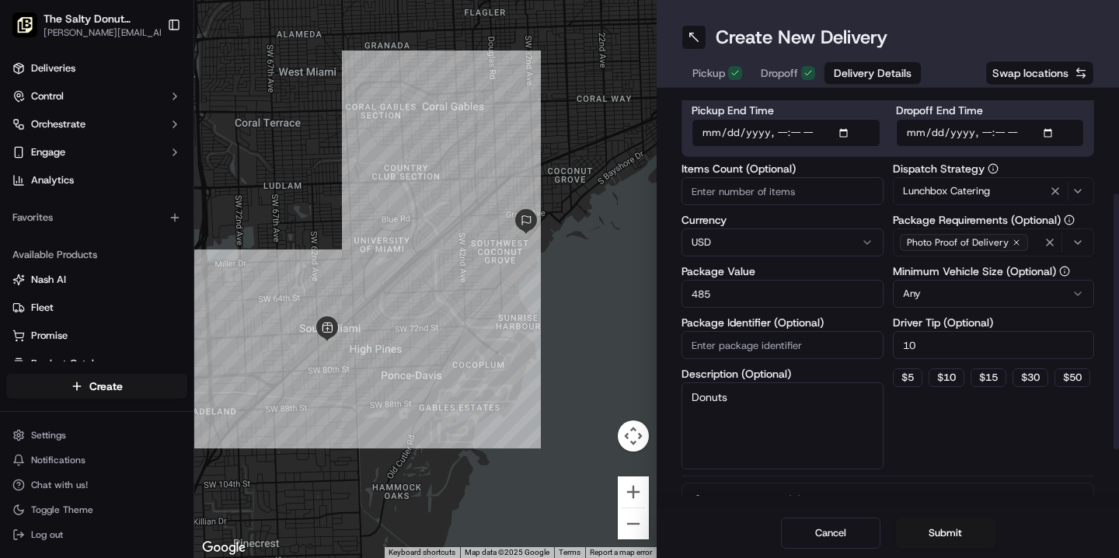
click at [946, 441] on div "Dispatch Strategy Lunchbox Catering Package Requirements (Optional) Photo Proof…" at bounding box center [994, 316] width 202 height 306
click at [949, 531] on button "Submit" at bounding box center [945, 532] width 99 height 31
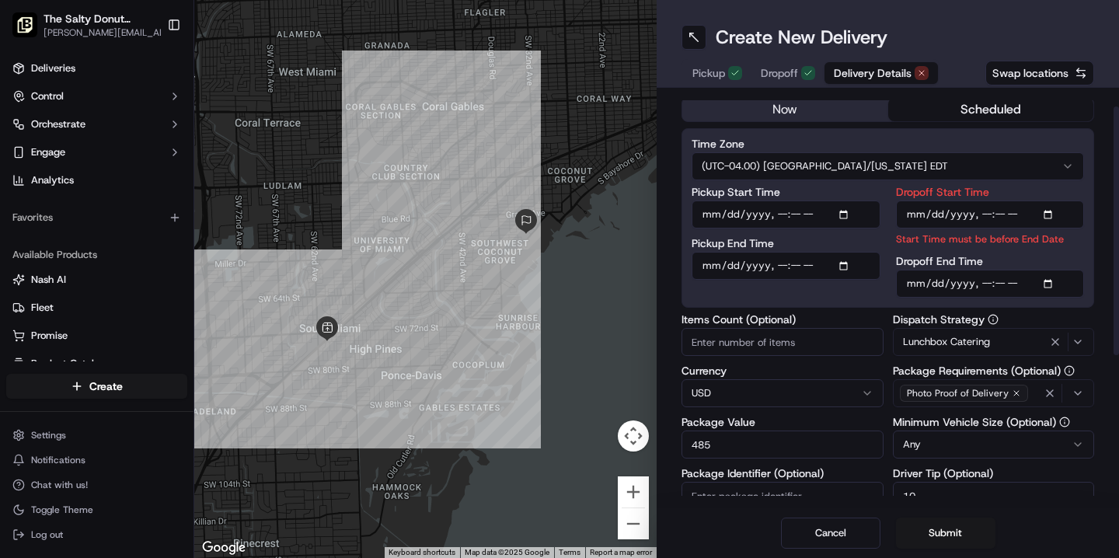
scroll to position [29, 0]
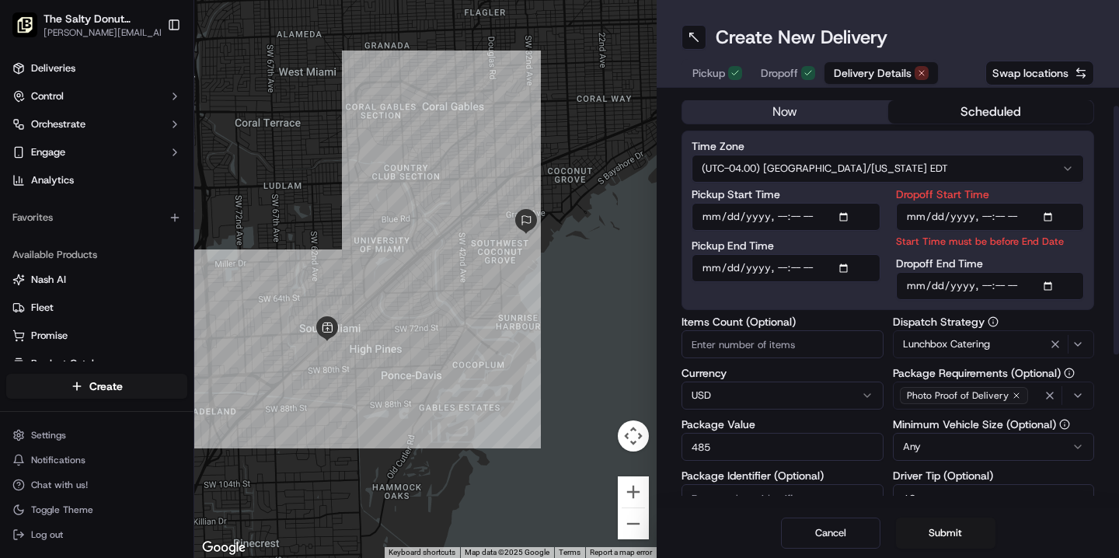
click at [962, 218] on input "Dropoff Start Time" at bounding box center [990, 217] width 189 height 28
type input "[DATE]T13:45"
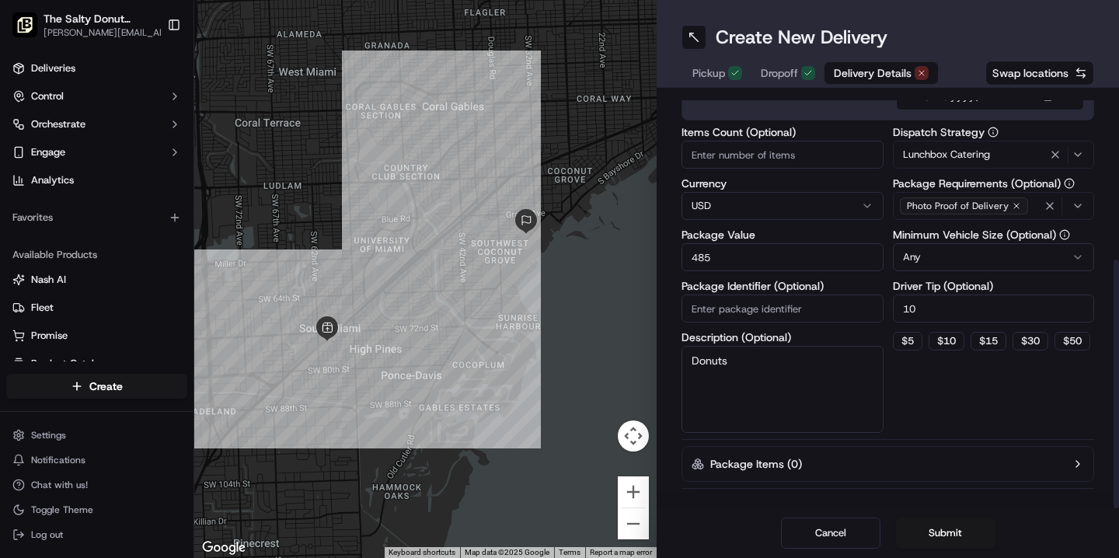
scroll to position [273, 0]
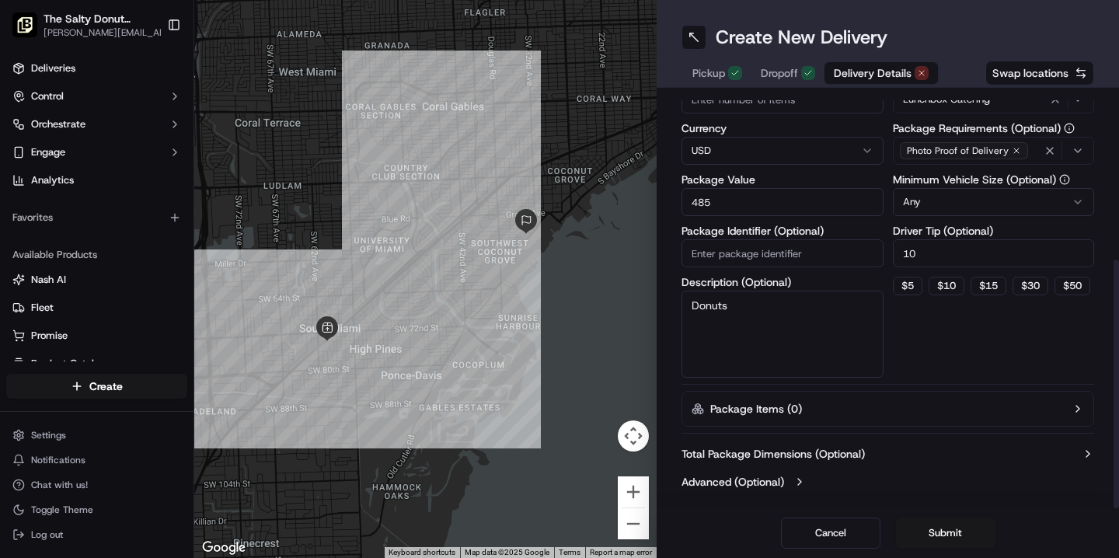
click at [954, 352] on div "Dispatch Strategy Lunchbox Catering Package Requirements (Optional) Photo Proof…" at bounding box center [994, 224] width 202 height 306
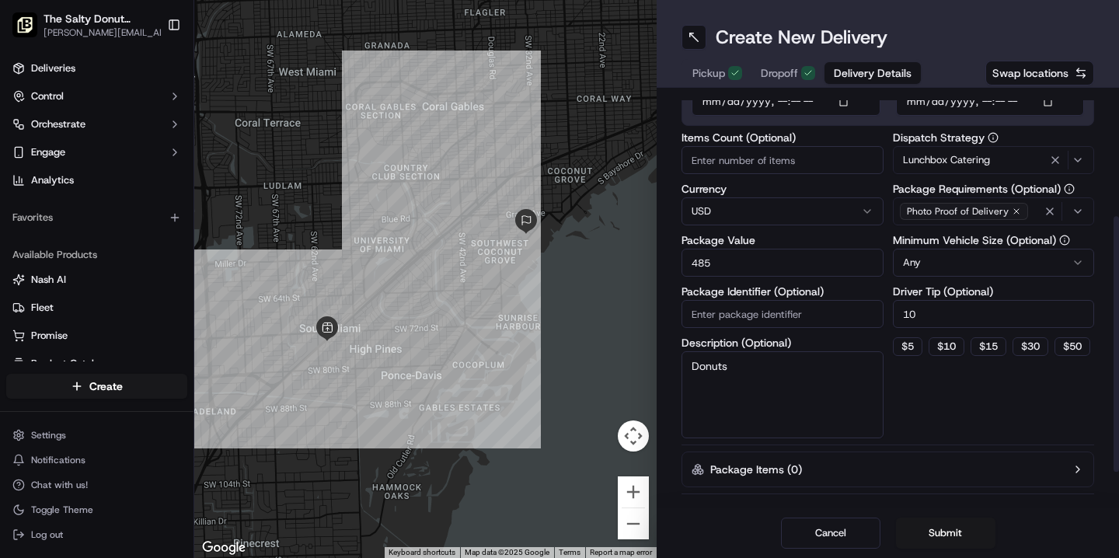
scroll to position [256, 0]
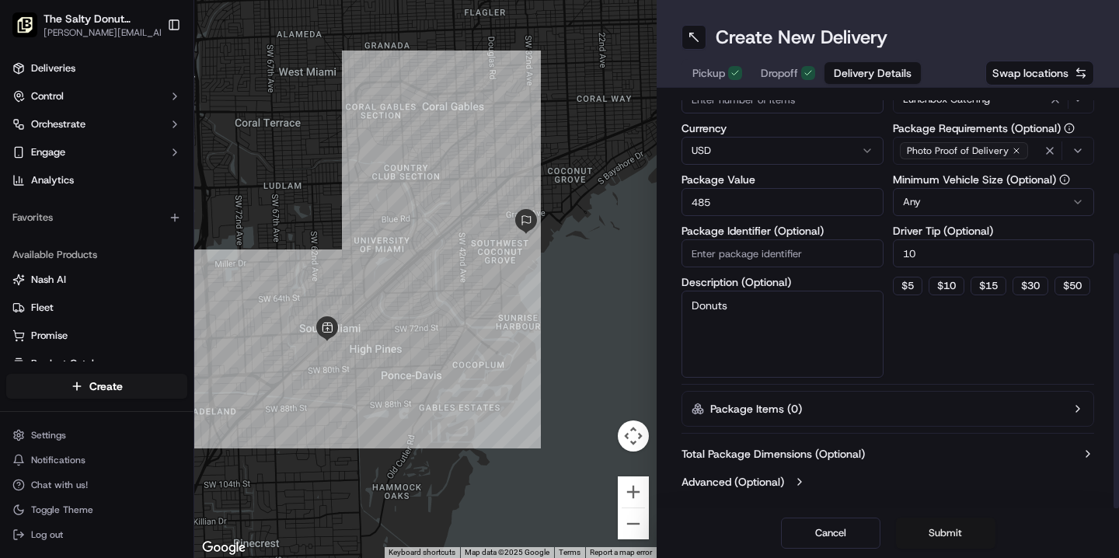
click at [943, 535] on button "Submit" at bounding box center [945, 532] width 99 height 31
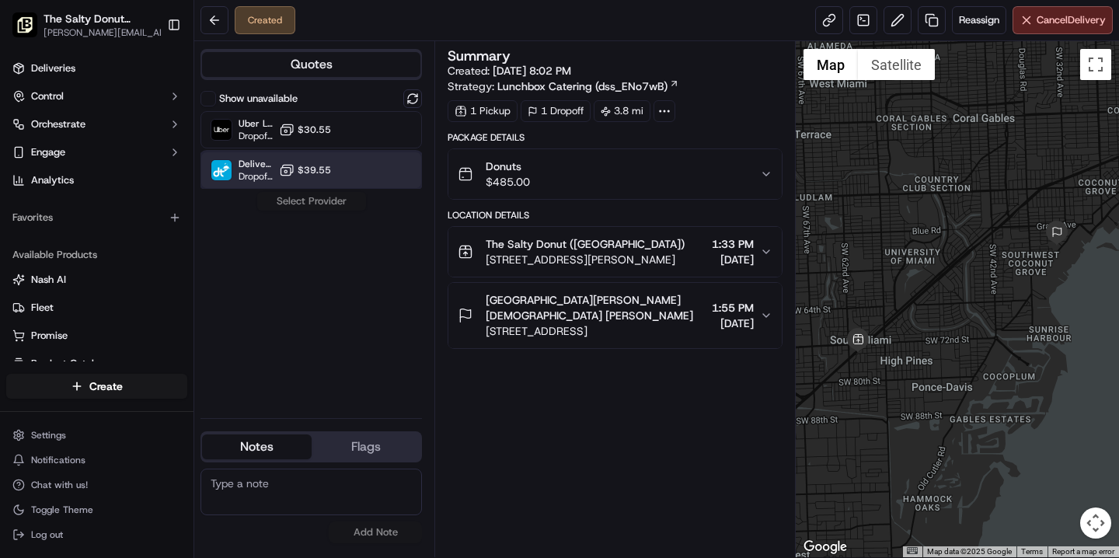
click at [361, 179] on div "DeliverThat Dropoff ETA - $39.55" at bounding box center [310, 170] width 221 height 37
click at [324, 205] on button "Assign Provider" at bounding box center [311, 201] width 110 height 19
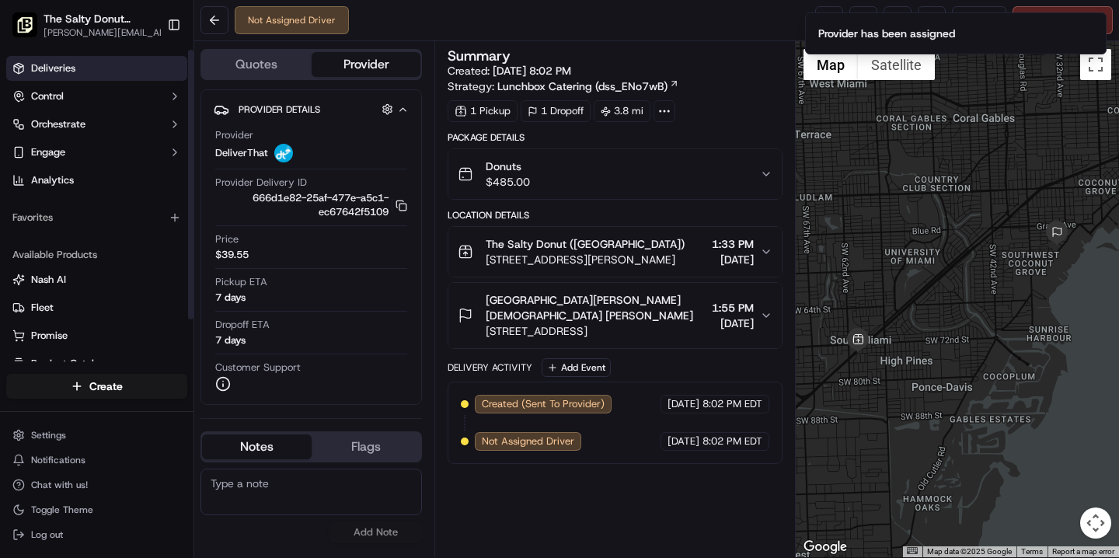
click at [104, 63] on link "Deliveries" at bounding box center [96, 68] width 181 height 25
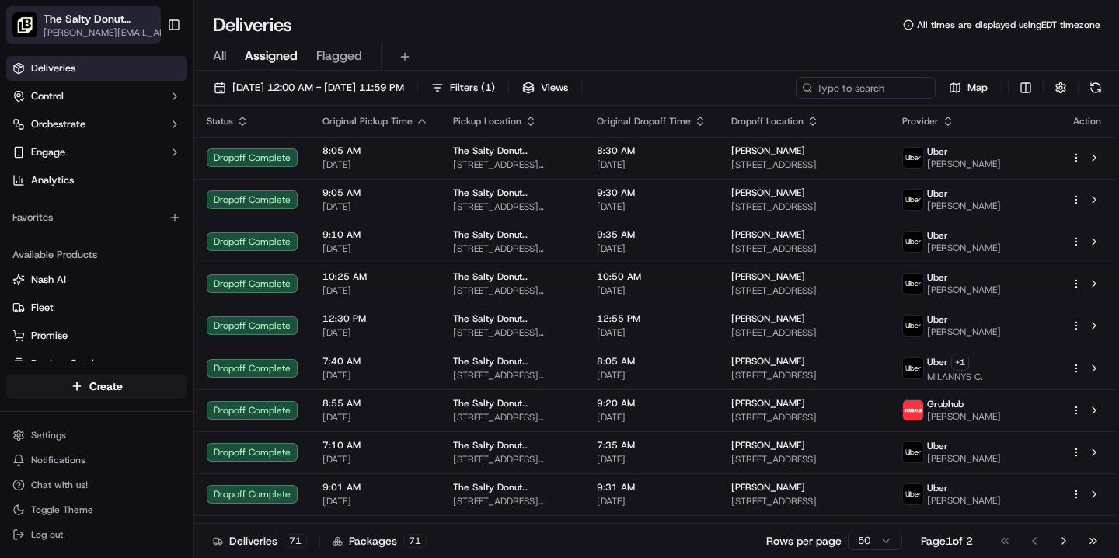
click at [108, 27] on span "[PERSON_NAME][EMAIL_ADDRESS][DOMAIN_NAME]" at bounding box center [110, 32] width 132 height 12
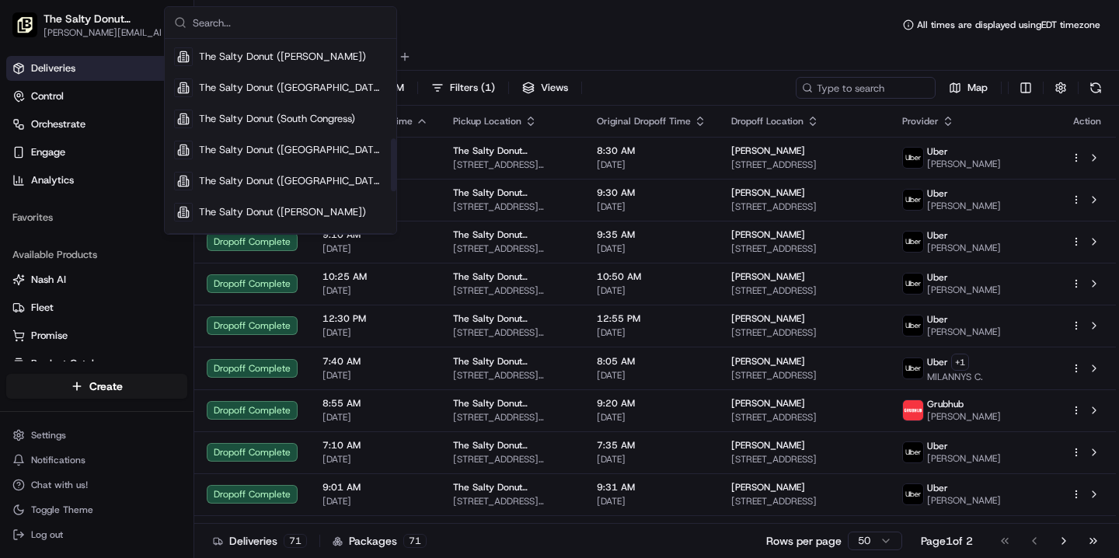
scroll to position [383, 0]
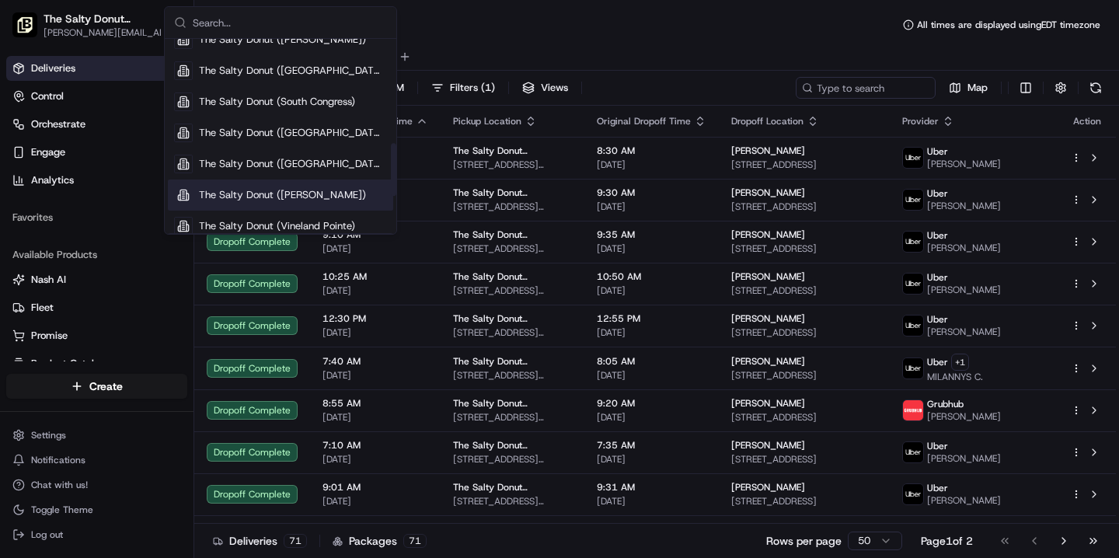
click at [263, 195] on span "The Salty Donut ([PERSON_NAME])" at bounding box center [282, 195] width 167 height 14
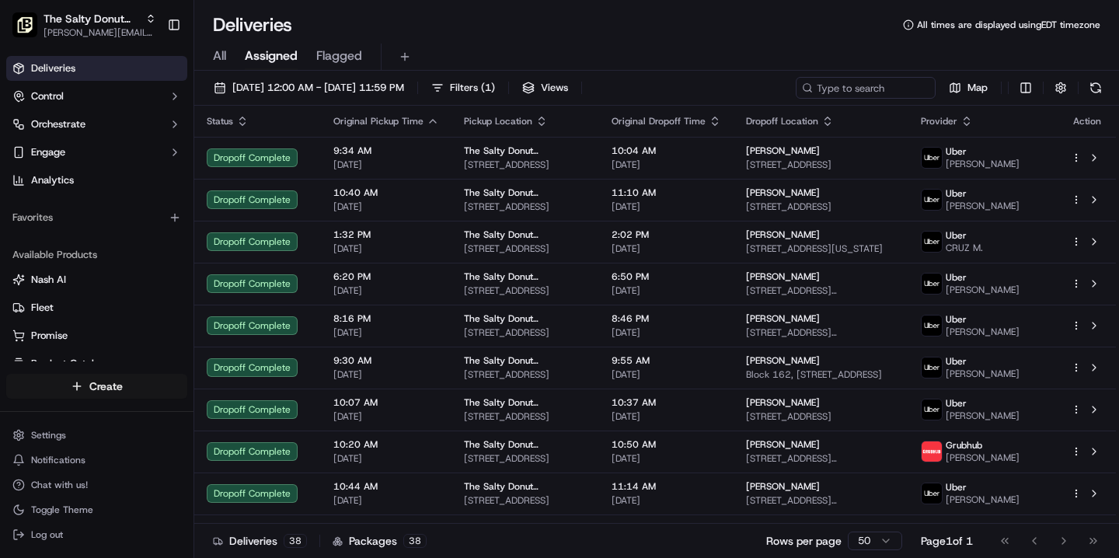
click at [113, 382] on html "The Salty Donut ([PERSON_NAME]) [PERSON_NAME][EMAIL_ADDRESS][DOMAIN_NAME] Toggl…" at bounding box center [559, 279] width 1119 height 558
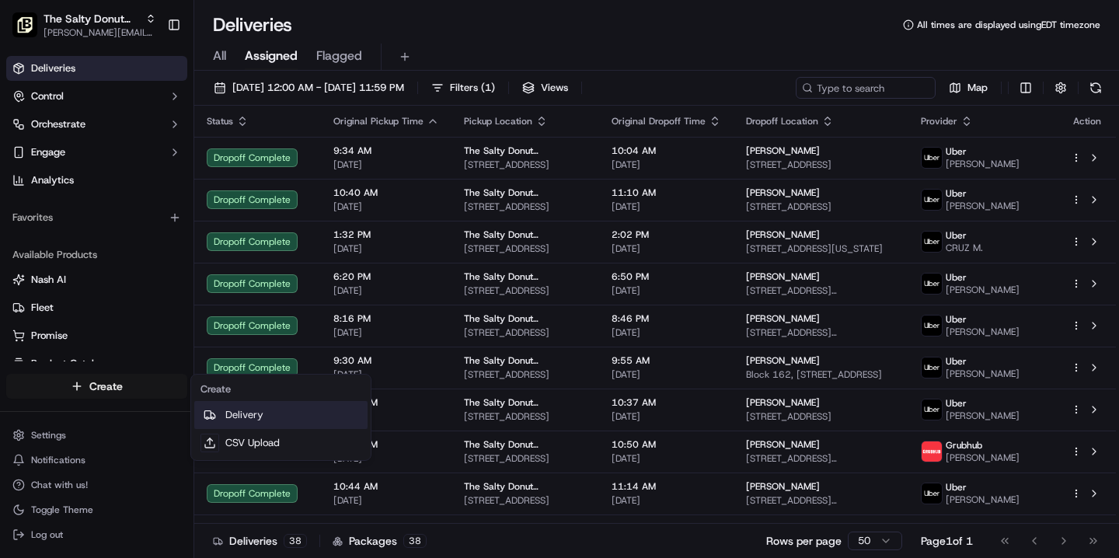
click at [258, 416] on link "Delivery" at bounding box center [280, 415] width 173 height 28
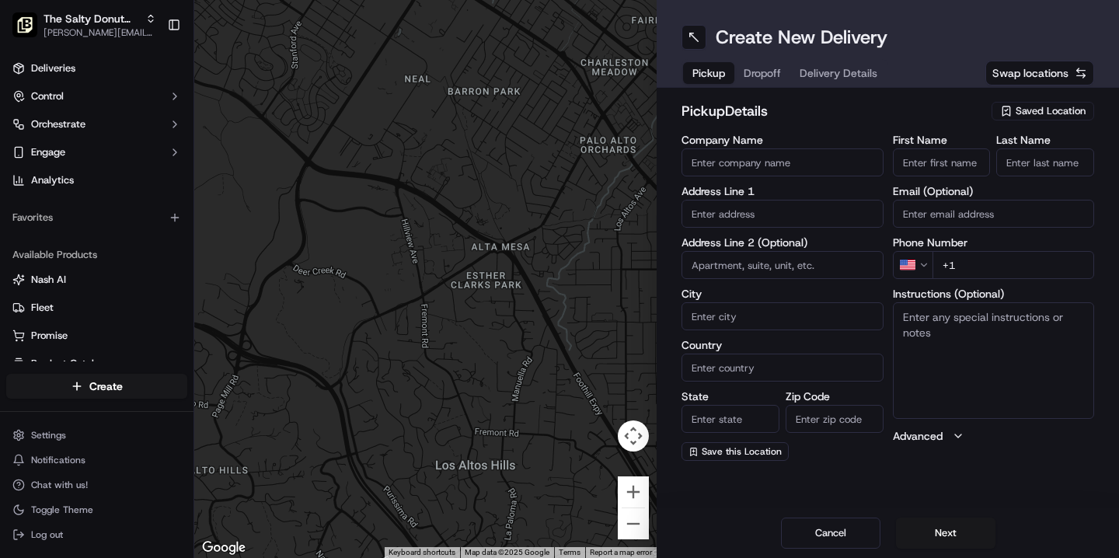
click at [1040, 104] on span "Saved Location" at bounding box center [1050, 111] width 70 height 14
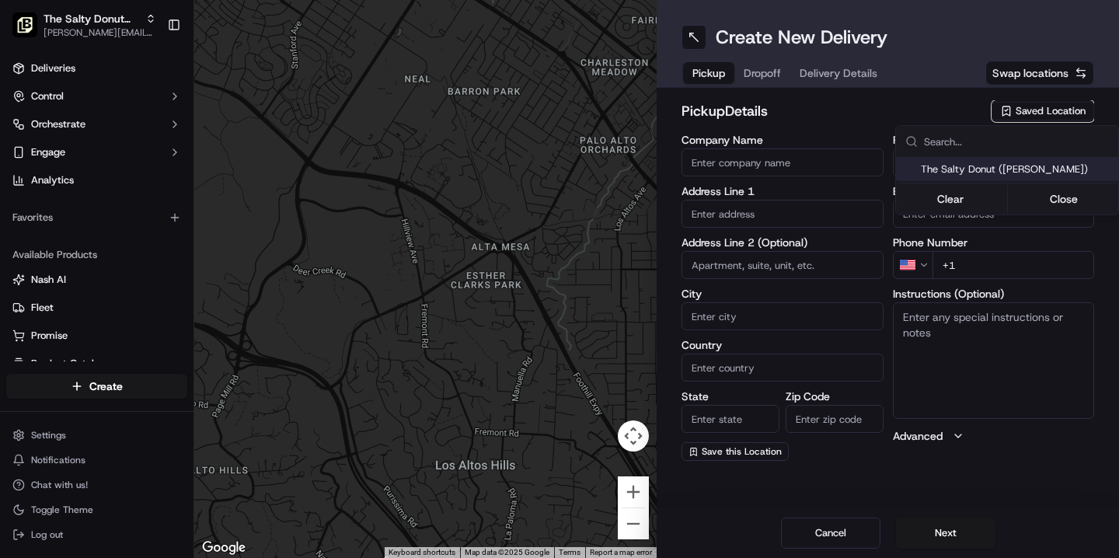
click at [1008, 171] on span "The Salty Donut ([PERSON_NAME])" at bounding box center [1016, 169] width 191 height 14
type input "The Salty Donut ([PERSON_NAME])"
type input "[STREET_ADDRESS]"
type input "Suite 100"
type input "[GEOGRAPHIC_DATA]"
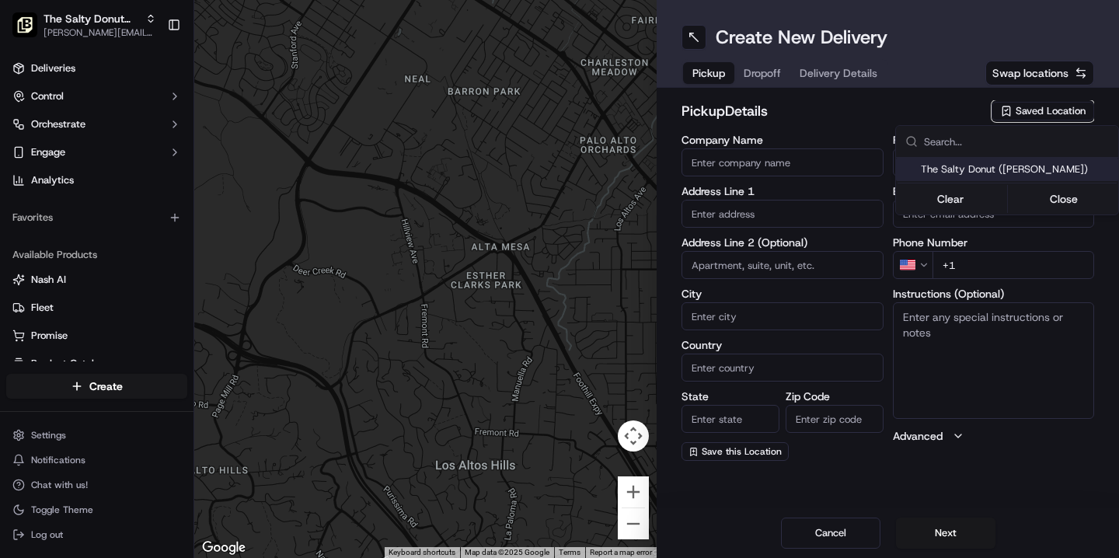
type input "US"
type input "CO"
type input "80212"
type input "The Salty"
type input "Donut"
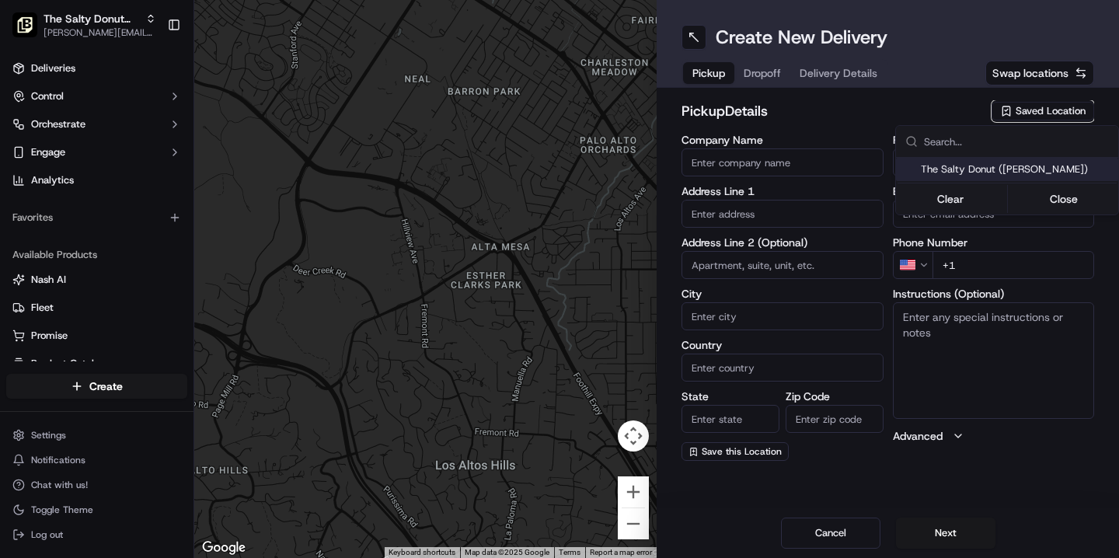
type input "[PHONE_NUMBER]"
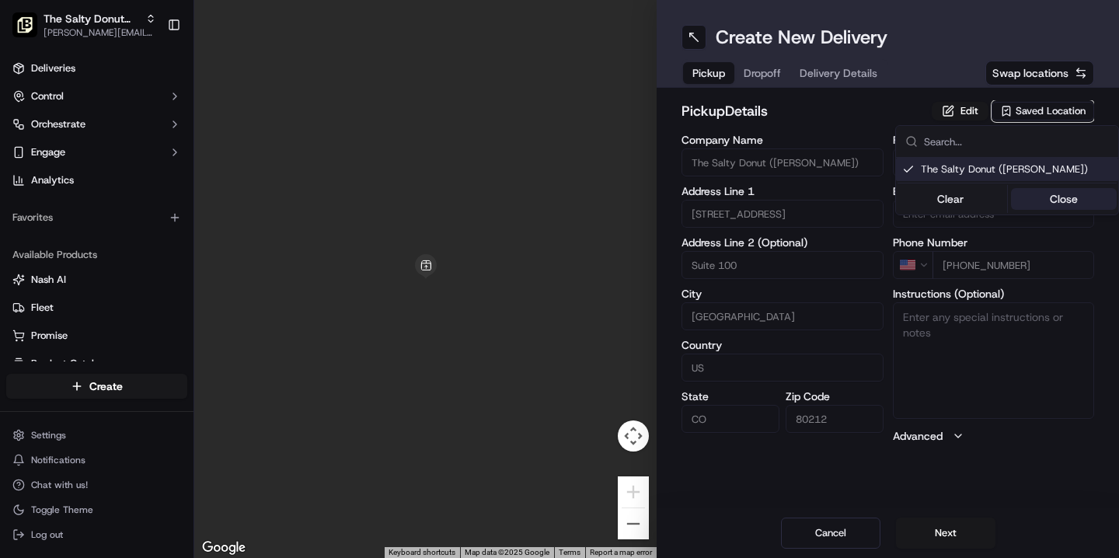
click at [1043, 198] on button "Close" at bounding box center [1064, 199] width 106 height 22
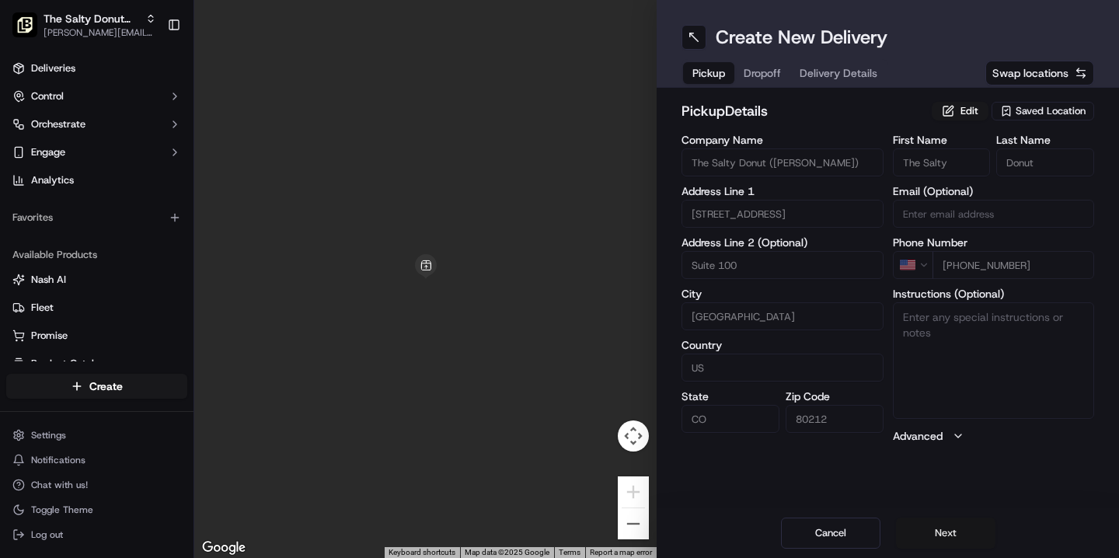
click at [932, 537] on button "Next" at bounding box center [945, 532] width 99 height 31
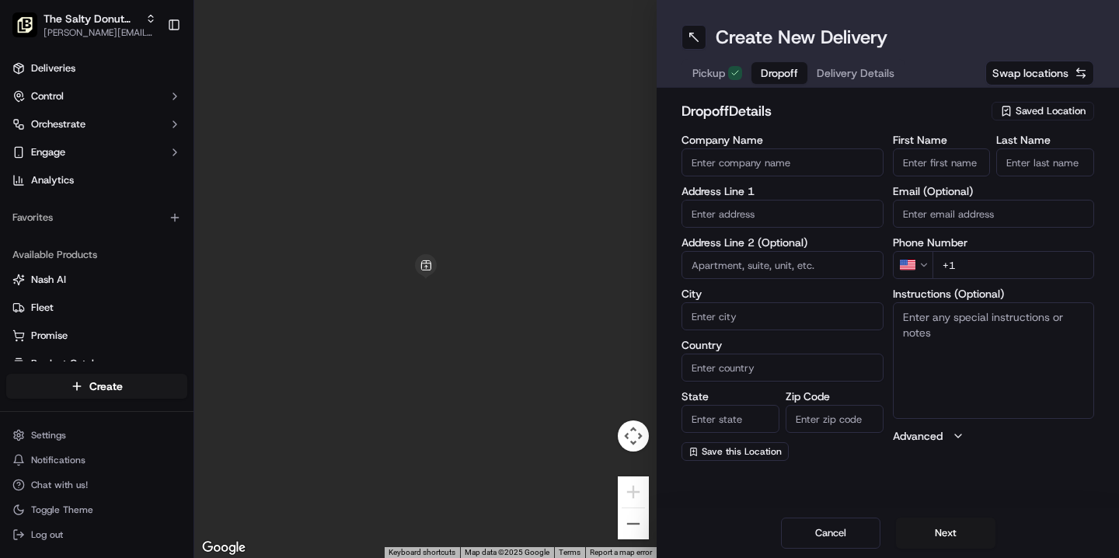
click at [952, 163] on input "First Name" at bounding box center [942, 162] width 98 height 28
type input "[PERSON_NAME]"
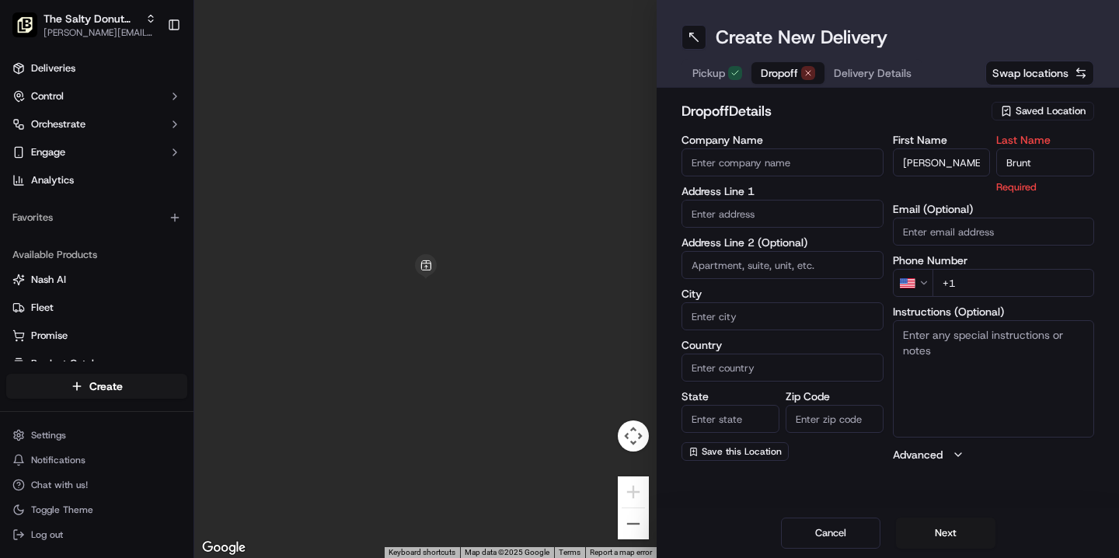
type input "Brunt"
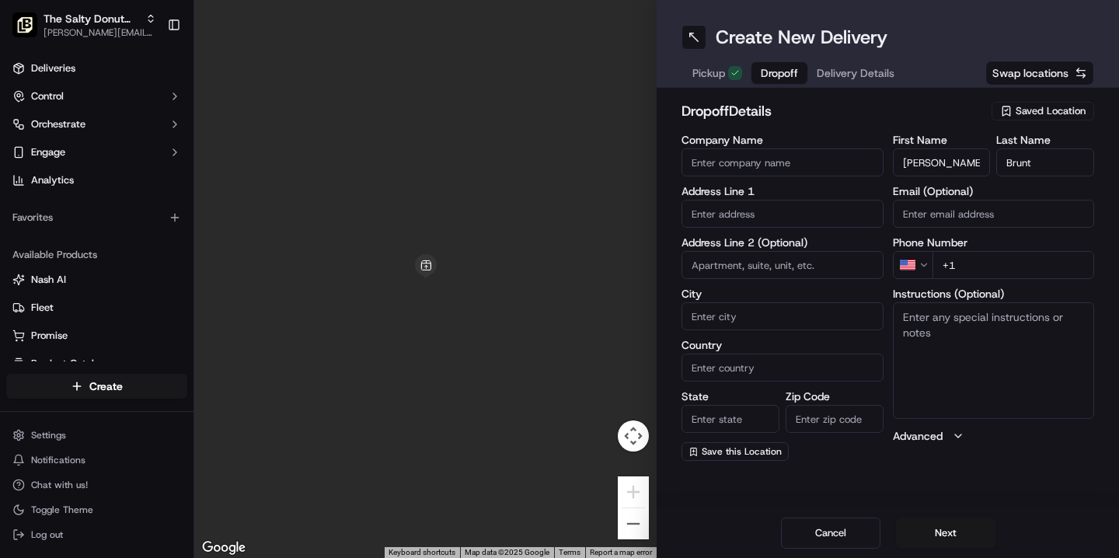
click at [976, 265] on input "+1" at bounding box center [1013, 265] width 162 height 28
paste input "[PHONE_NUMBER]"
type input "[PHONE_NUMBER]"
click at [914, 311] on textarea "Instructions (Optional)" at bounding box center [994, 360] width 202 height 117
type textarea "Please handle with care. Contact [PERSON_NAME] upon arrival. Thanks!"
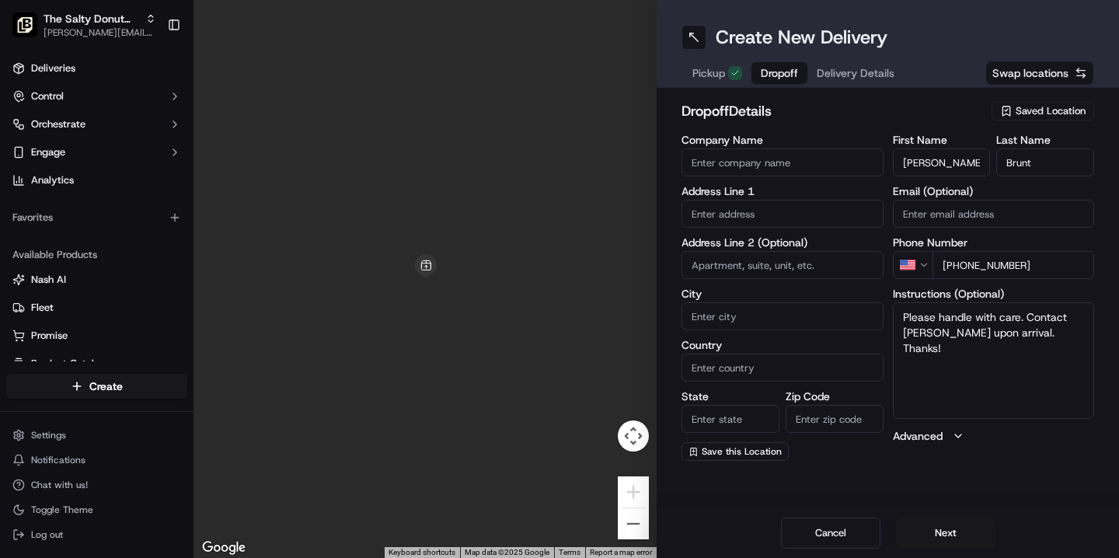
click at [719, 208] on input "text" at bounding box center [782, 214] width 202 height 28
type input "[STREET_ADDRESS]"
type input "Suite 800"
click at [724, 312] on input "City" at bounding box center [782, 316] width 202 height 28
type input "[GEOGRAPHIC_DATA]"
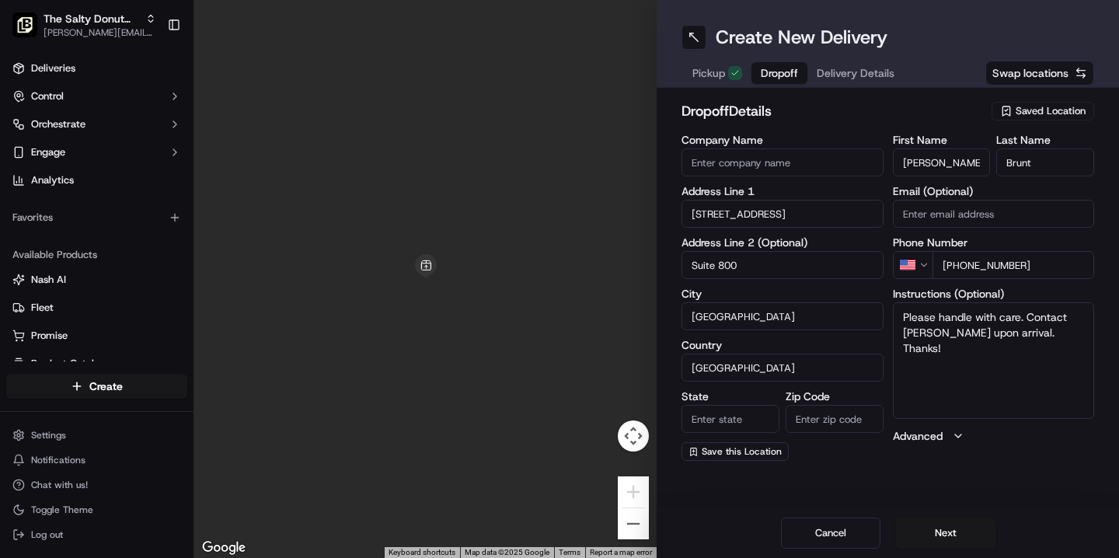
type input "[GEOGRAPHIC_DATA]"
type input "[US_STATE]"
type input "80205"
click at [1002, 475] on div "Create New Delivery Pickup Dropoff Delivery Details Swap locations dropoff Deta…" at bounding box center [888, 279] width 462 height 558
click at [760, 171] on input "Company Name" at bounding box center [782, 162] width 202 height 28
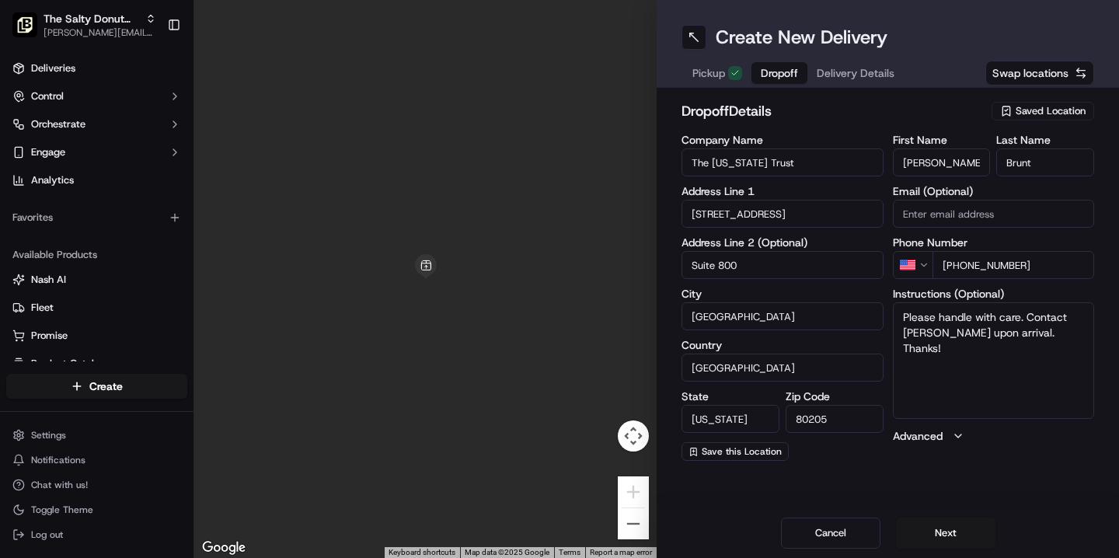
type input "The [US_STATE] Trust"
click at [989, 475] on div "Create New Delivery Pickup Dropoff Delivery Details Swap locations dropoff Deta…" at bounding box center [888, 279] width 462 height 558
click at [938, 536] on button "Next" at bounding box center [945, 532] width 99 height 31
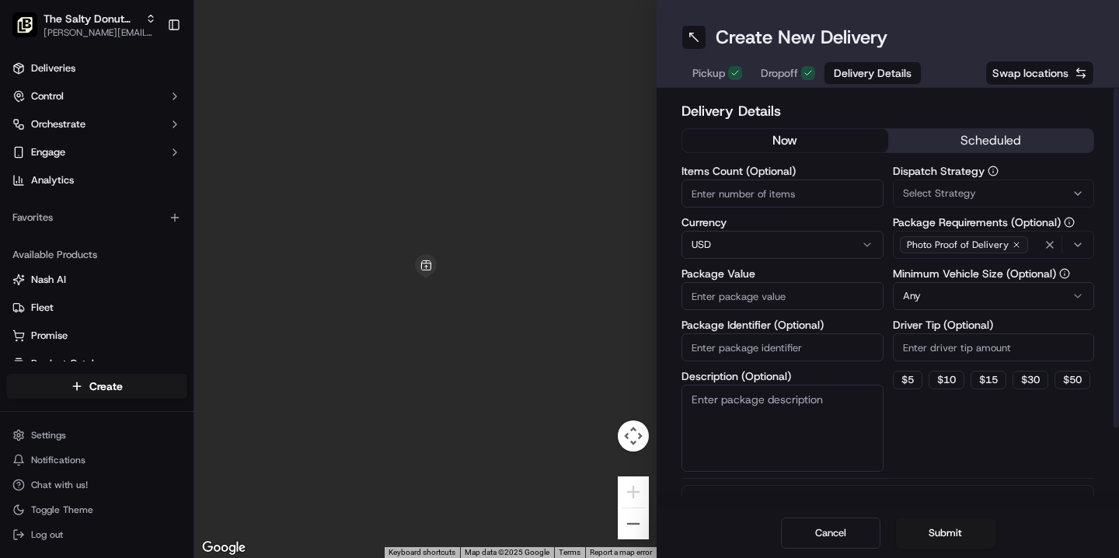
click at [994, 138] on button "scheduled" at bounding box center [991, 140] width 206 height 23
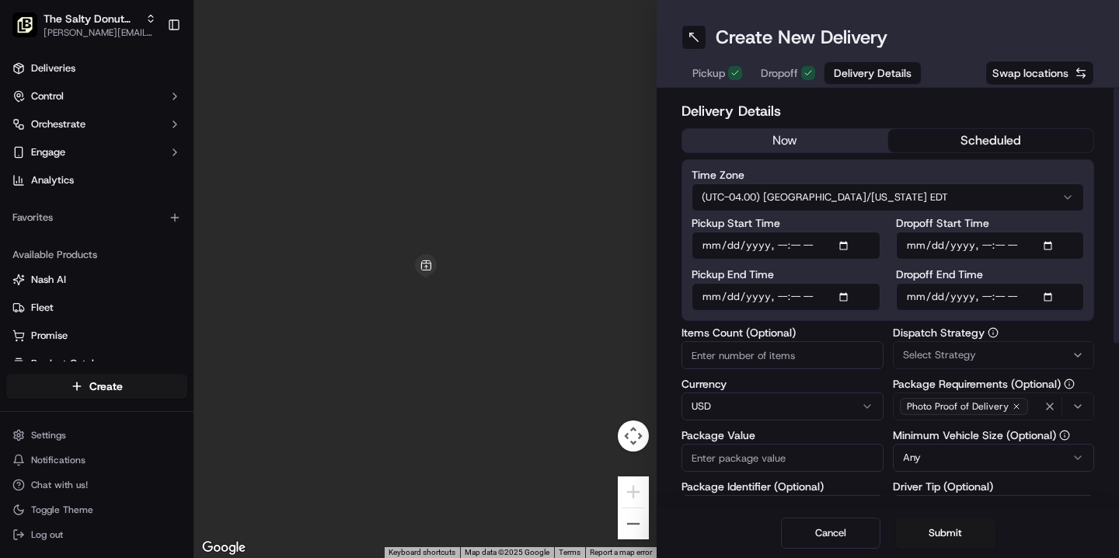
click at [915, 247] on input "Dropoff Start Time" at bounding box center [990, 246] width 189 height 28
click at [903, 201] on html "The Salty Donut ([PERSON_NAME]) [PERSON_NAME][EMAIL_ADDRESS][DOMAIN_NAME] Toggl…" at bounding box center [559, 279] width 1119 height 558
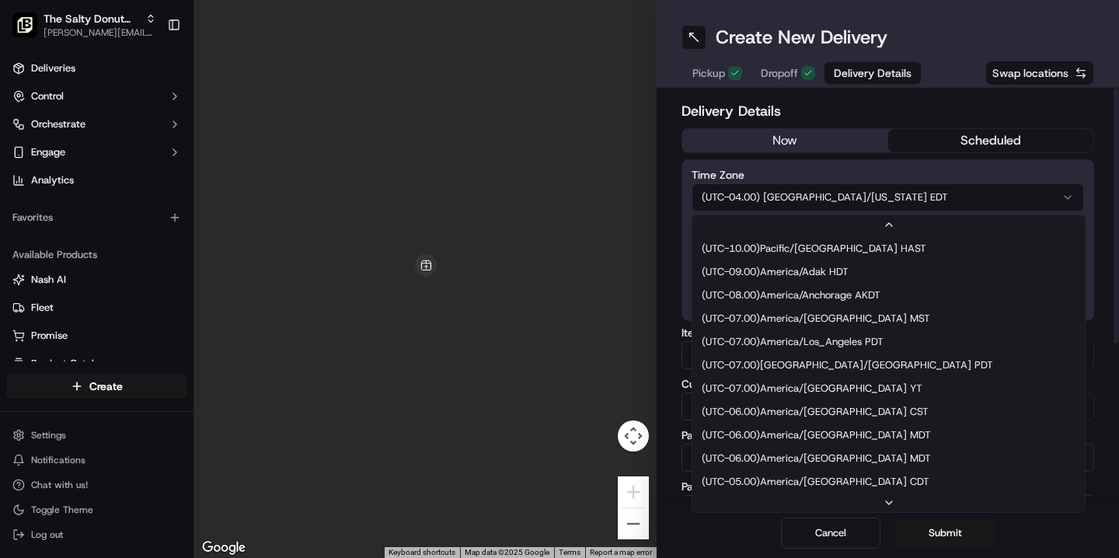
scroll to position [117, 0]
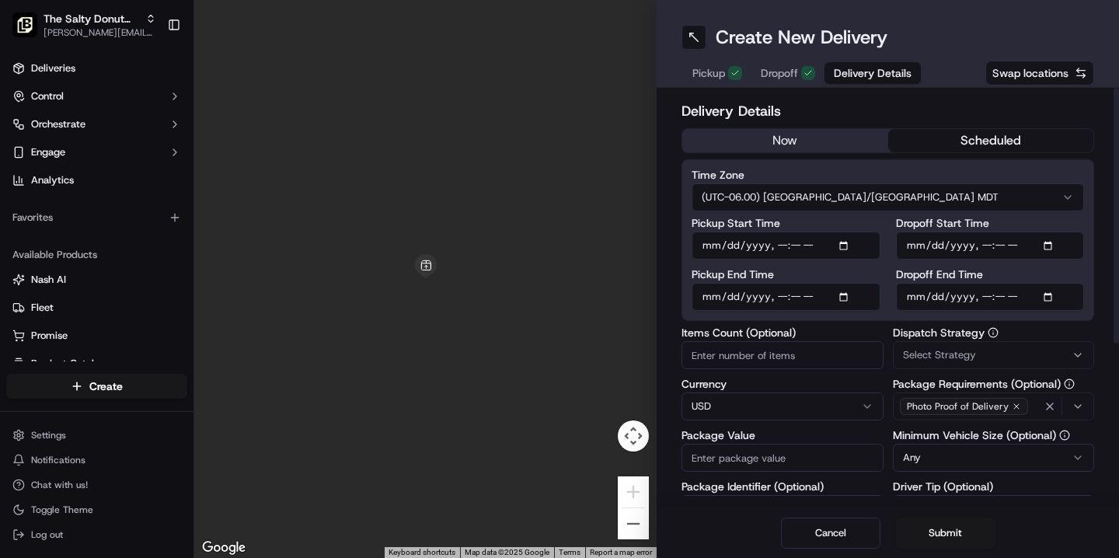
click at [918, 244] on input "Dropoff Start Time" at bounding box center [990, 246] width 189 height 28
type input "[DATE]T08:15"
click at [913, 298] on input "Dropoff End Time" at bounding box center [990, 297] width 189 height 28
type input "[DATE]T08:25"
click at [922, 360] on span "Select Strategy" at bounding box center [939, 355] width 73 height 14
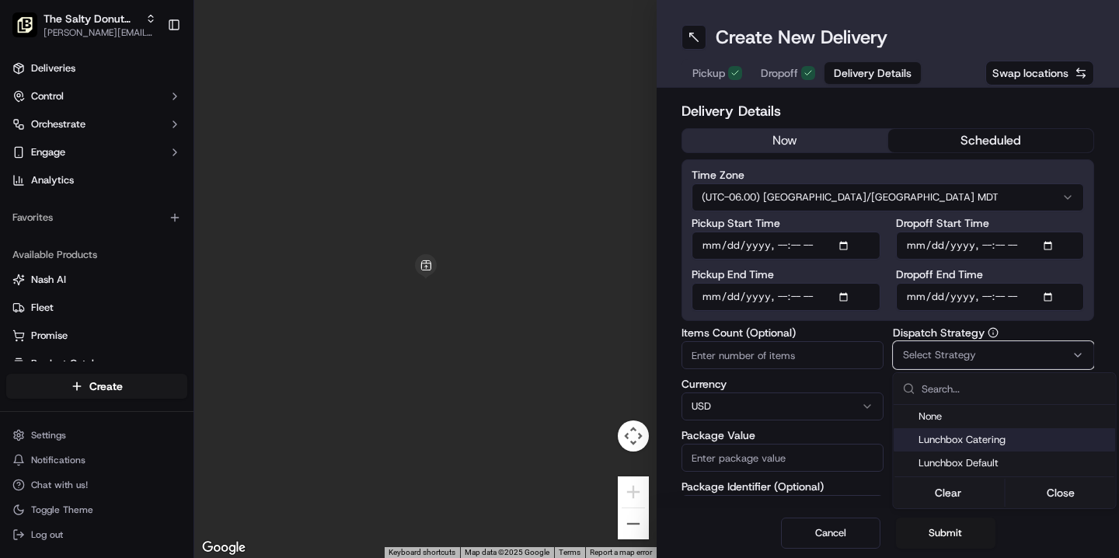
click at [943, 438] on span "Lunchbox Catering" at bounding box center [1013, 440] width 191 height 14
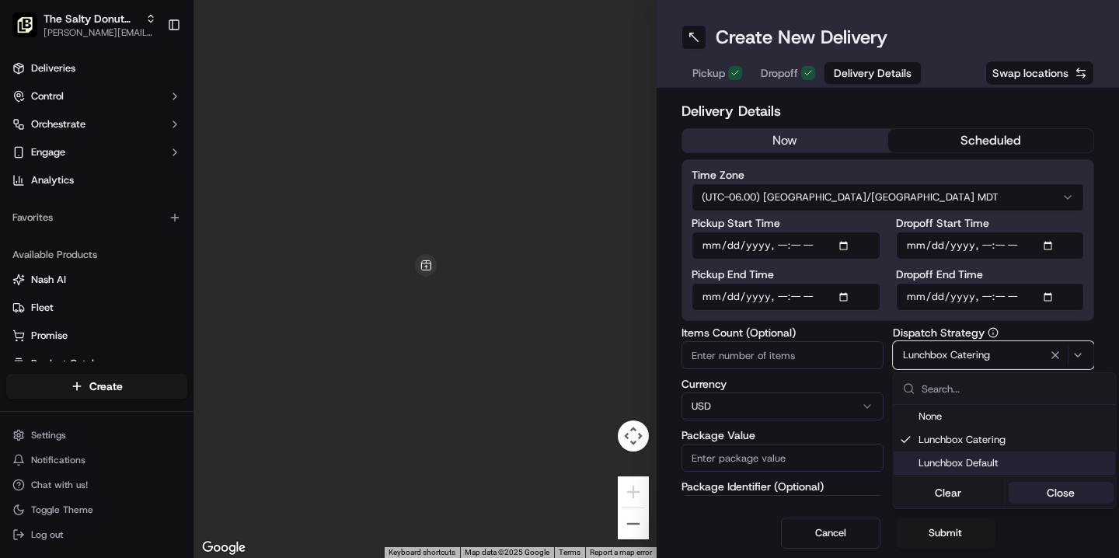
click at [1056, 493] on button "Close" at bounding box center [1061, 493] width 106 height 22
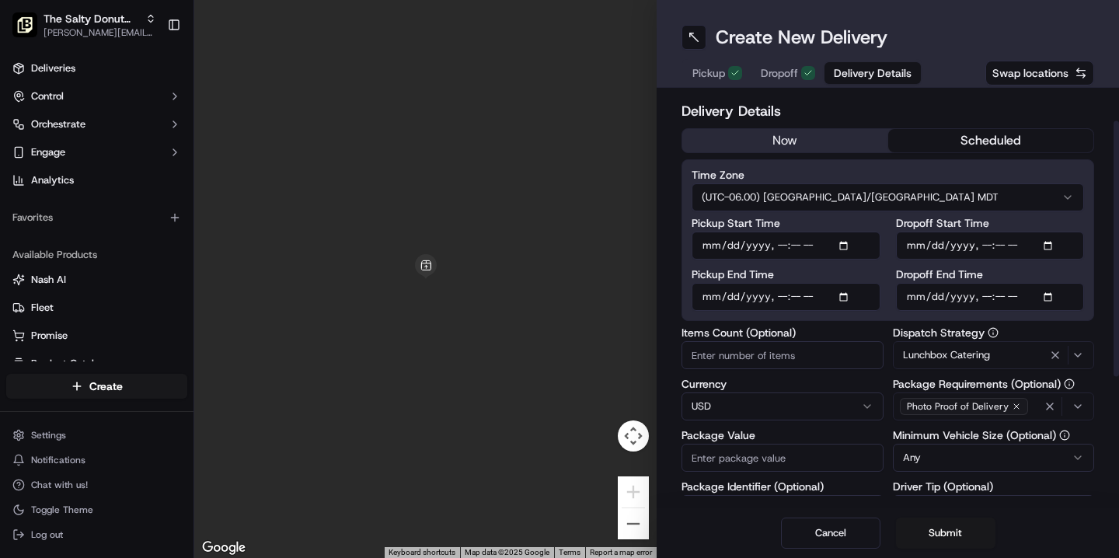
scroll to position [169, 0]
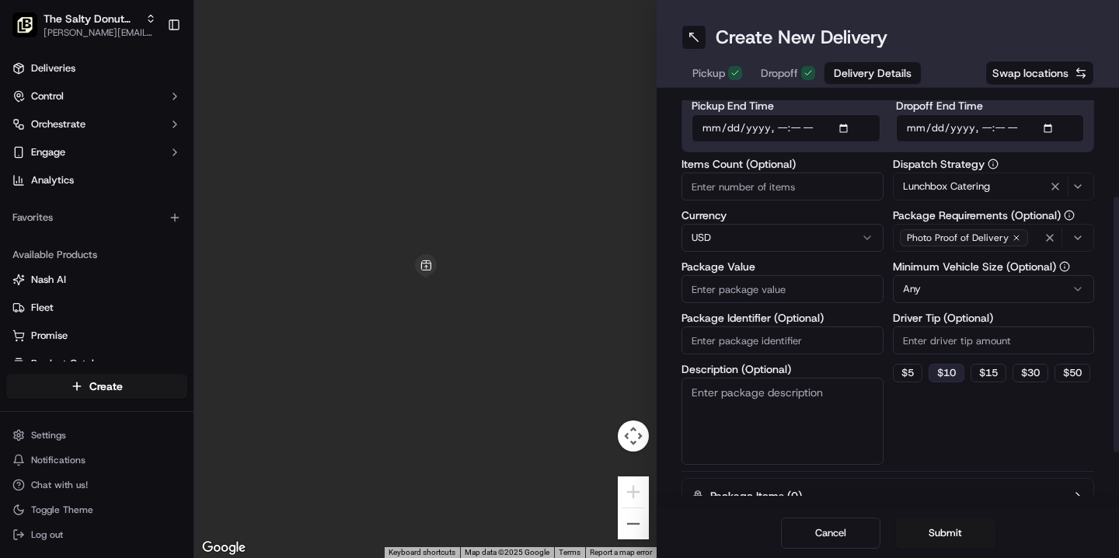
click at [953, 371] on button "$ 10" at bounding box center [946, 373] width 36 height 19
type input "10"
click at [750, 390] on textarea "Description (Optional)" at bounding box center [782, 421] width 202 height 87
type textarea "Donuts"
click at [731, 294] on input "Package Value" at bounding box center [782, 289] width 202 height 28
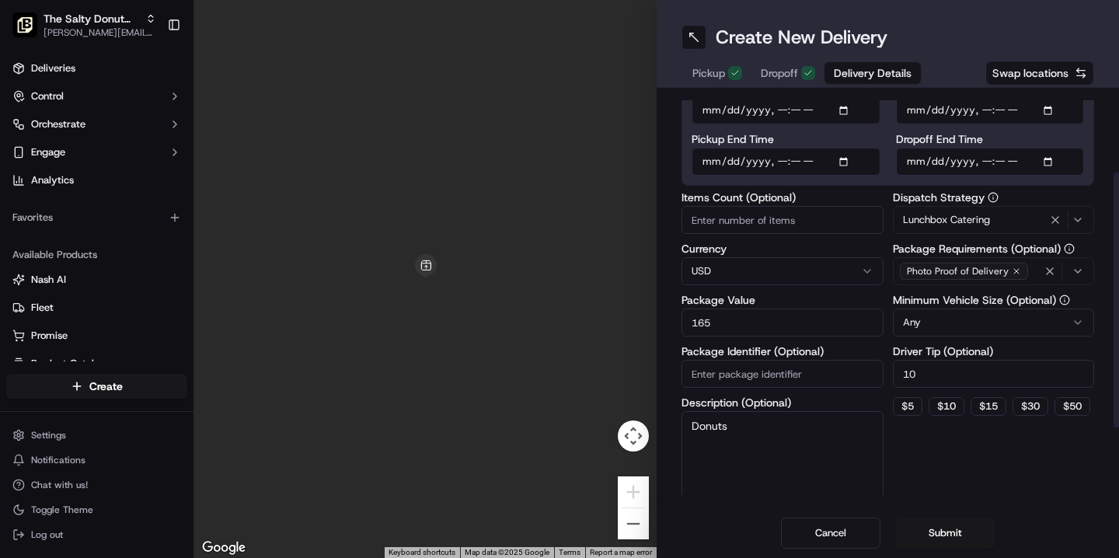
scroll to position [131, 0]
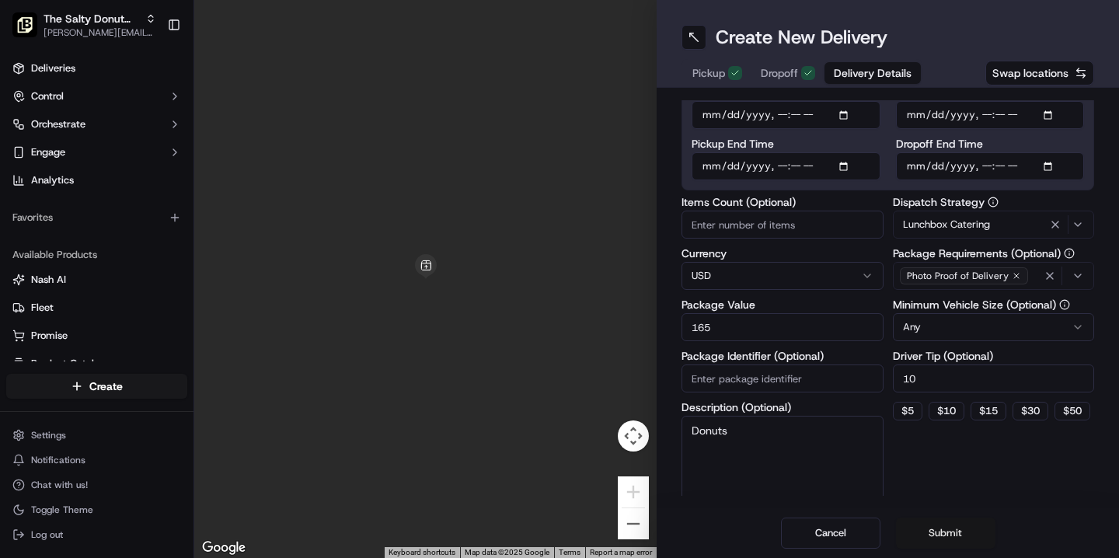
type input "165"
click at [944, 534] on button "Submit" at bounding box center [945, 532] width 99 height 31
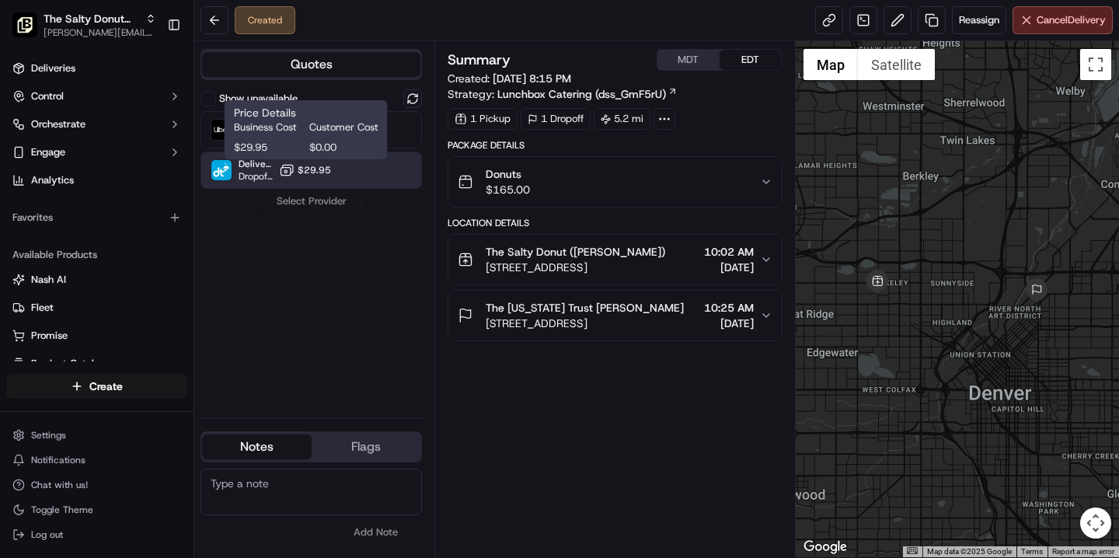
click at [329, 174] on span "$29.95" at bounding box center [314, 170] width 33 height 12
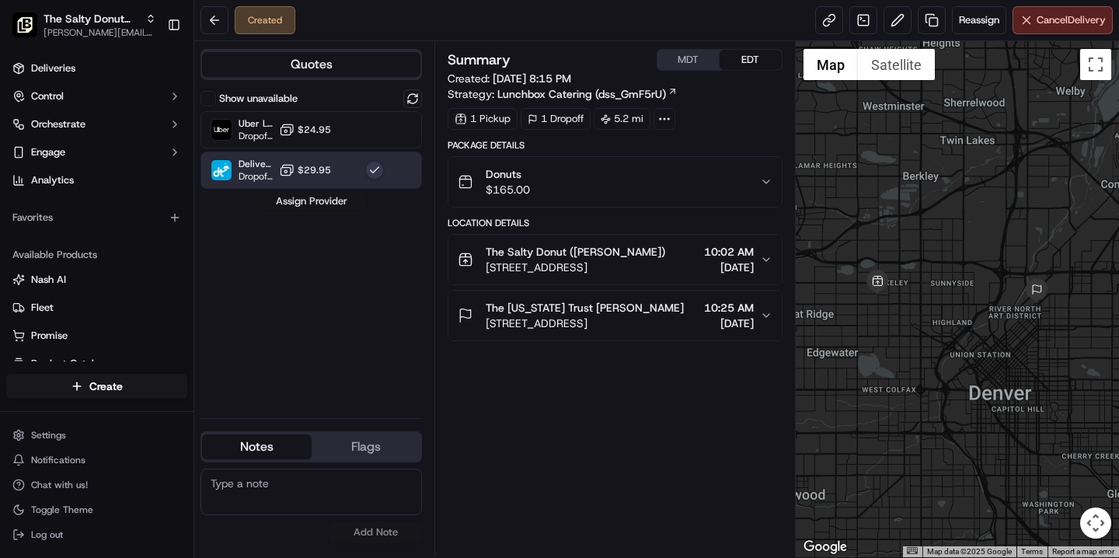
click at [304, 200] on button "Assign Provider" at bounding box center [311, 201] width 110 height 19
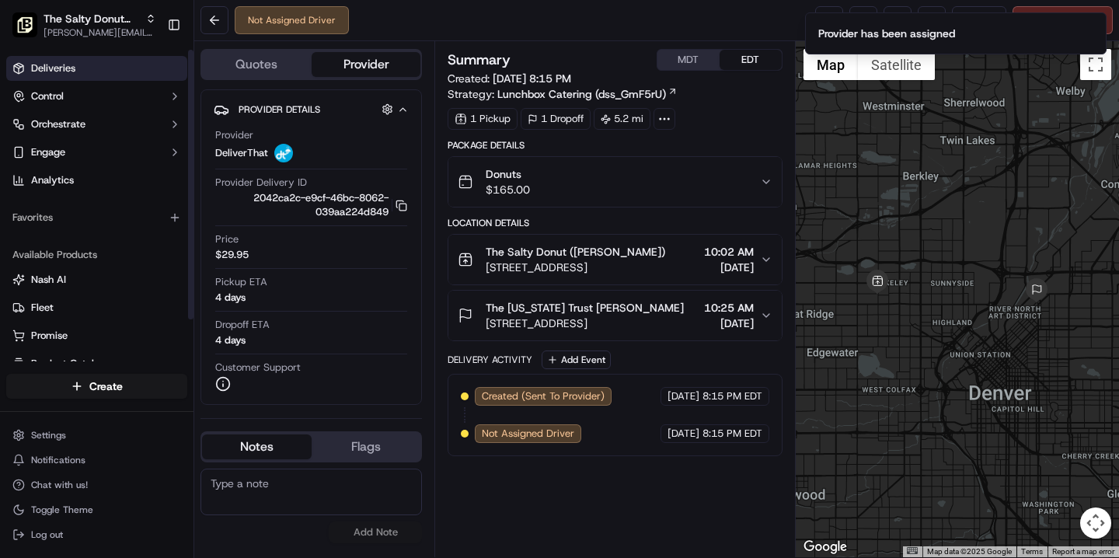
click at [59, 68] on span "Deliveries" at bounding box center [53, 68] width 44 height 14
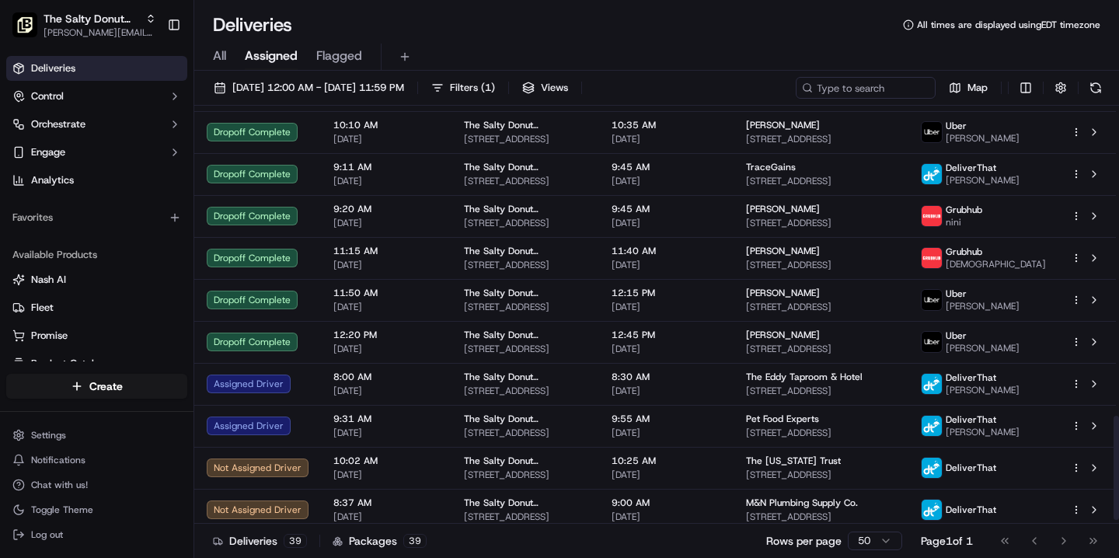
scroll to position [1259, 0]
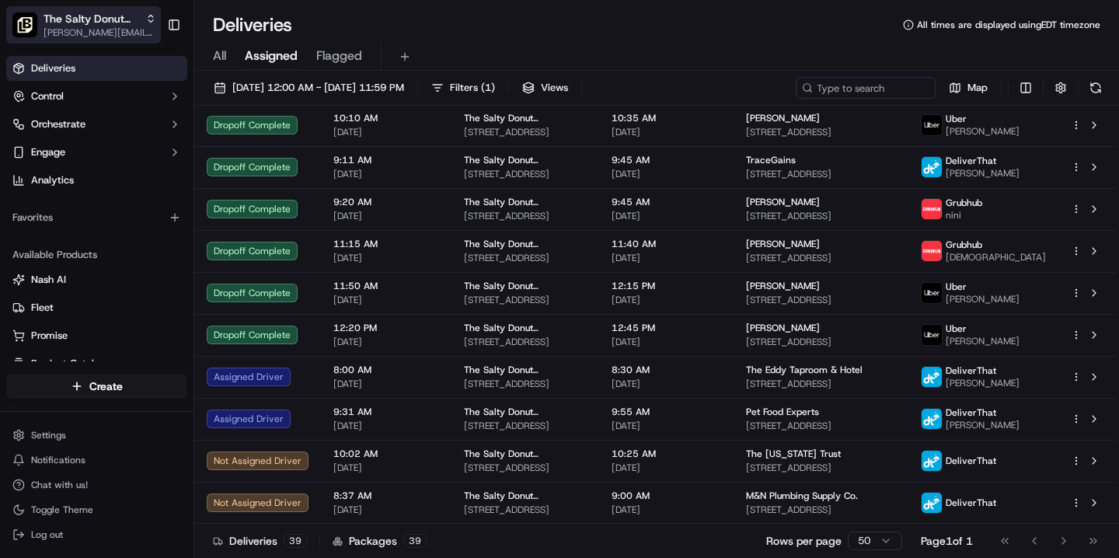
click at [137, 26] on span "The Salty Donut ([PERSON_NAME])" at bounding box center [92, 19] width 96 height 16
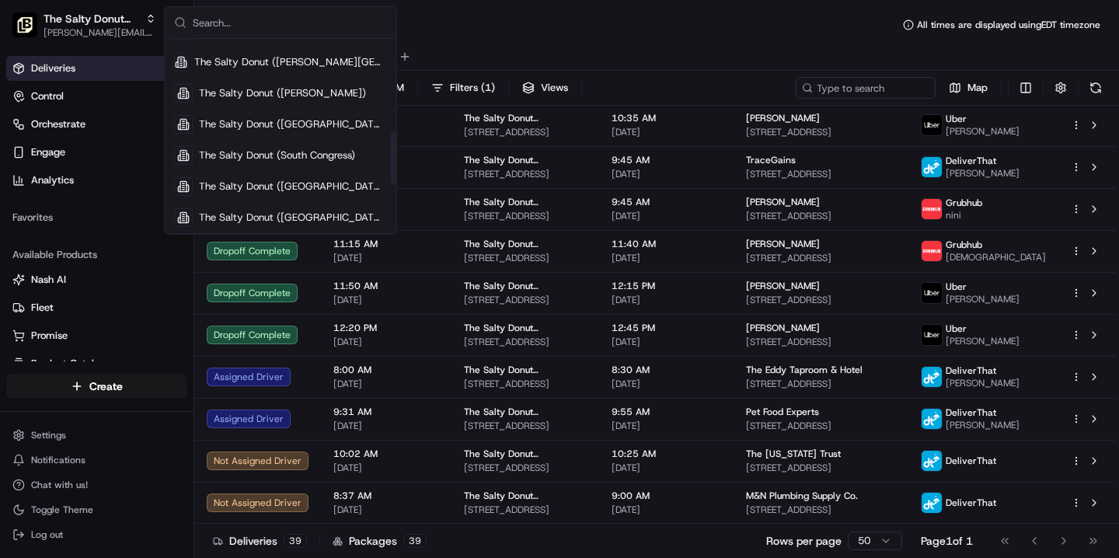
scroll to position [366, 0]
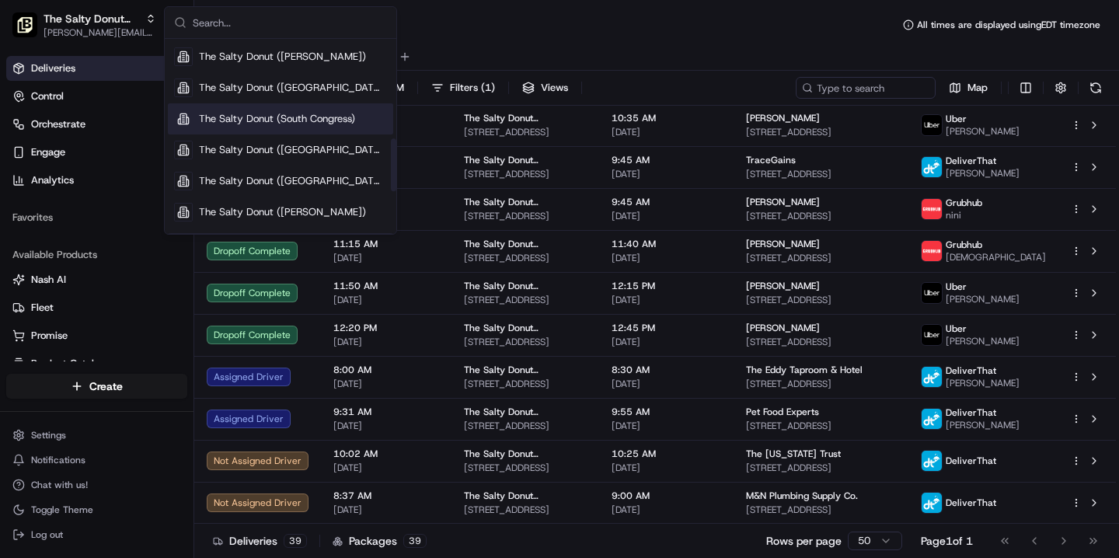
click at [300, 123] on span "The Salty Donut (South Congress)" at bounding box center [277, 119] width 156 height 14
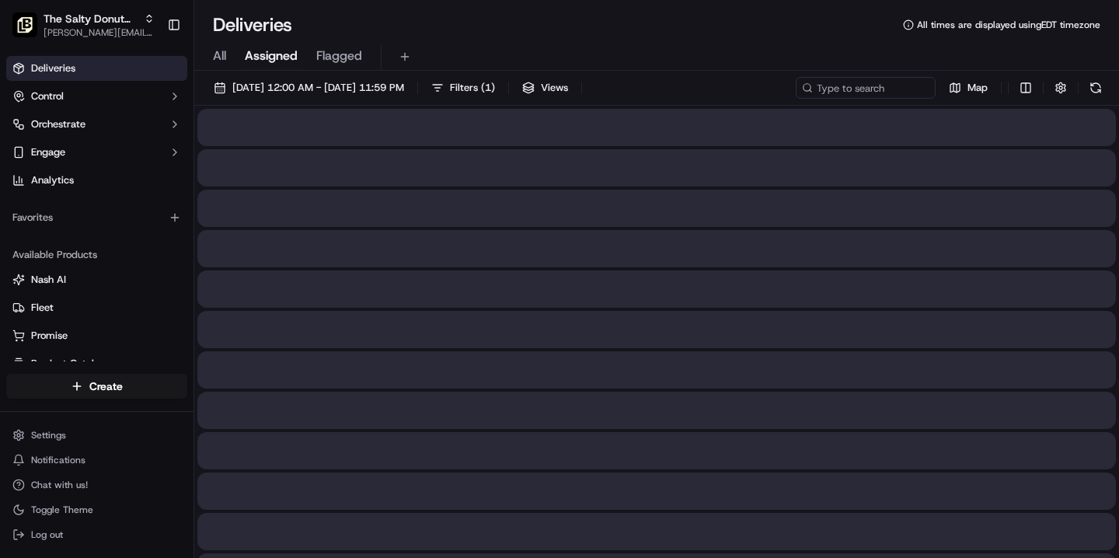
click at [223, 57] on span "All" at bounding box center [219, 56] width 13 height 19
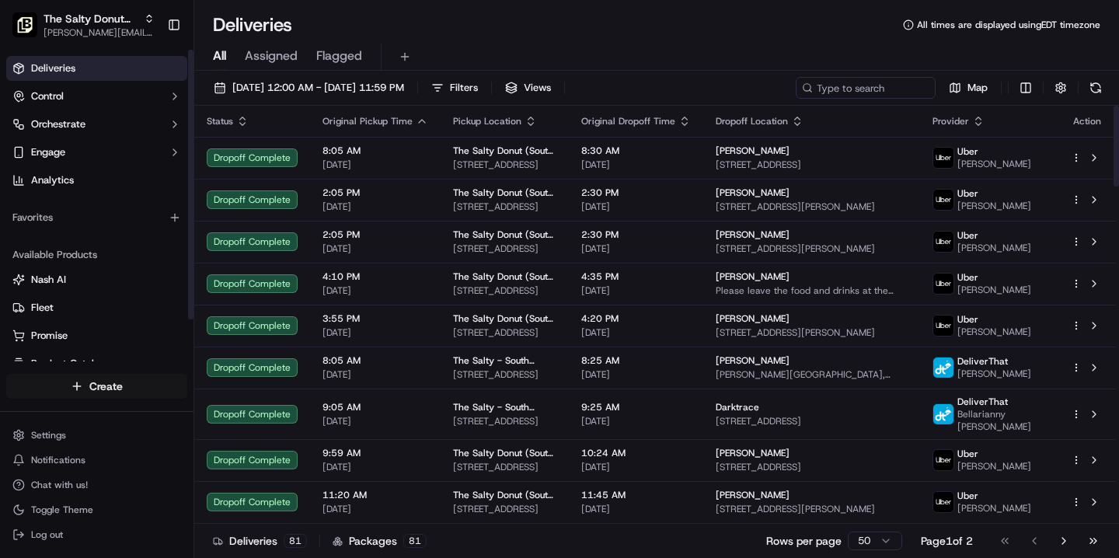
click at [141, 380] on html "The Salty Donut (South Congress) [PERSON_NAME][EMAIL_ADDRESS][DOMAIN_NAME] Togg…" at bounding box center [559, 279] width 1119 height 558
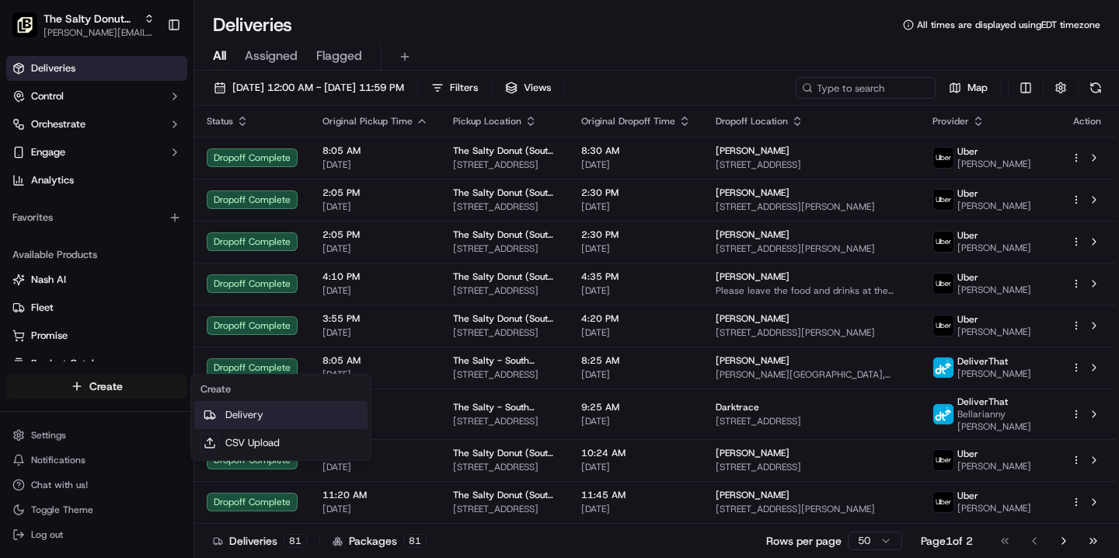
click at [231, 414] on link "Delivery" at bounding box center [280, 415] width 173 height 28
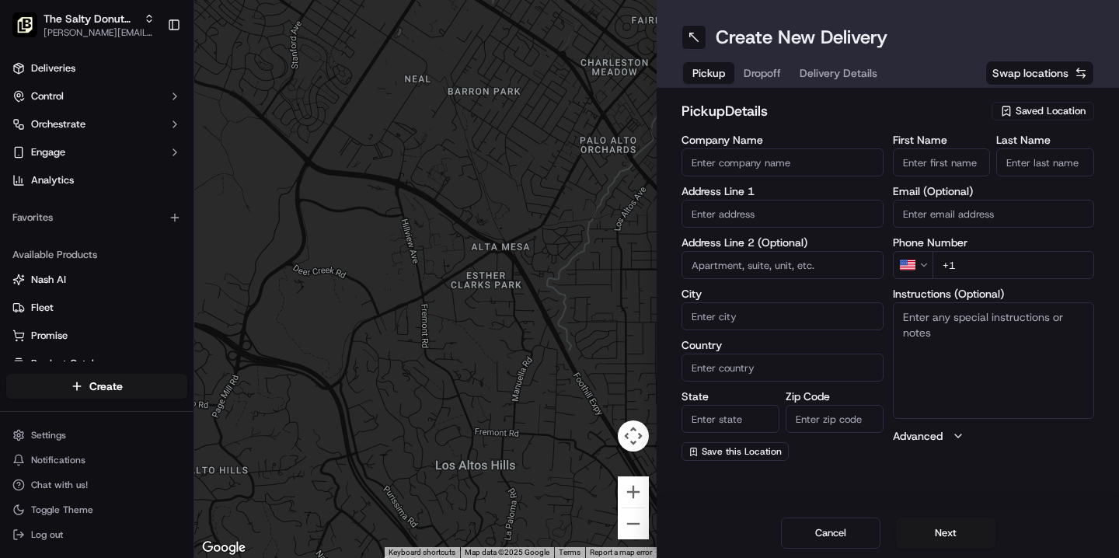
click at [1030, 114] on span "Saved Location" at bounding box center [1050, 111] width 70 height 14
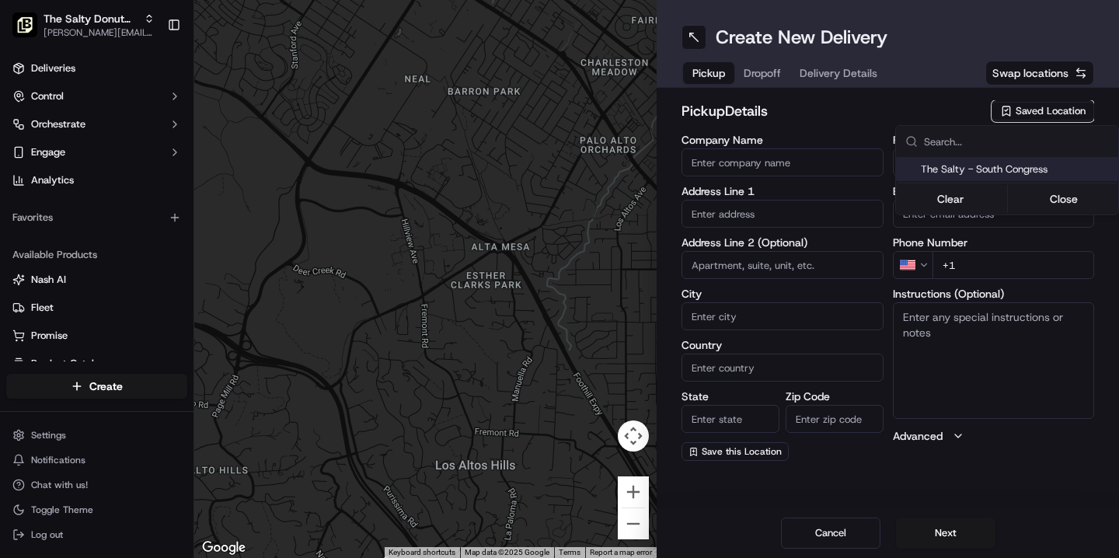
click at [1021, 176] on div "The Salty - South Congress" at bounding box center [1007, 169] width 222 height 23
type input "The Salty - South Congress"
type input "[STREET_ADDRESS]"
type input "Austin"
type input "US"
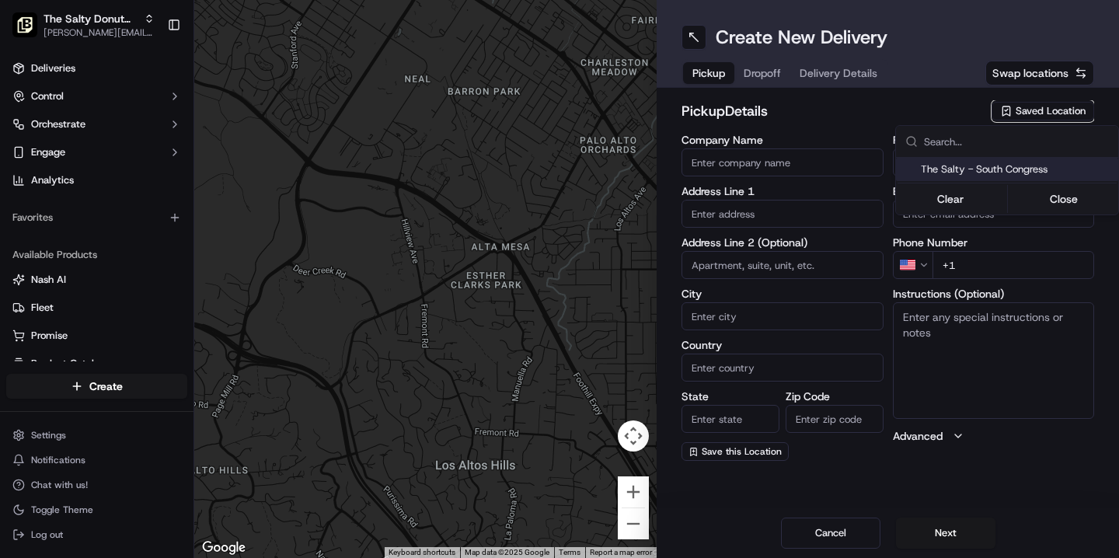
type input "[GEOGRAPHIC_DATA]"
type input "78704"
type input "[PHONE_NUMBER]"
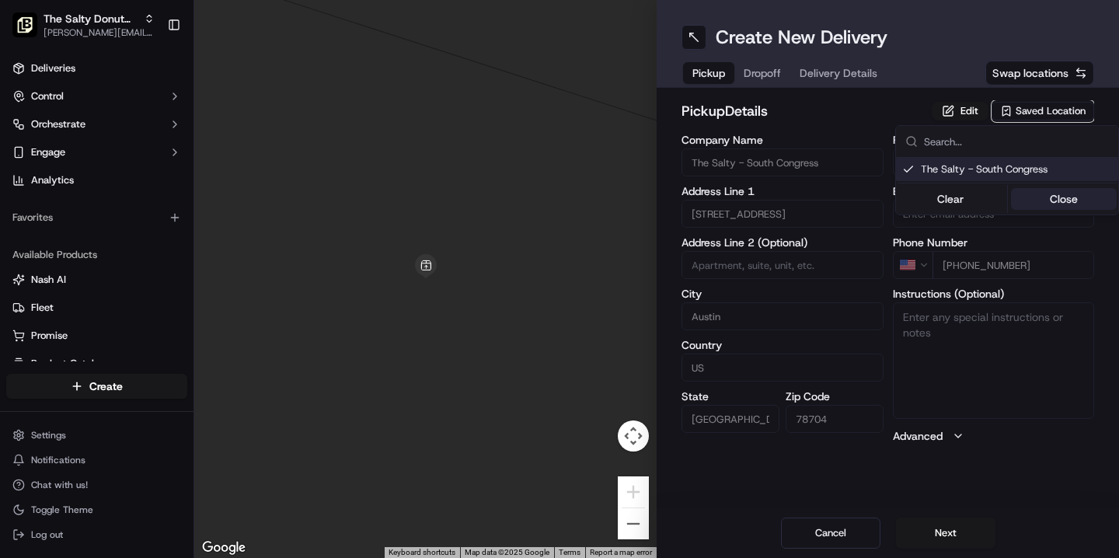
click at [1043, 207] on button "Close" at bounding box center [1064, 199] width 106 height 22
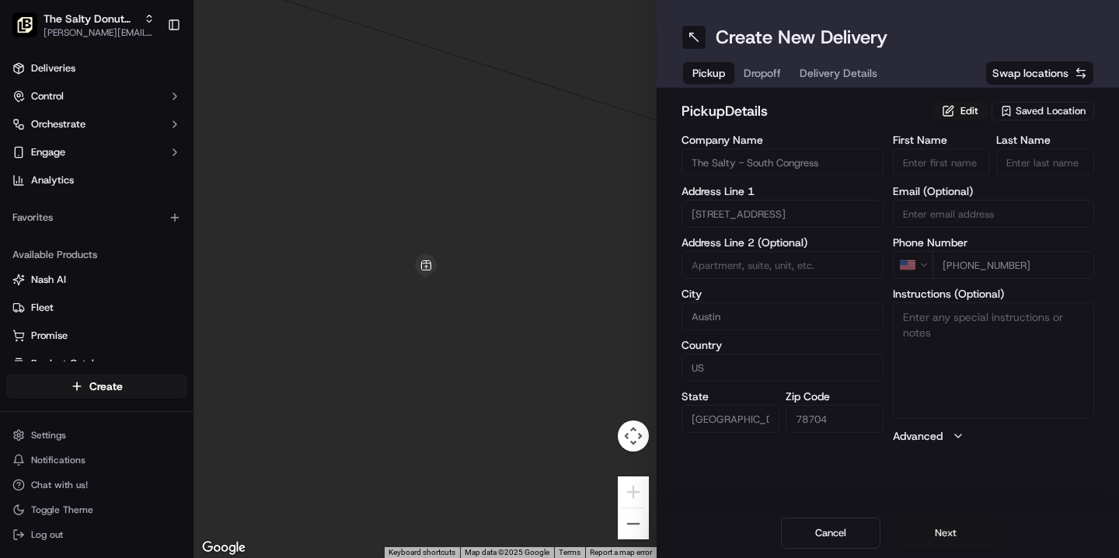
click at [940, 541] on button "Next" at bounding box center [945, 532] width 99 height 31
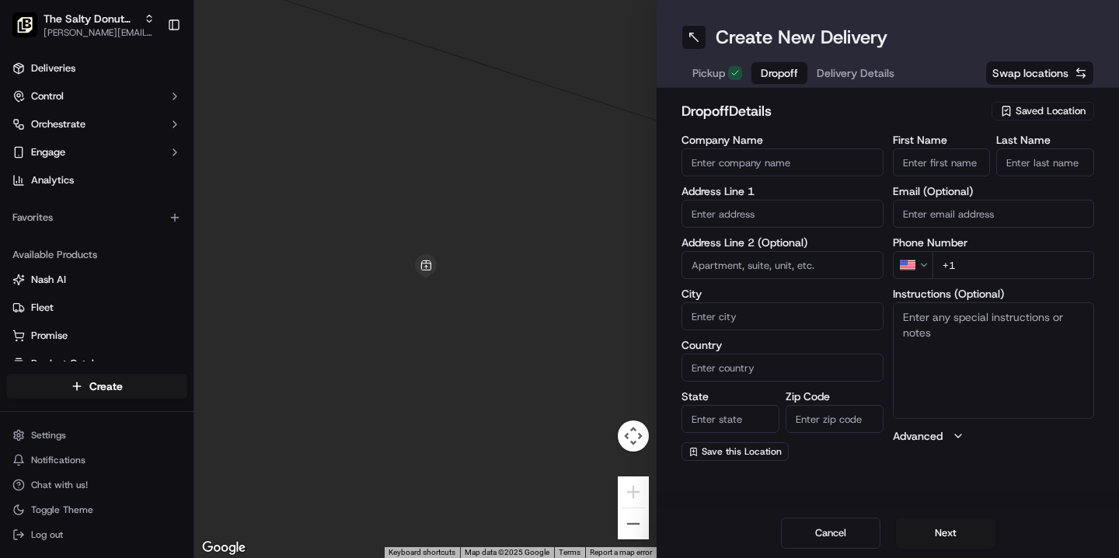
click at [956, 165] on input "First Name" at bounding box center [942, 162] width 98 height 28
type input "[PERSON_NAME]"
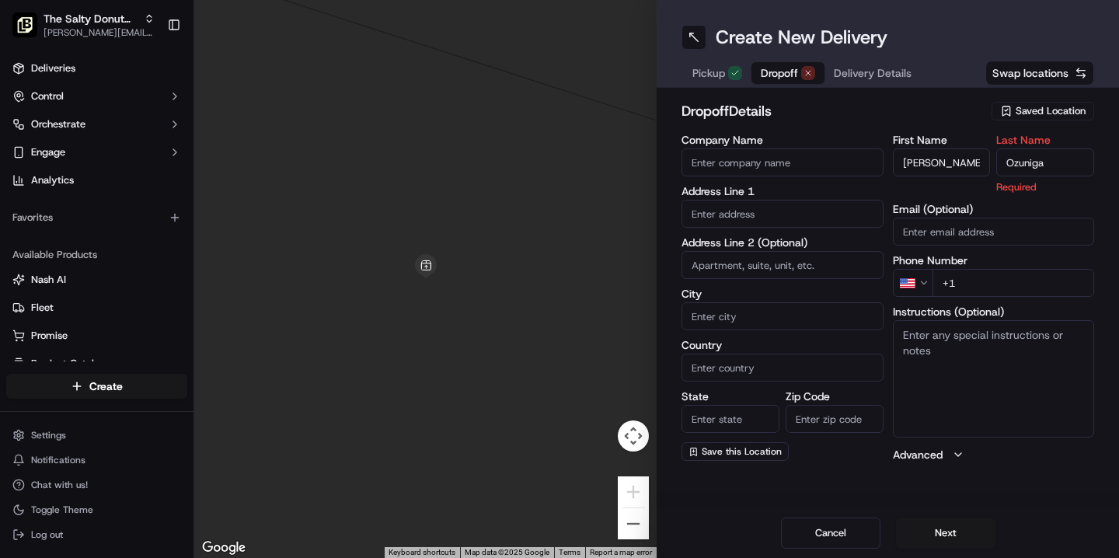
type input "Ozuniga"
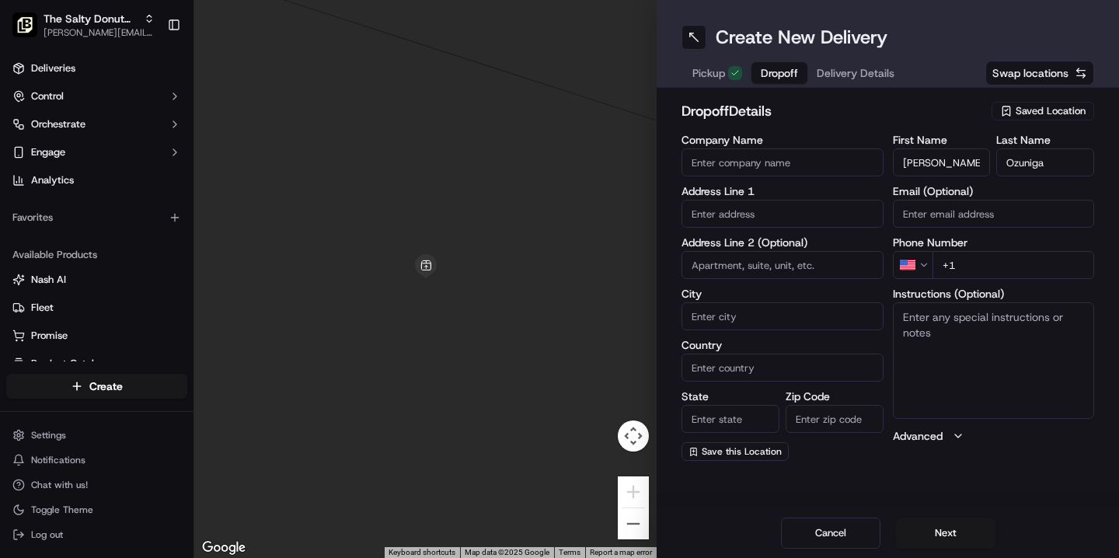
click at [977, 265] on input "+1" at bounding box center [1013, 265] width 162 height 28
paste input "[PHONE_NUMBER]"
type input "[PHONE_NUMBER]"
click at [933, 316] on textarea "Instructions (Optional)" at bounding box center [994, 360] width 202 height 117
paste textarea "[PHONE_NUMBER]"
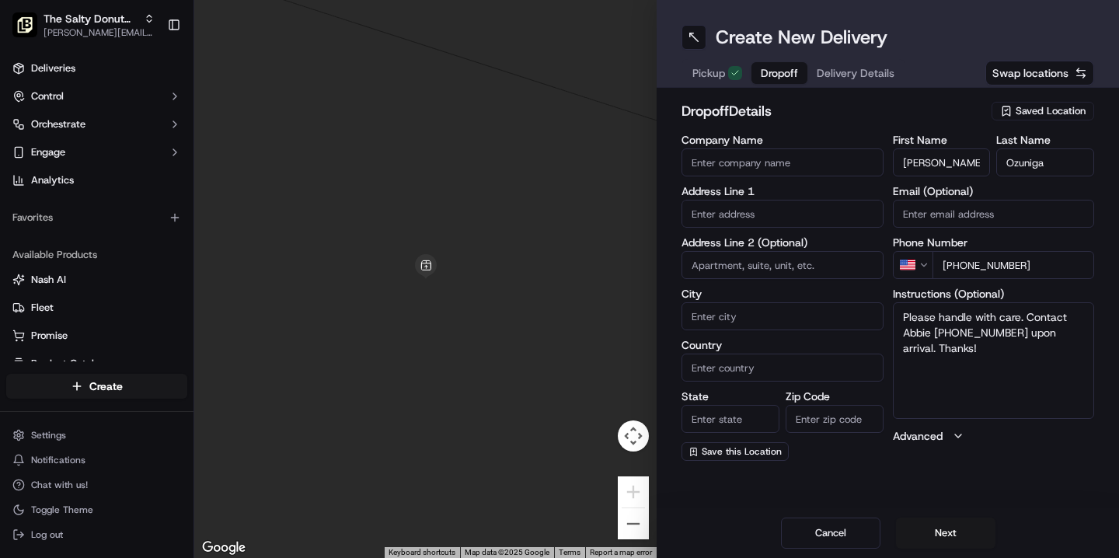
type textarea "Please handle with care. Contact Abbie [PHONE_NUMBER] upon arrival. Thanks!"
click at [744, 207] on input "text" at bounding box center [782, 214] width 202 height 28
type input "[STREET_ADDRESS][PERSON_NAME]"
type input "Austin"
type input "[GEOGRAPHIC_DATA]"
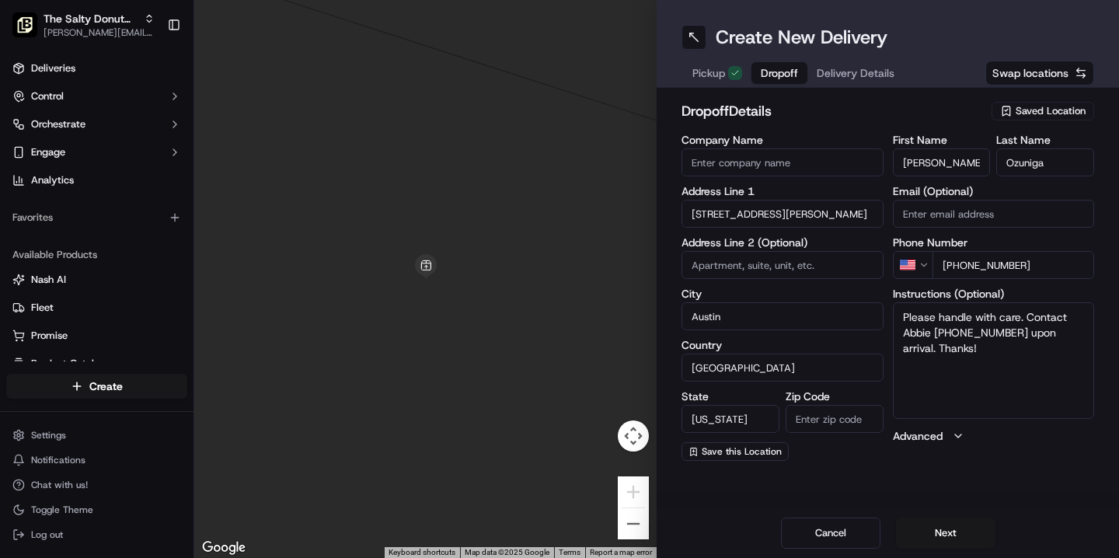
type input "[US_STATE]"
type input "78703"
click at [729, 482] on div "Create New Delivery Pickup Dropoff Delivery Details Swap locations dropoff Deta…" at bounding box center [888, 279] width 462 height 558
click at [721, 165] on input "Company Name" at bounding box center [782, 162] width 202 height 28
paste input "Tudor Cottage & Terrace"
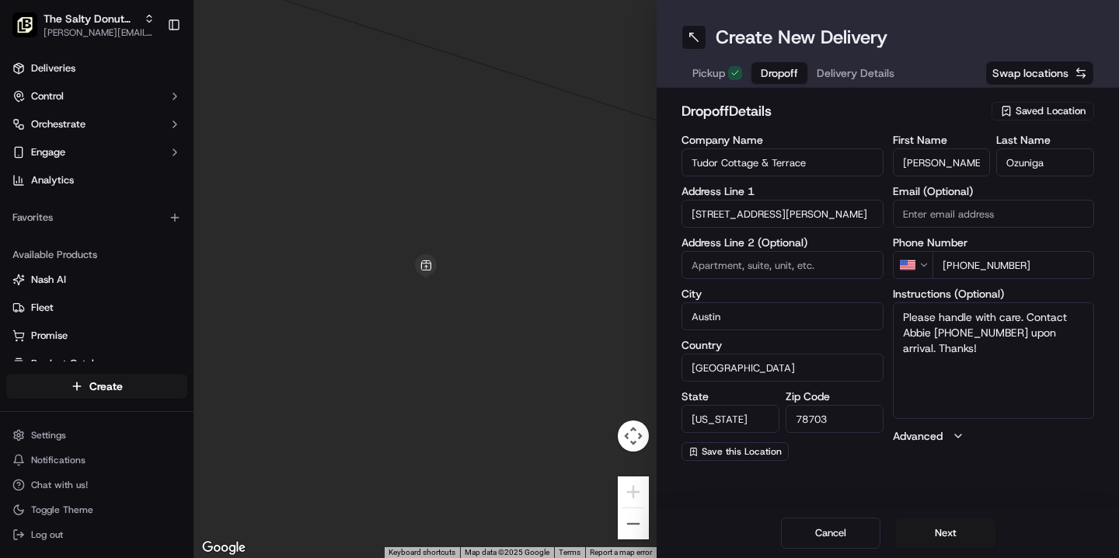
type input "Tudor Cottage & Terrace"
click at [900, 483] on div "Create New Delivery Pickup Dropoff Delivery Details Swap locations dropoff Deta…" at bounding box center [888, 279] width 462 height 558
click at [932, 537] on button "Next" at bounding box center [945, 532] width 99 height 31
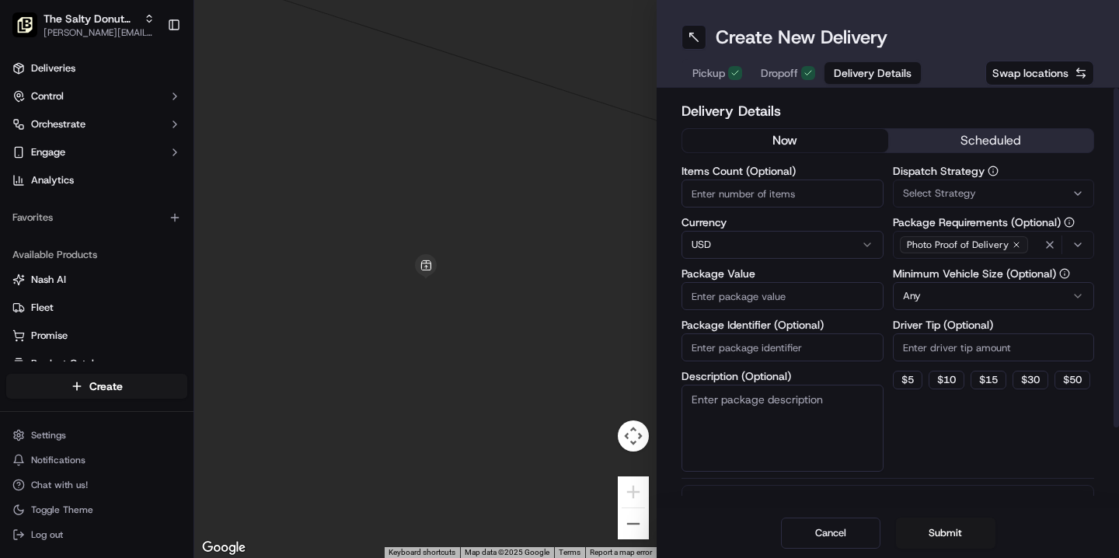
click at [970, 137] on button "scheduled" at bounding box center [991, 140] width 206 height 23
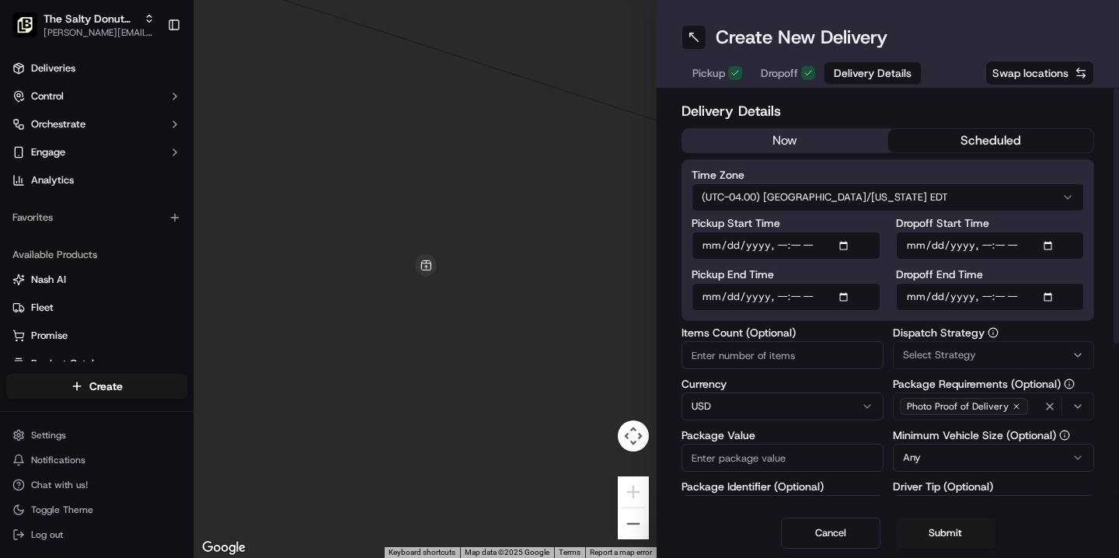
click at [860, 197] on html "The Salty Donut (South Congress) [PERSON_NAME][EMAIL_ADDRESS][DOMAIN_NAME] Togg…" at bounding box center [559, 279] width 1119 height 558
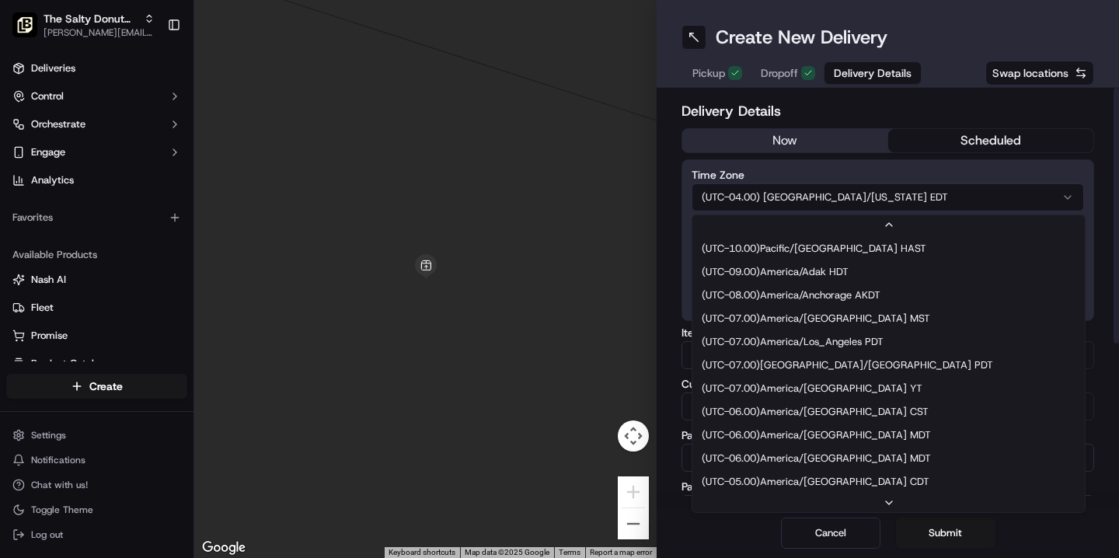
scroll to position [117, 0]
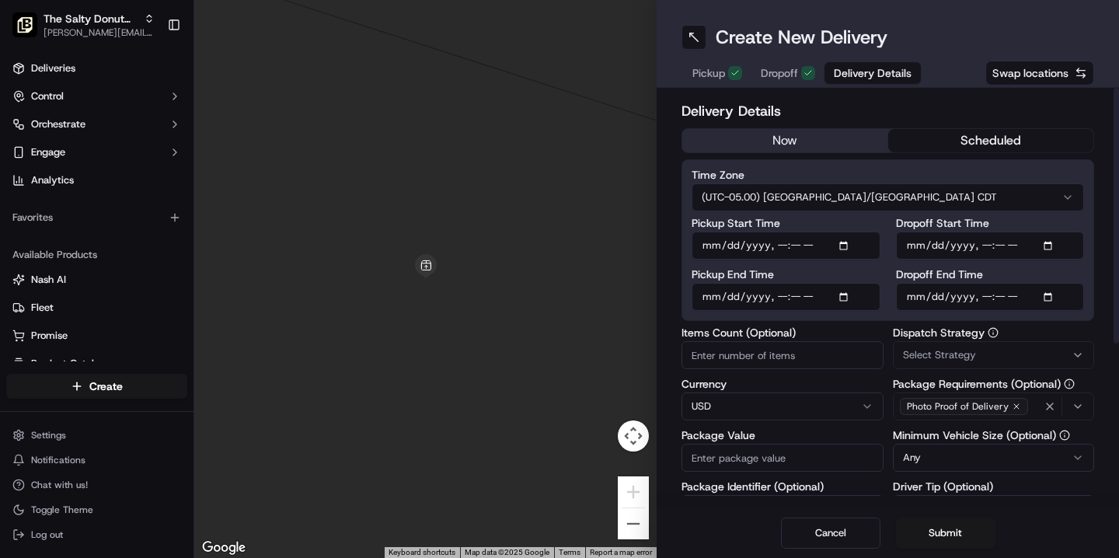
click at [912, 248] on input "Dropoff Start Time" at bounding box center [990, 246] width 189 height 28
type input "[DATE]T13:45"
click at [916, 298] on input "Dropoff End Time" at bounding box center [990, 297] width 189 height 28
type input "[DATE]T13:55"
click at [925, 359] on span "Select Strategy" at bounding box center [939, 355] width 73 height 14
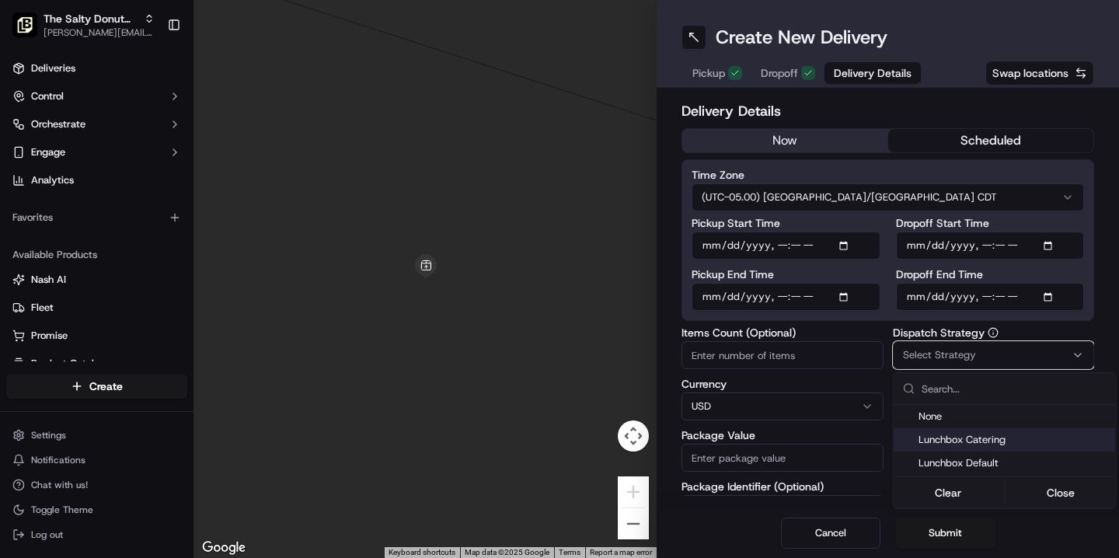
click at [950, 442] on span "Lunchbox Catering" at bounding box center [1013, 440] width 191 height 14
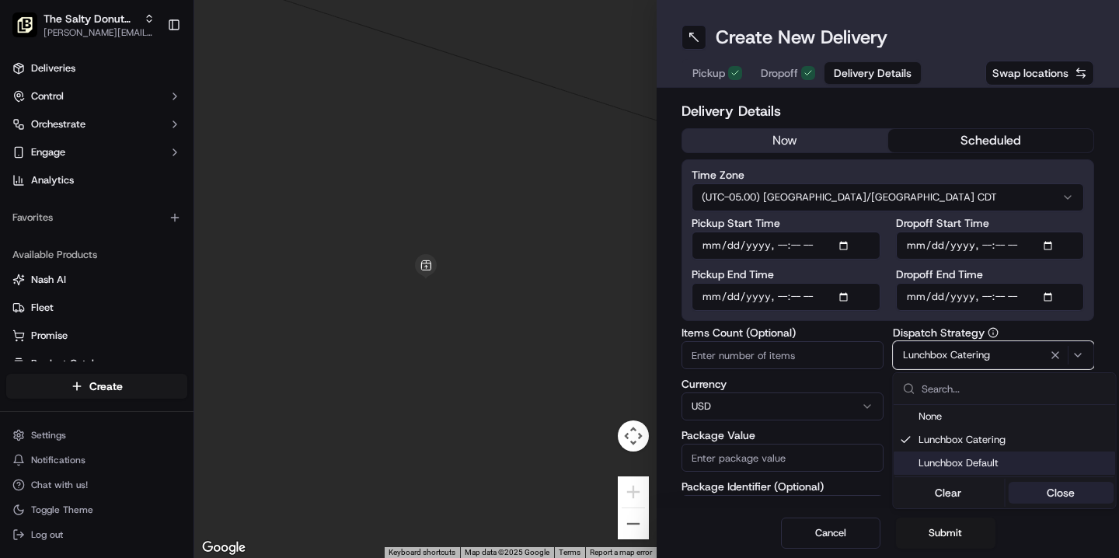
click at [1050, 491] on button "Close" at bounding box center [1061, 493] width 106 height 22
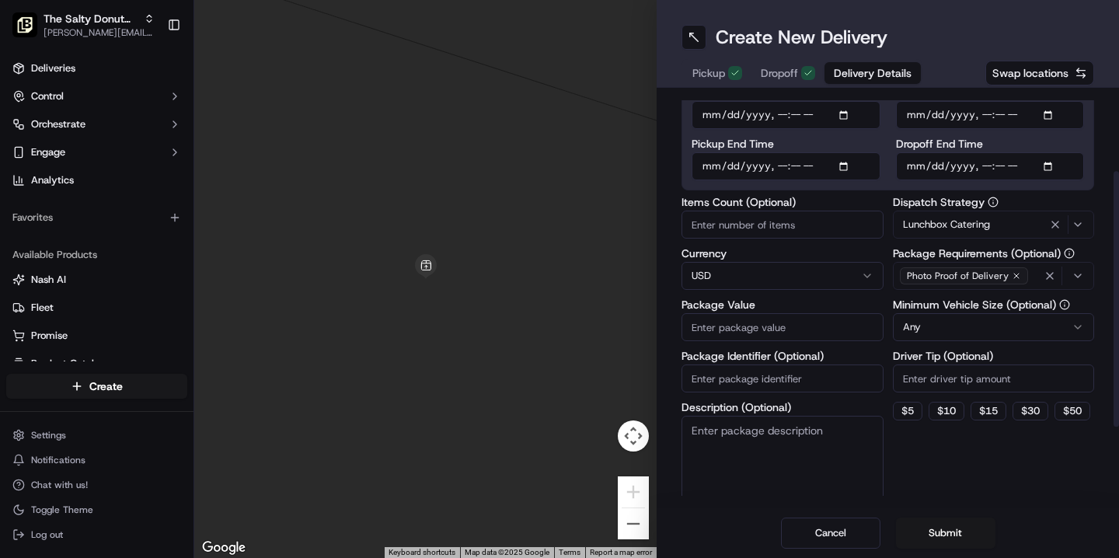
scroll to position [132, 0]
click at [956, 407] on button "$ 10" at bounding box center [946, 409] width 36 height 19
type input "10"
click at [784, 432] on textarea "Description (Optional)" at bounding box center [782, 457] width 202 height 87
type textarea "Donuts"
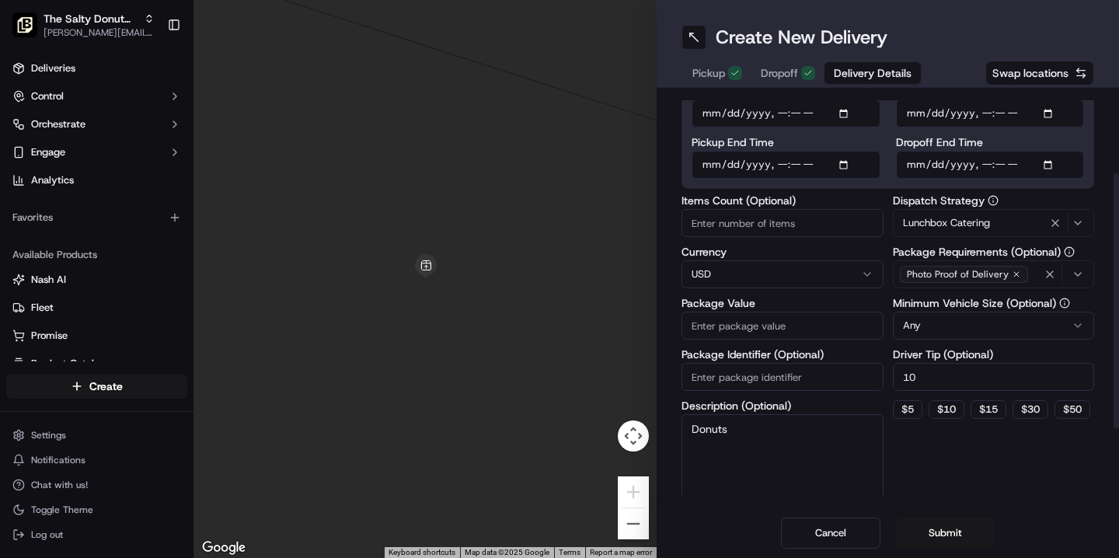
click at [734, 326] on input "Package Value" at bounding box center [782, 326] width 202 height 28
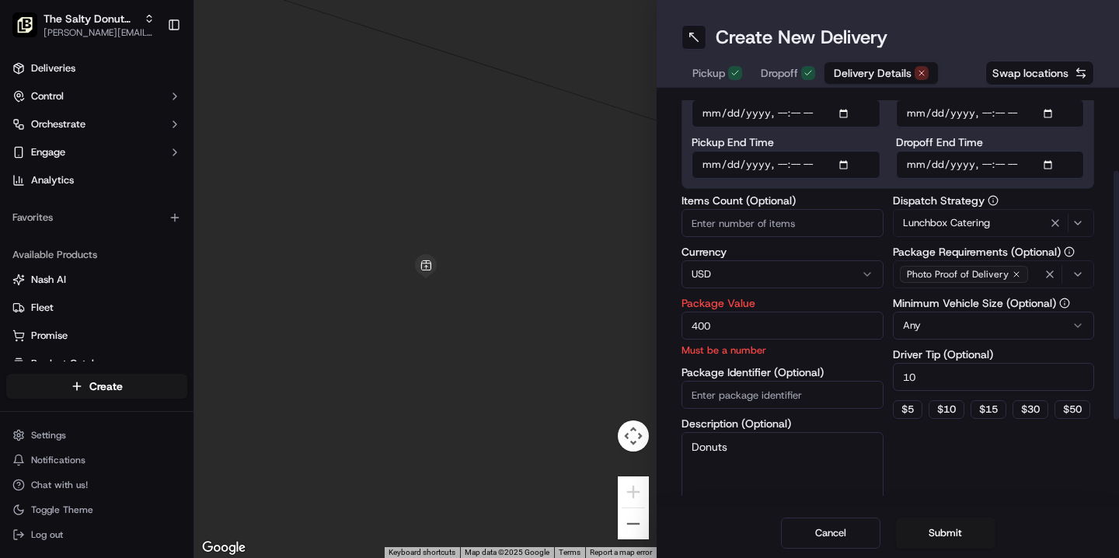
type input "400"
click at [942, 478] on div "Dispatch Strategy Lunchbox Catering Package Requirements (Optional) Photo Proof…" at bounding box center [994, 357] width 202 height 324
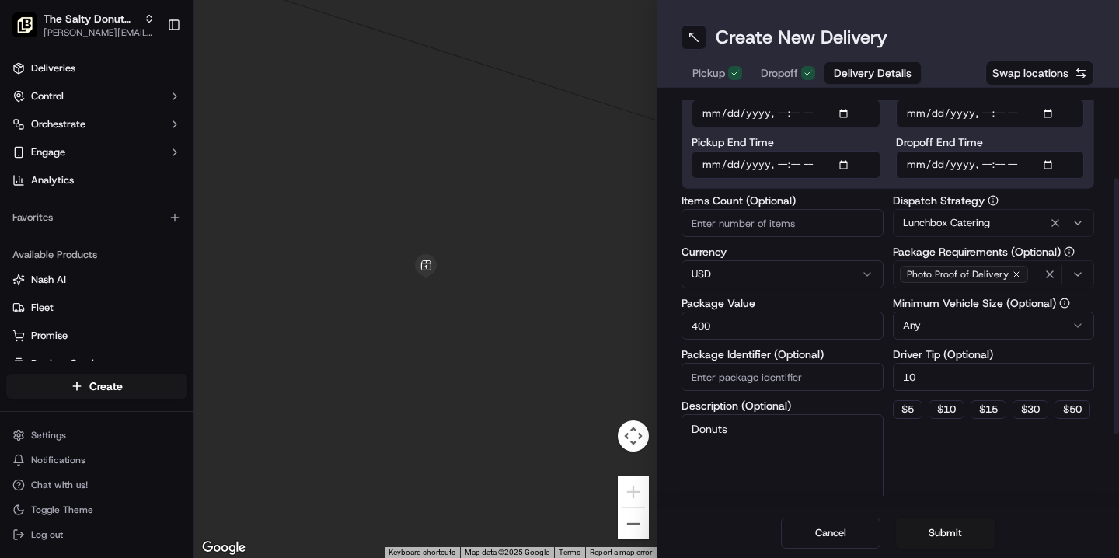
scroll to position [140, 0]
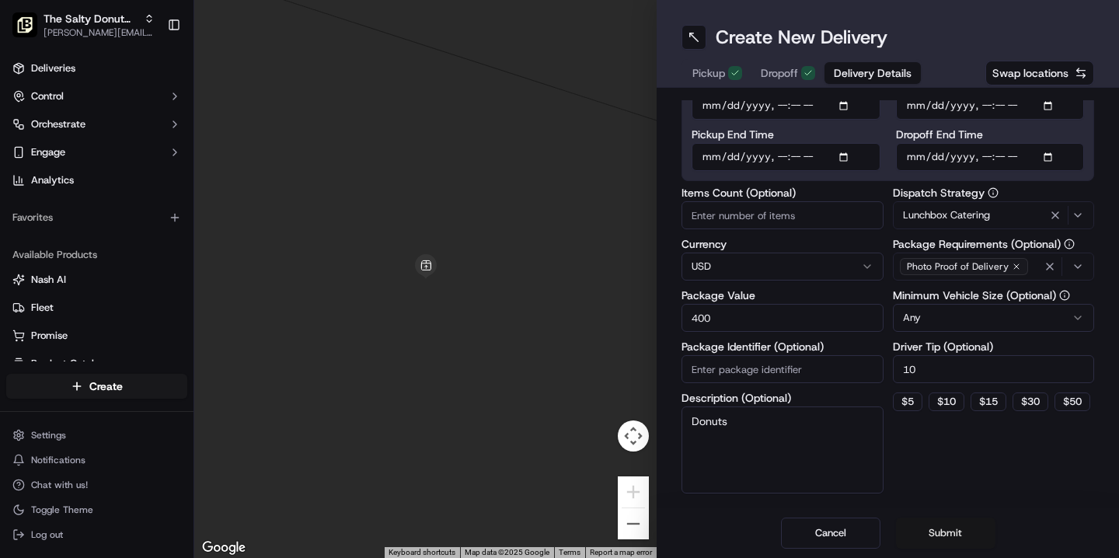
click at [942, 533] on button "Submit" at bounding box center [945, 532] width 99 height 31
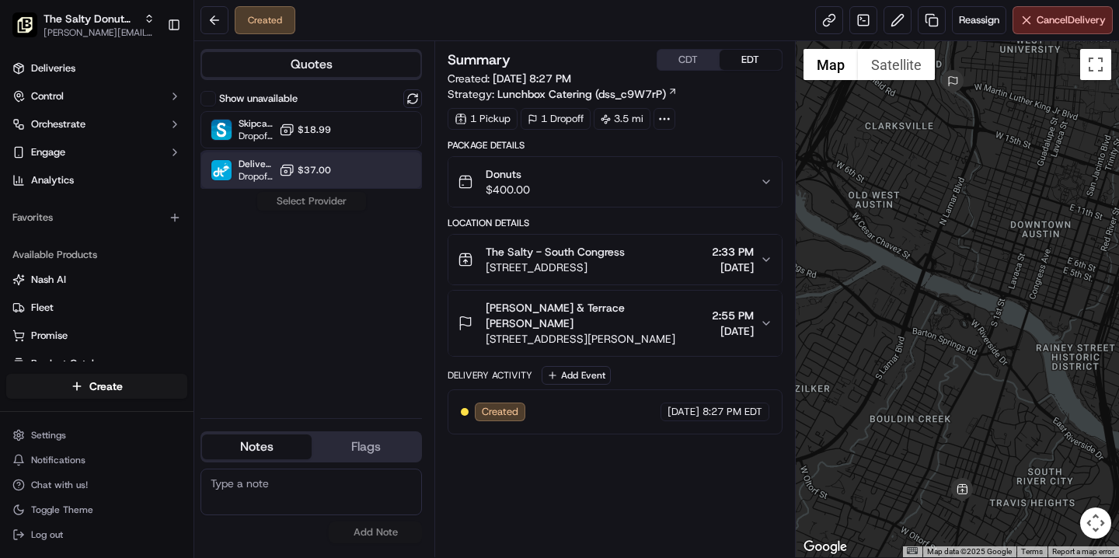
click at [343, 174] on div "DeliverThat Dropoff ETA - $37.00" at bounding box center [310, 170] width 221 height 37
click at [324, 207] on button "Assign Provider" at bounding box center [311, 201] width 110 height 19
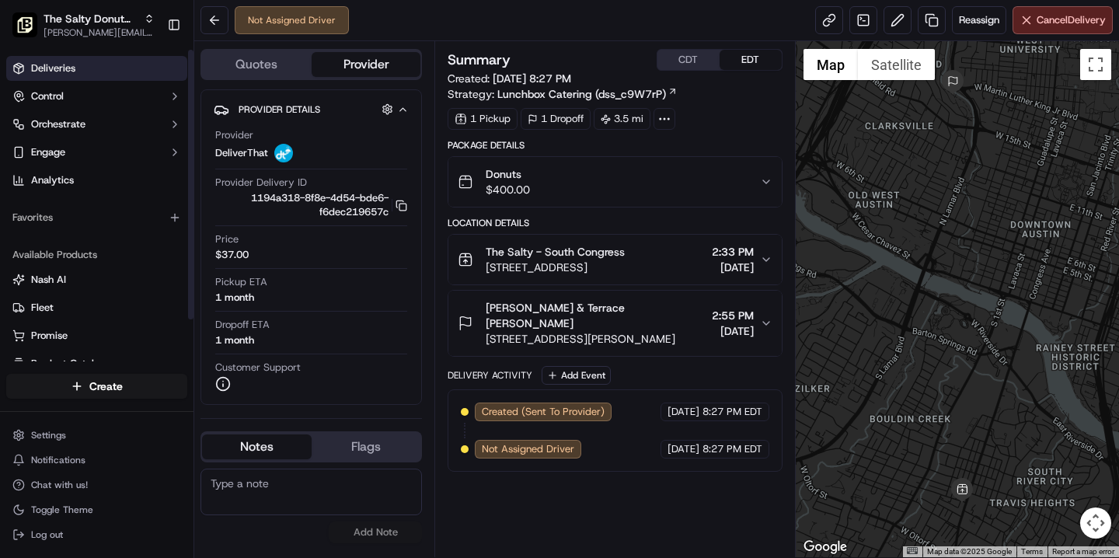
click at [69, 65] on span "Deliveries" at bounding box center [53, 68] width 44 height 14
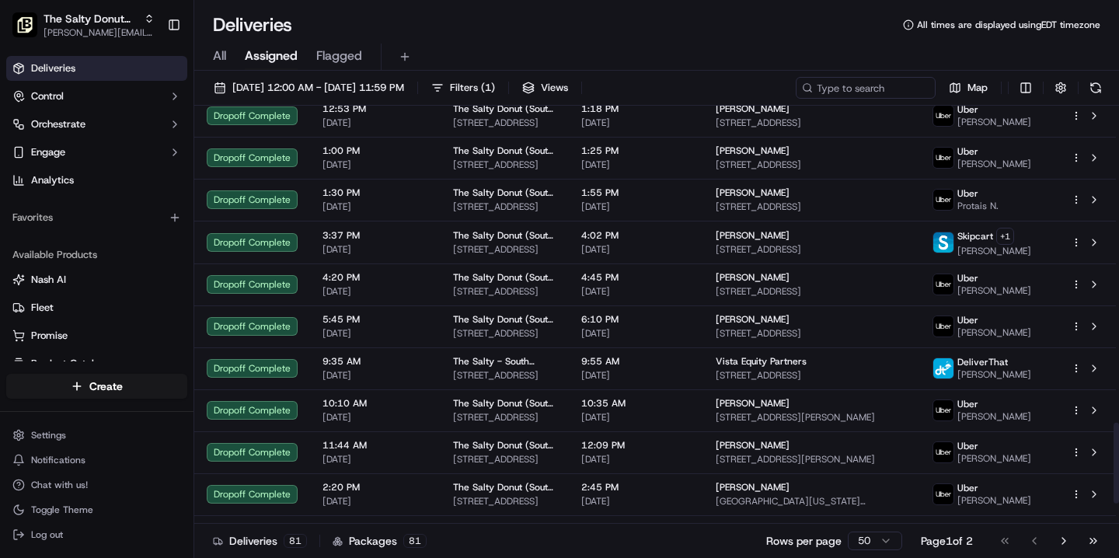
scroll to position [1738, 0]
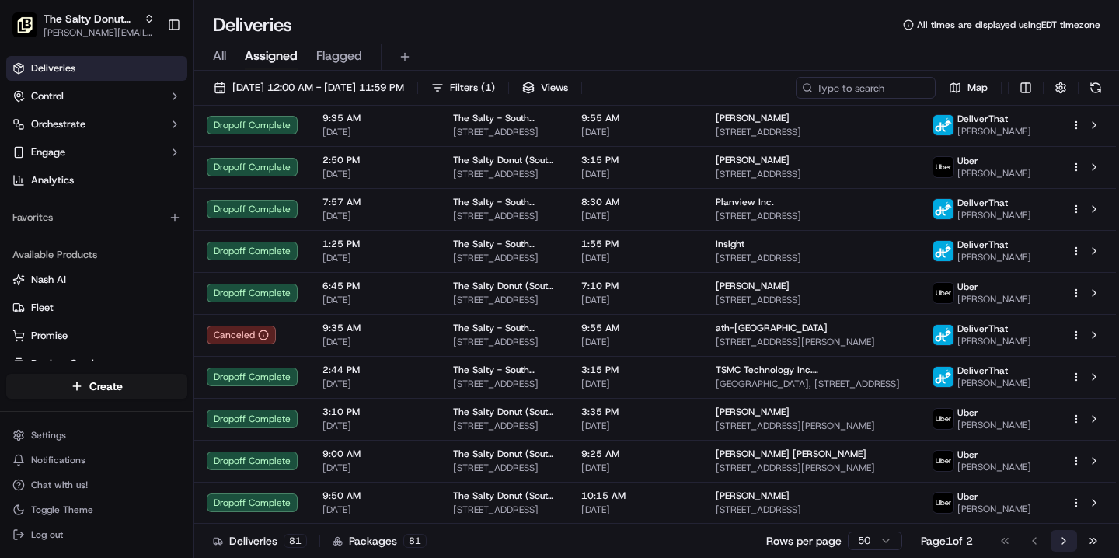
click at [1064, 538] on button "Go to next page" at bounding box center [1063, 541] width 26 height 22
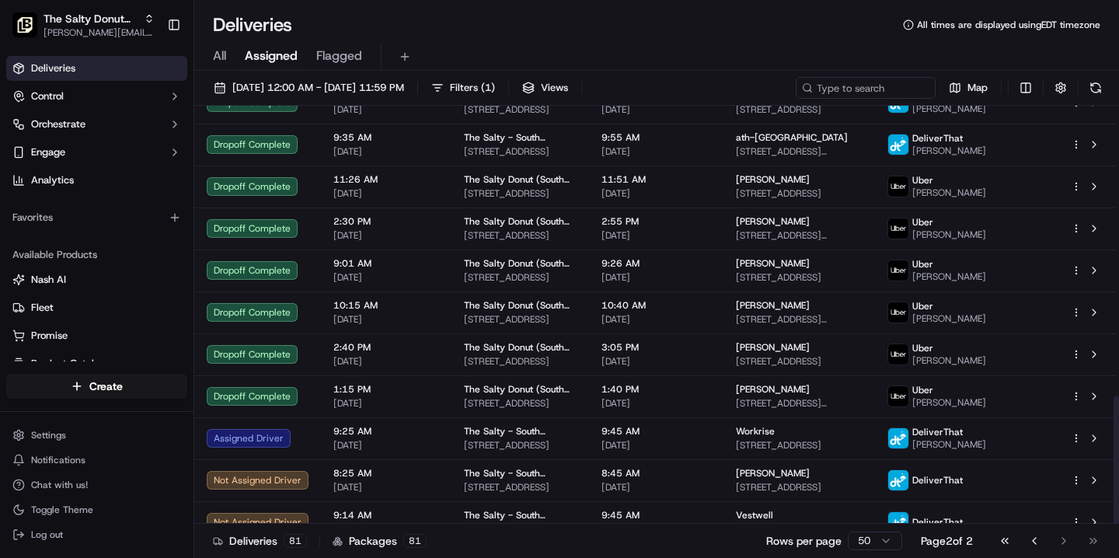
scroll to position [948, 0]
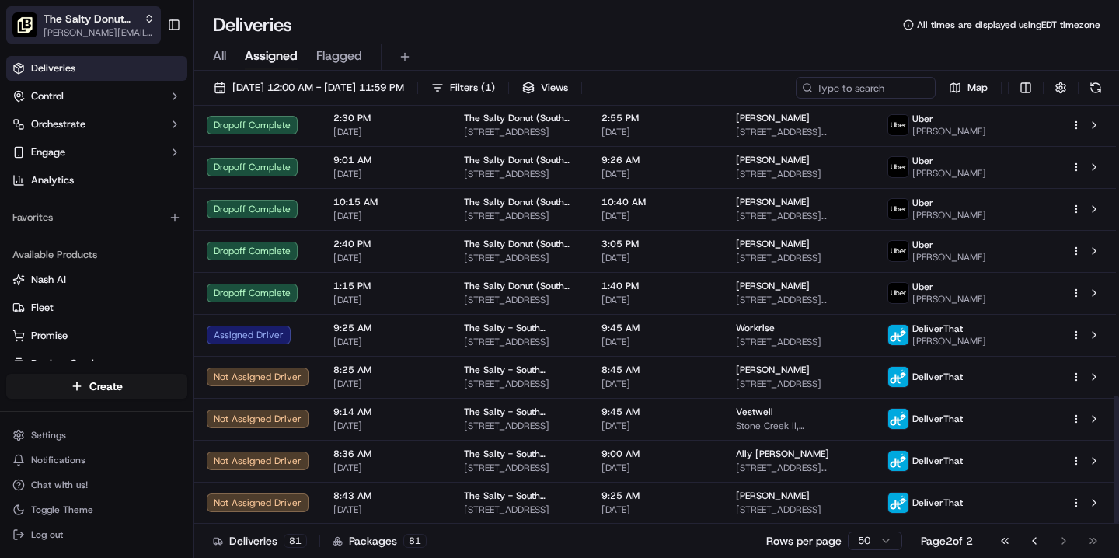
click at [131, 28] on span "[PERSON_NAME][EMAIL_ADDRESS][DOMAIN_NAME]" at bounding box center [99, 32] width 111 height 12
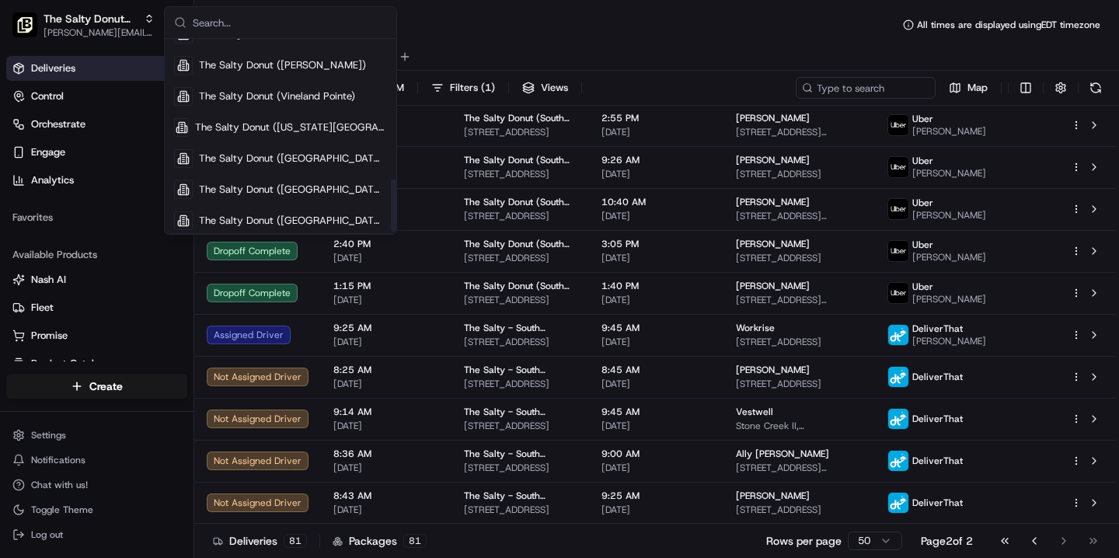
scroll to position [516, 0]
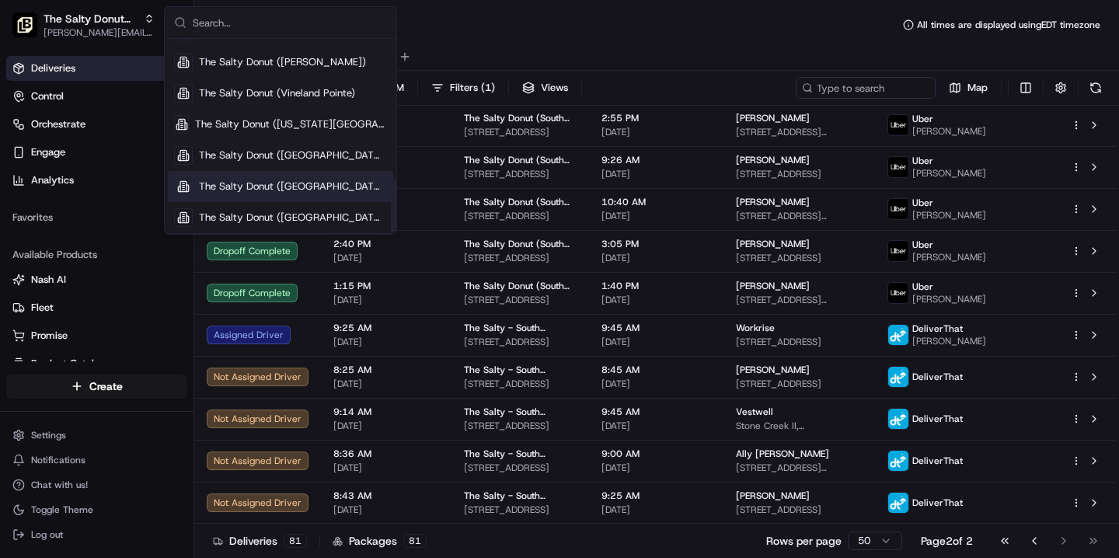
click at [283, 183] on span "The Salty Donut ([GEOGRAPHIC_DATA])" at bounding box center [293, 186] width 188 height 14
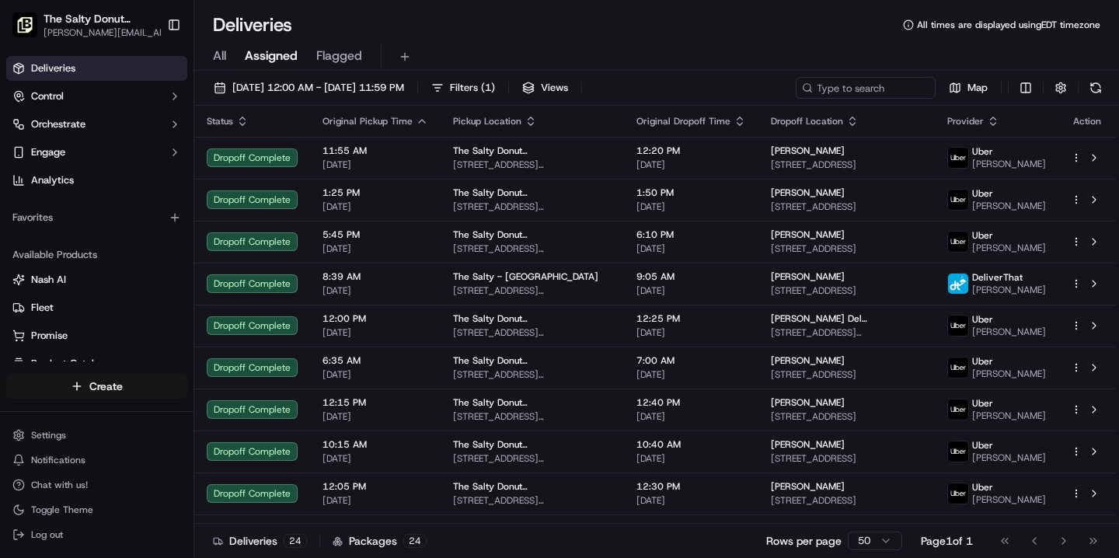
click at [124, 388] on html "The Salty Donut ([GEOGRAPHIC_DATA]) [PERSON_NAME][EMAIL_ADDRESS][DOMAIN_NAME] T…" at bounding box center [559, 279] width 1119 height 558
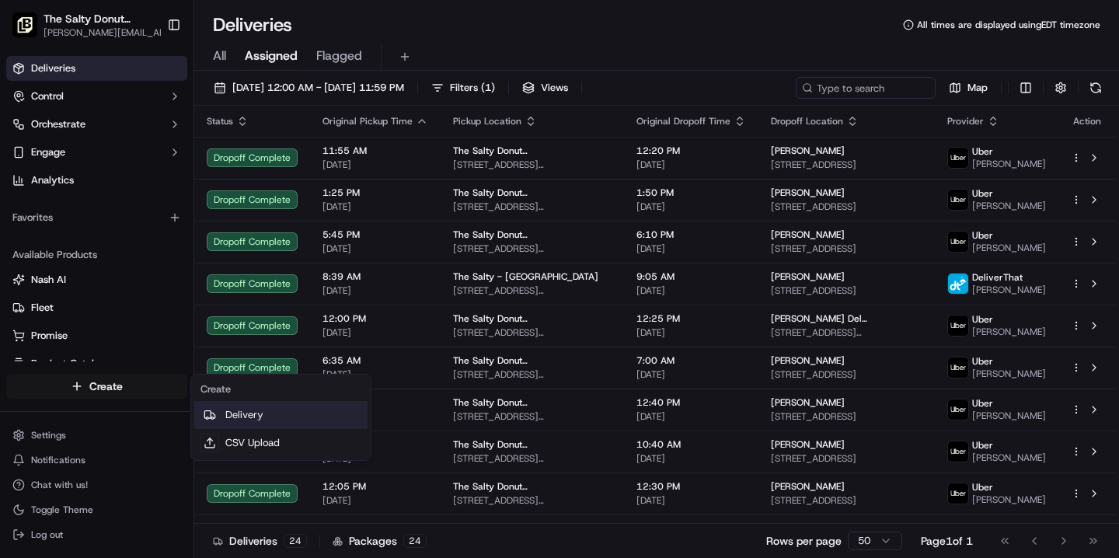
click at [231, 416] on link "Delivery" at bounding box center [280, 415] width 173 height 28
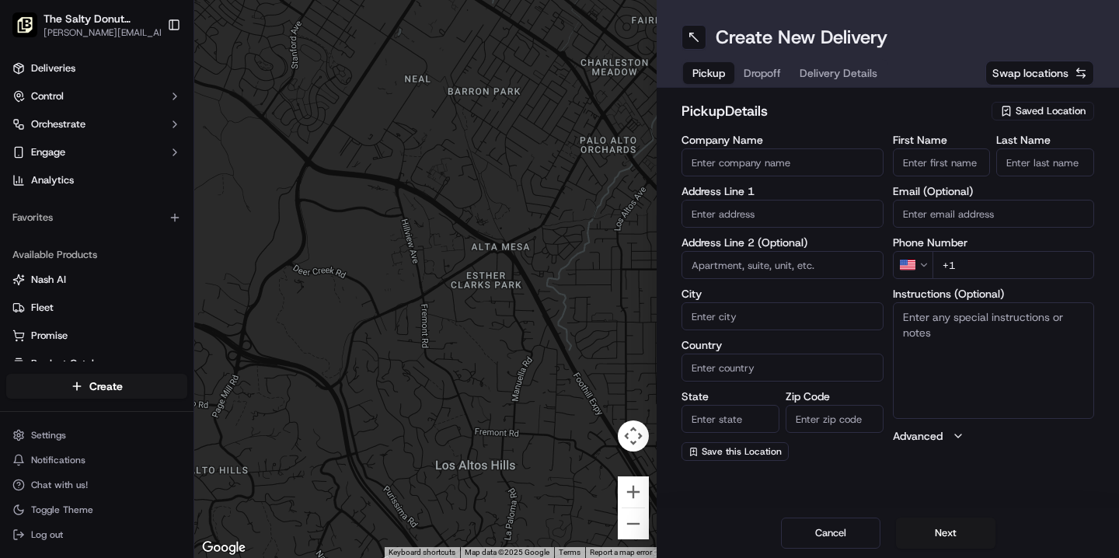
click at [1039, 112] on span "Saved Location" at bounding box center [1050, 111] width 70 height 14
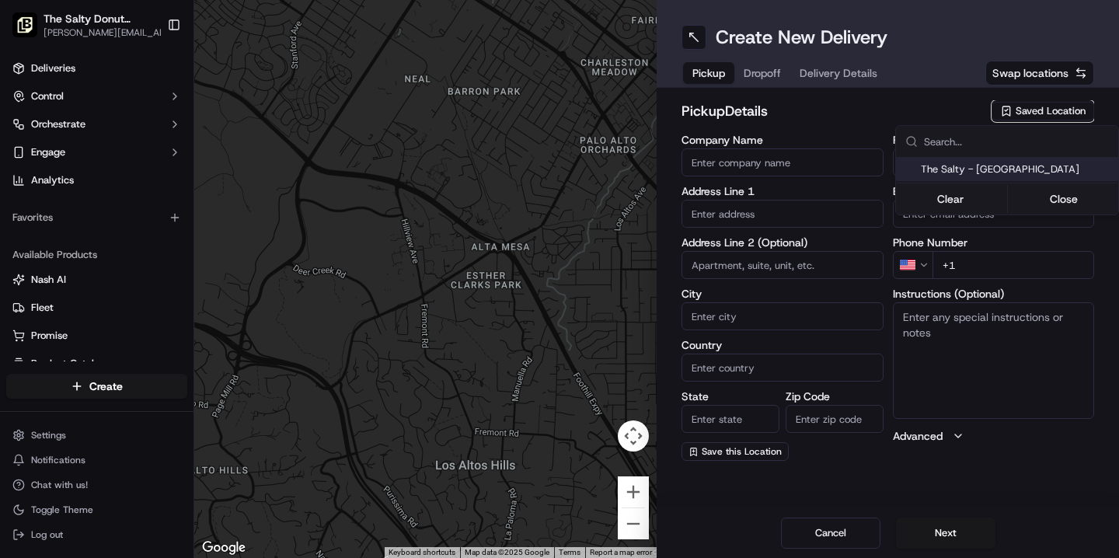
click at [1001, 166] on span "The Salty - [GEOGRAPHIC_DATA]" at bounding box center [1016, 169] width 191 height 14
type input "The Salty - [GEOGRAPHIC_DATA]"
type input "[STREET_ADDRESS][PERSON_NAME]"
type input "#170"
type input "[GEOGRAPHIC_DATA]"
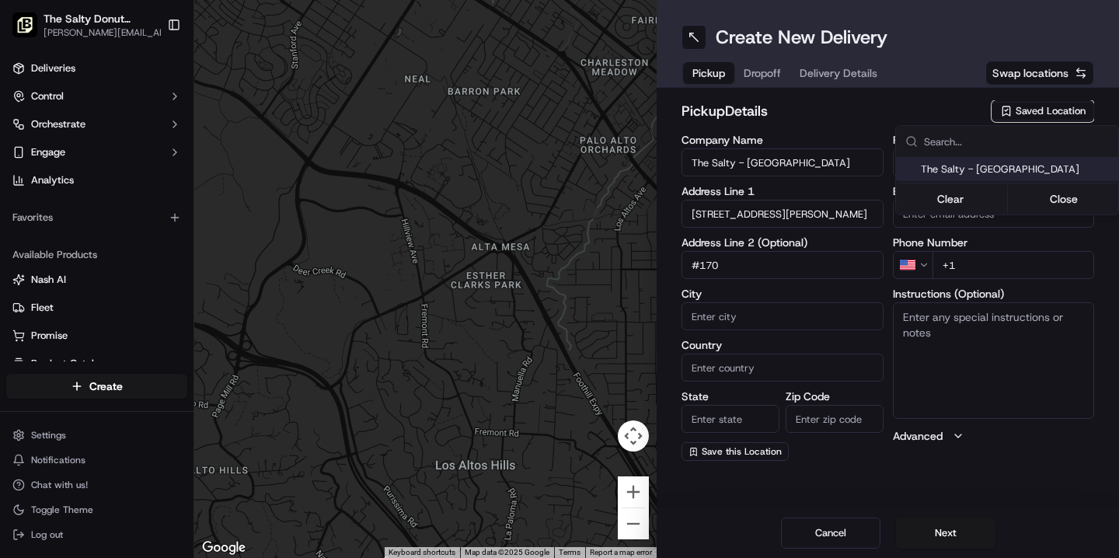
type input "US"
type input "FL"
type input "33401"
type input "[PHONE_NUMBER]"
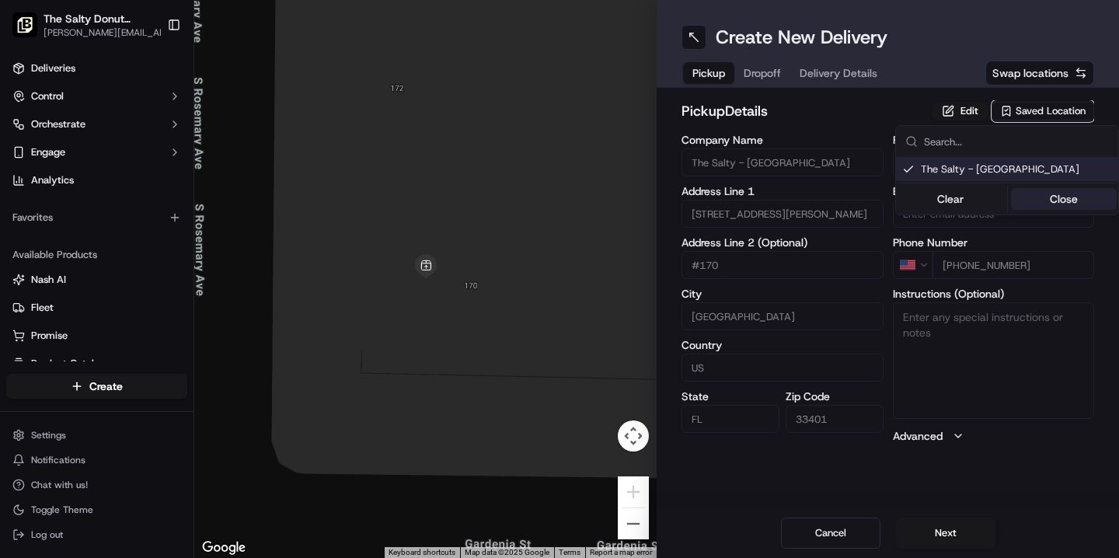
click at [1061, 199] on button "Close" at bounding box center [1064, 199] width 106 height 22
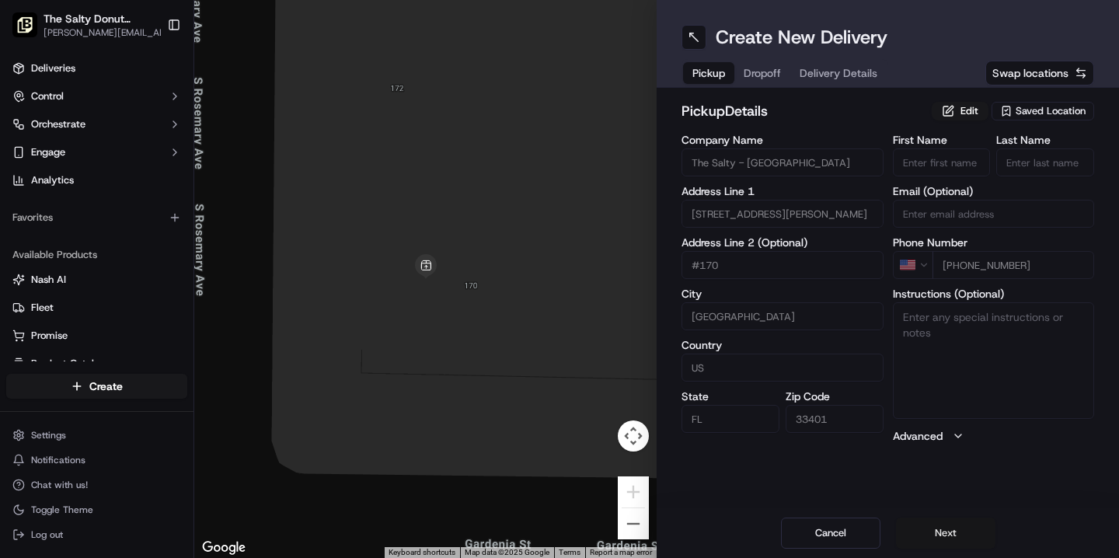
click at [943, 534] on button "Next" at bounding box center [945, 532] width 99 height 31
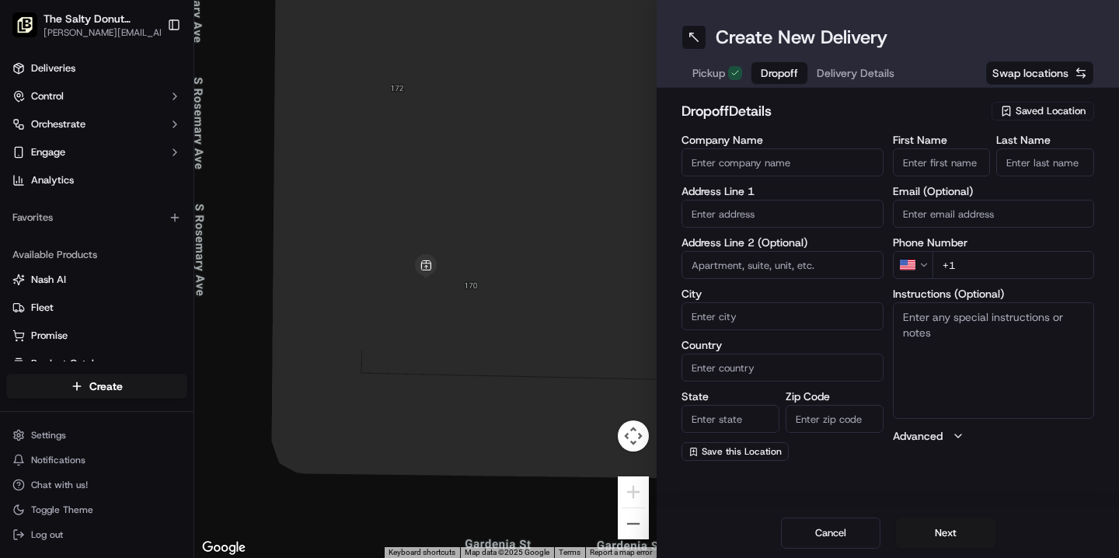
click at [939, 158] on input "First Name" at bounding box center [942, 162] width 98 height 28
type input "[PERSON_NAME]"
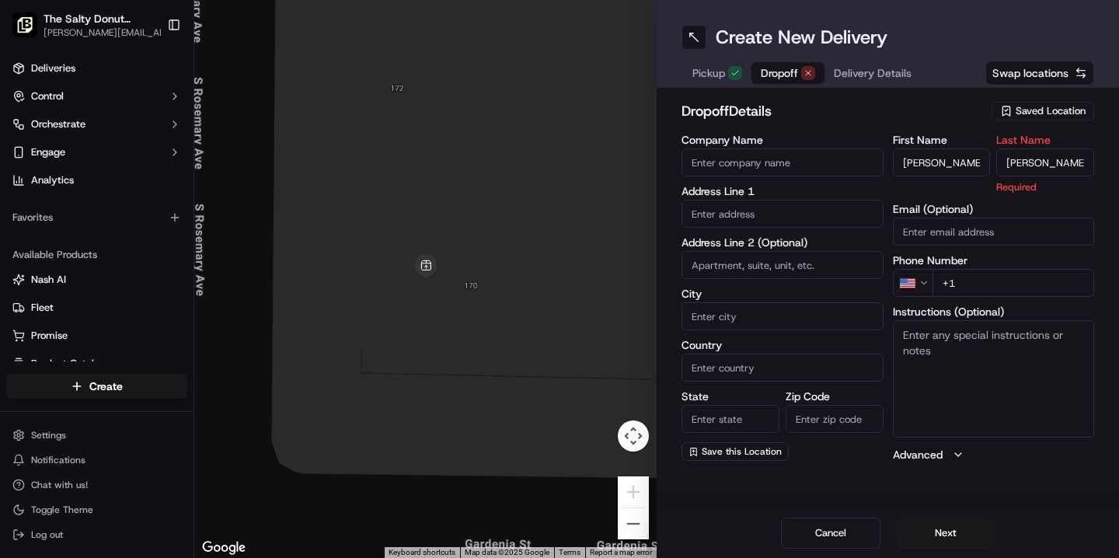
type input "[PERSON_NAME]"
click at [974, 284] on div "First Name [PERSON_NAME] Last Name [PERSON_NAME] Required Email (Optional) Phon…" at bounding box center [994, 298] width 202 height 328
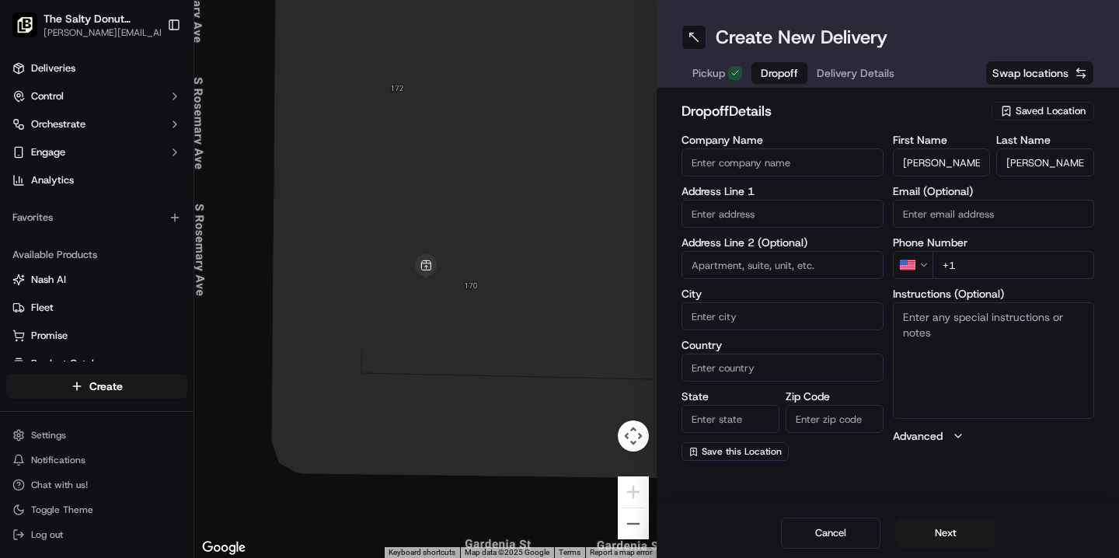
paste input "[PHONE_NUMBER]"
type input "[PHONE_NUMBER]"
click at [942, 322] on textarea "Instructions (Optional)" at bounding box center [994, 360] width 202 height 117
type textarea "Please handle with care. Contact [PERSON_NAME] upon arrival. Thanks!"
click at [746, 224] on input "text" at bounding box center [782, 214] width 202 height 28
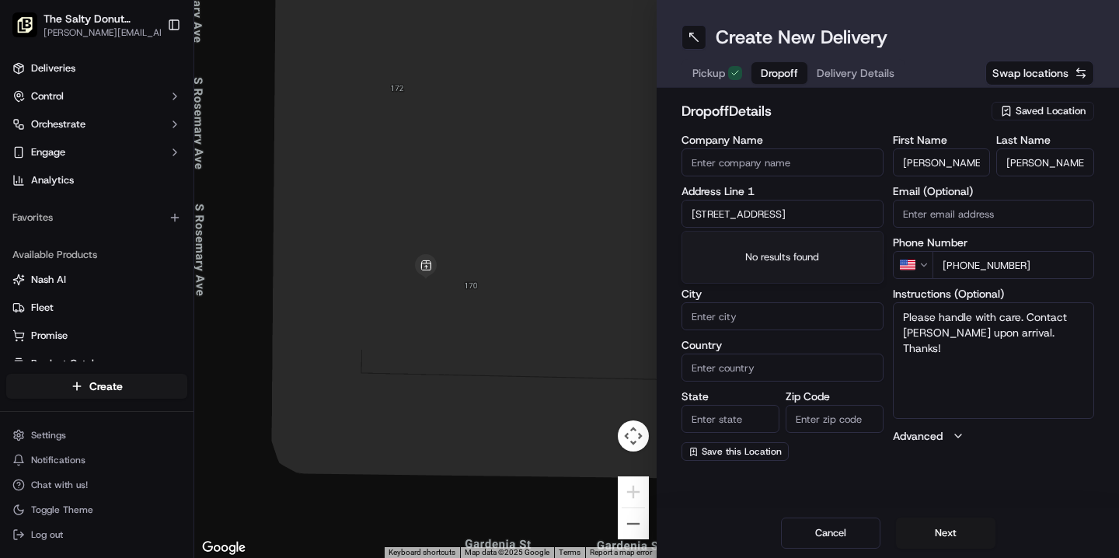
type input "[STREET_ADDRESS]"
type input "[GEOGRAPHIC_DATA]"
type input "[US_STATE]"
type input "33401"
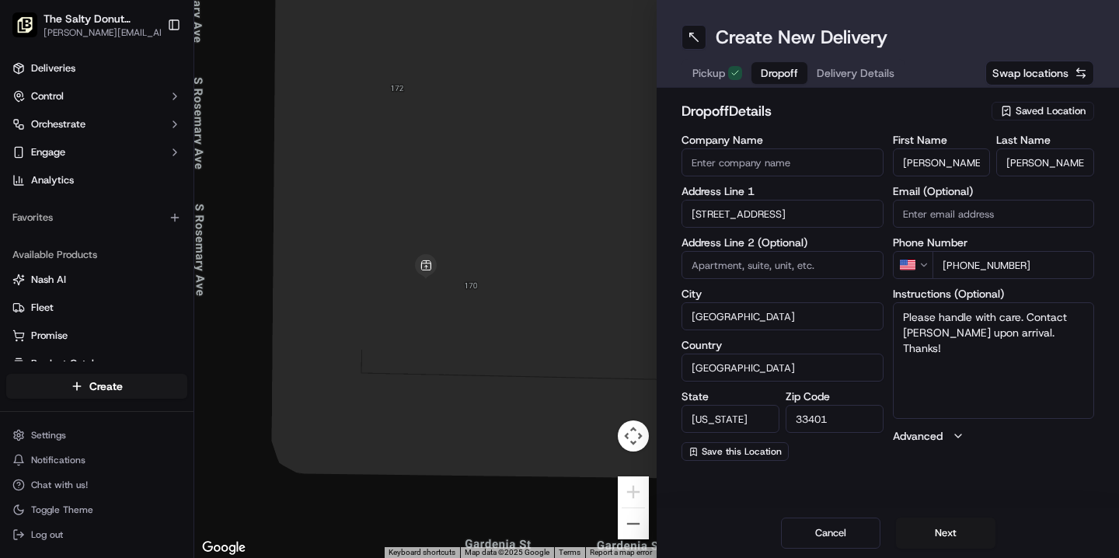
click at [881, 482] on div "Create New Delivery Pickup Dropoff Delivery Details Swap locations dropoff Deta…" at bounding box center [888, 279] width 462 height 558
click at [963, 531] on button "Next" at bounding box center [945, 532] width 99 height 31
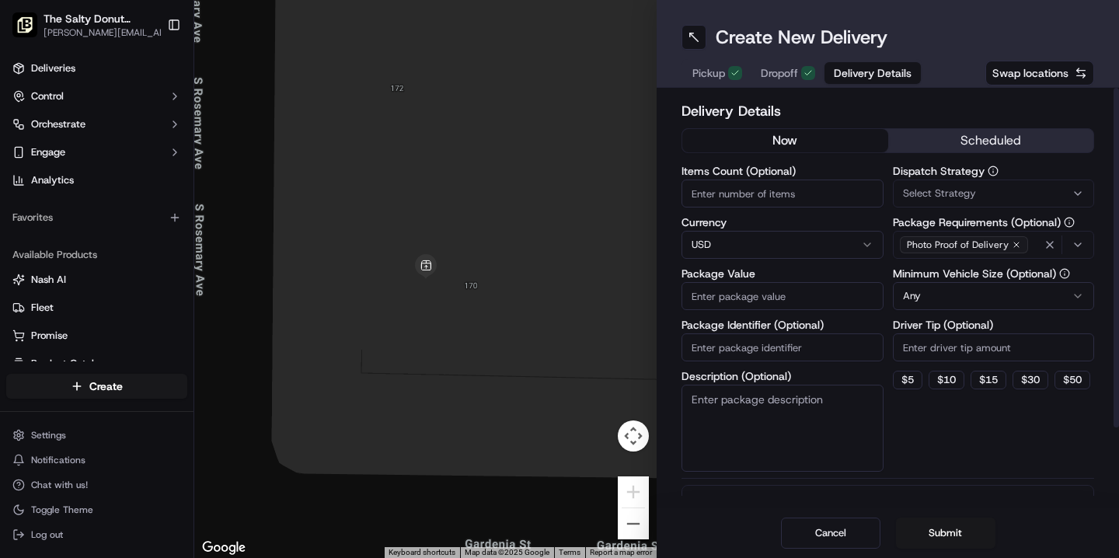
click at [975, 143] on button "scheduled" at bounding box center [991, 140] width 206 height 23
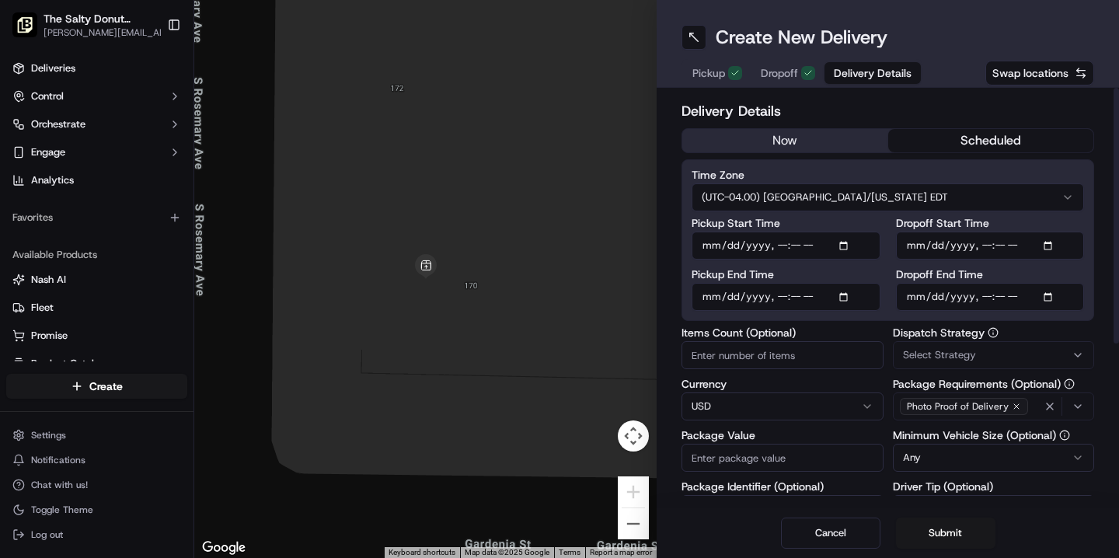
click at [911, 251] on input "Dropoff Start Time" at bounding box center [990, 246] width 189 height 28
type input "[DATE]T07:45"
click at [911, 297] on input "Dropoff End Time" at bounding box center [990, 297] width 189 height 28
type input "[DATE]T07:55"
click at [930, 348] on span "Select Strategy" at bounding box center [939, 355] width 73 height 14
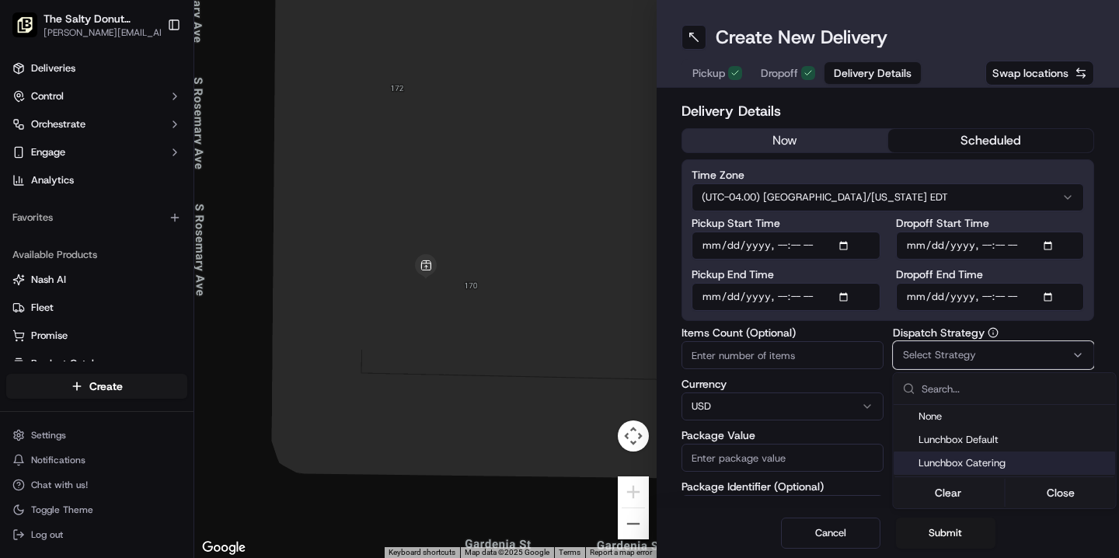
click at [945, 461] on span "Lunchbox Catering" at bounding box center [1013, 463] width 191 height 14
click at [1055, 498] on button "Close" at bounding box center [1061, 493] width 106 height 22
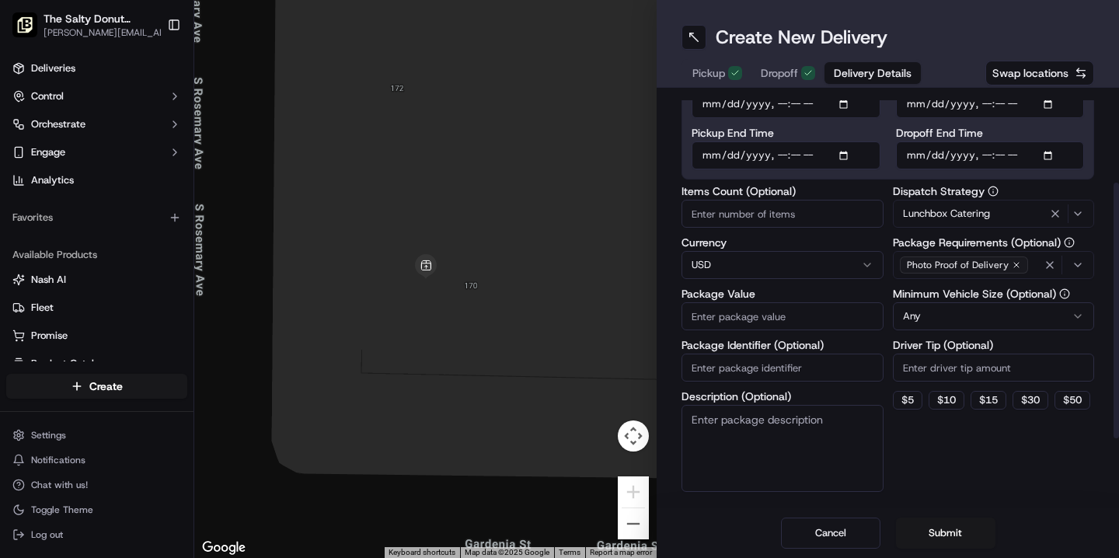
scroll to position [147, 0]
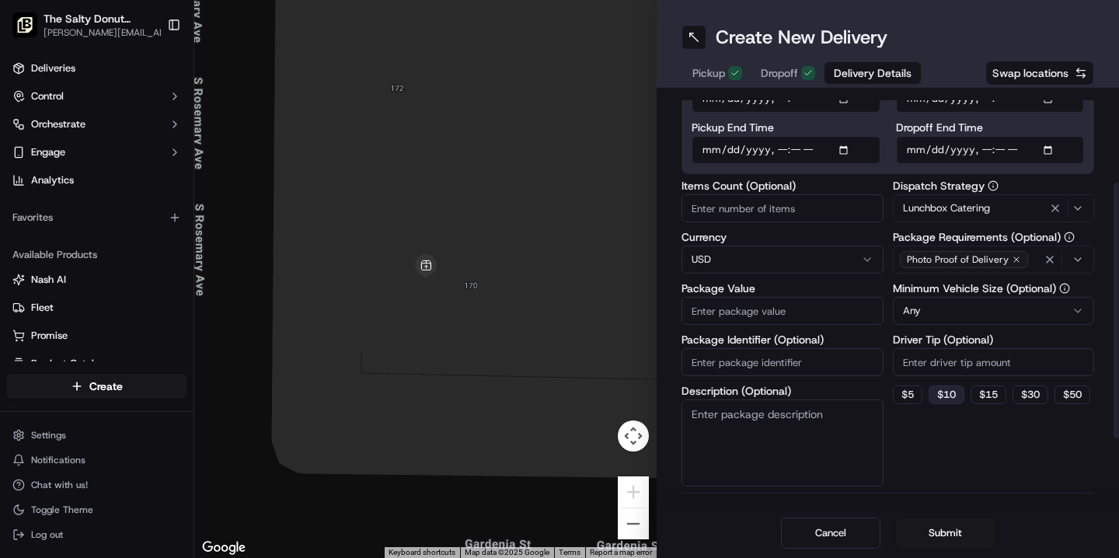
click at [951, 395] on button "$ 10" at bounding box center [946, 394] width 36 height 19
type input "10"
click at [787, 417] on textarea "Description (Optional)" at bounding box center [782, 442] width 202 height 87
type textarea "Donuts"
click at [737, 307] on input "Package Value" at bounding box center [782, 311] width 202 height 28
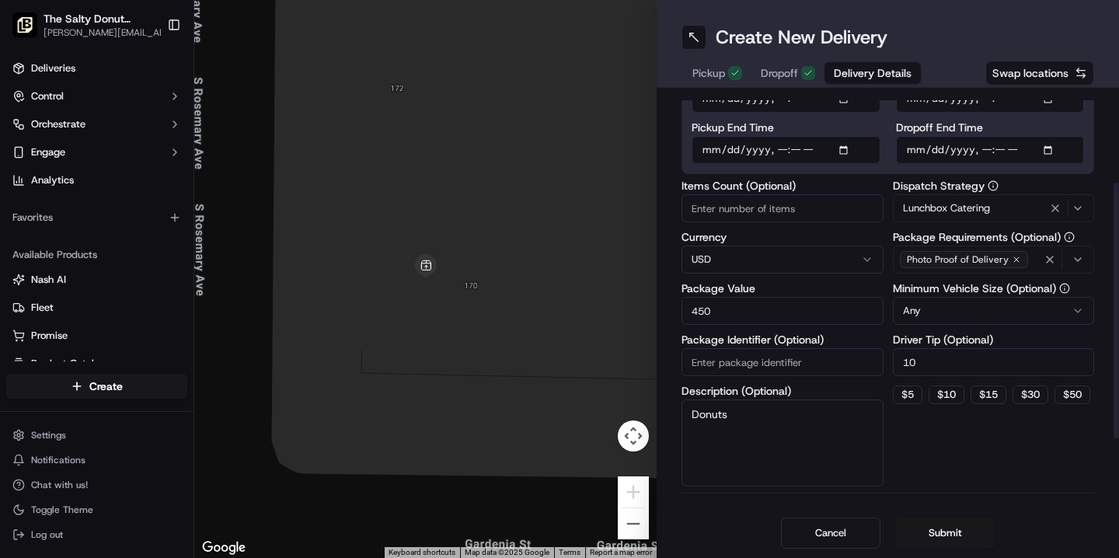
type input "450"
click at [949, 459] on div "Dispatch Strategy Lunchbox Catering Package Requirements (Optional) Photo Proof…" at bounding box center [994, 333] width 202 height 306
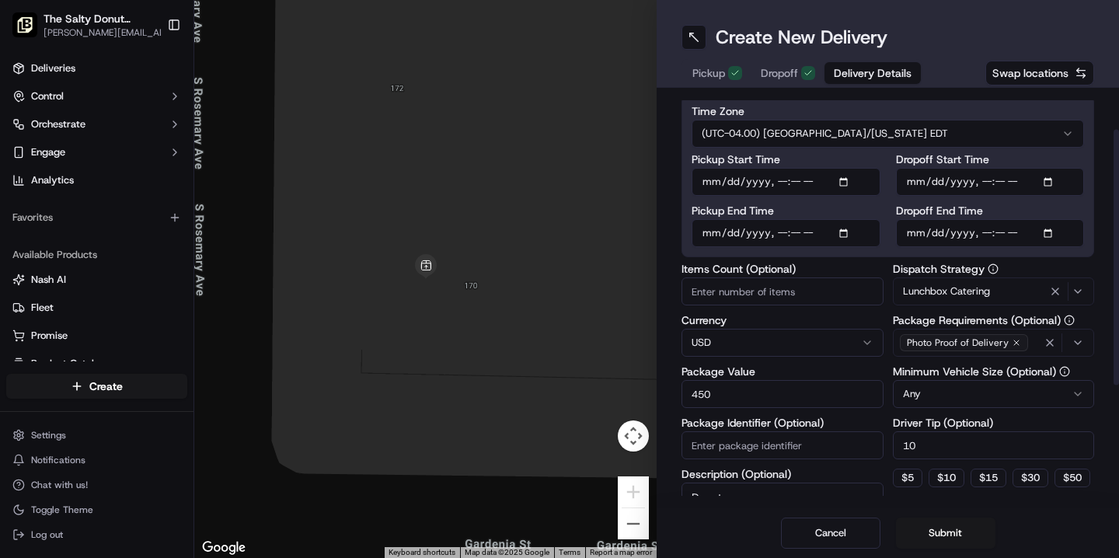
scroll to position [63, 0]
click at [953, 535] on button "Submit" at bounding box center [945, 532] width 99 height 31
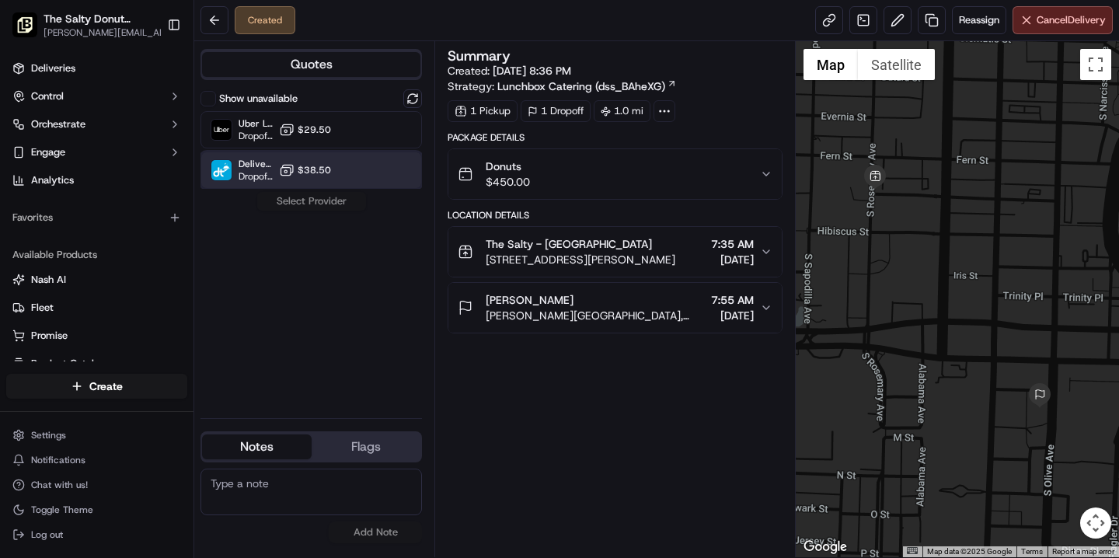
click at [335, 171] on div "DeliverThat Dropoff ETA - $38.50" at bounding box center [310, 170] width 221 height 37
click at [318, 201] on button "Assign Provider" at bounding box center [311, 201] width 110 height 19
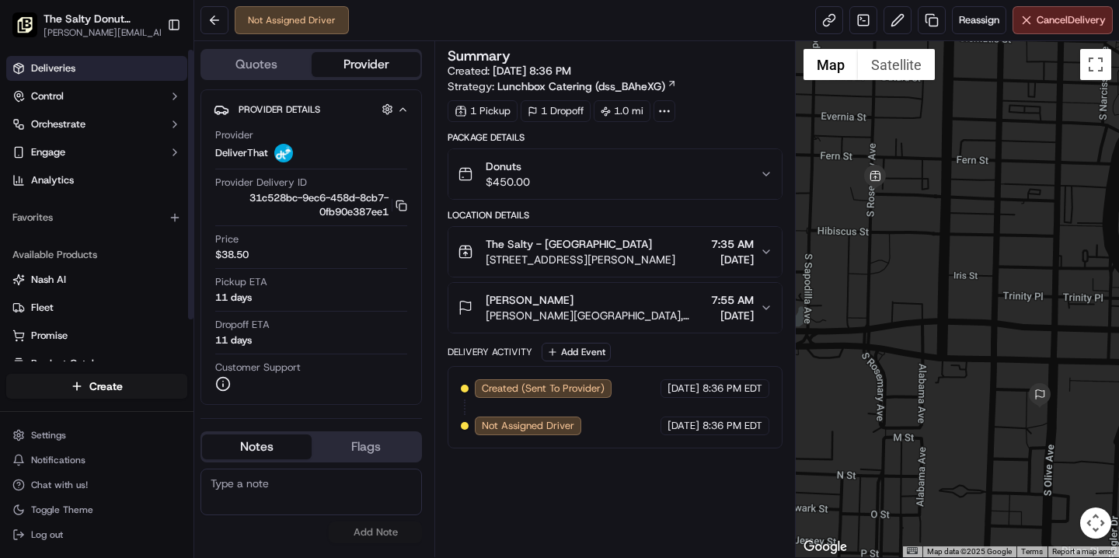
click at [78, 71] on link "Deliveries" at bounding box center [96, 68] width 181 height 25
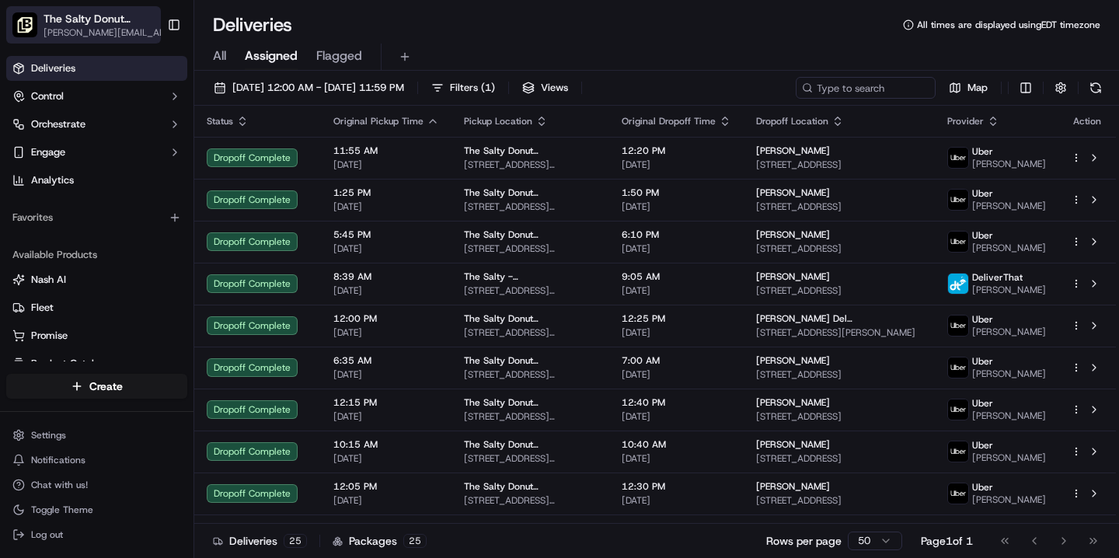
click at [104, 30] on span "[PERSON_NAME][EMAIL_ADDRESS][DOMAIN_NAME]" at bounding box center [110, 32] width 132 height 12
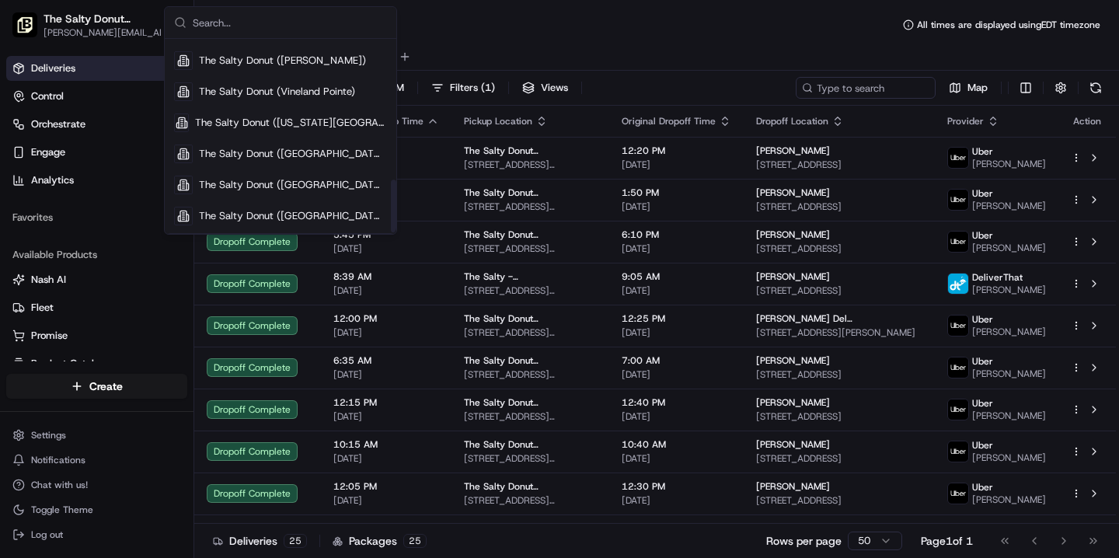
scroll to position [519, 0]
click at [266, 220] on span "The Salty Donut ([GEOGRAPHIC_DATA])" at bounding box center [293, 214] width 188 height 14
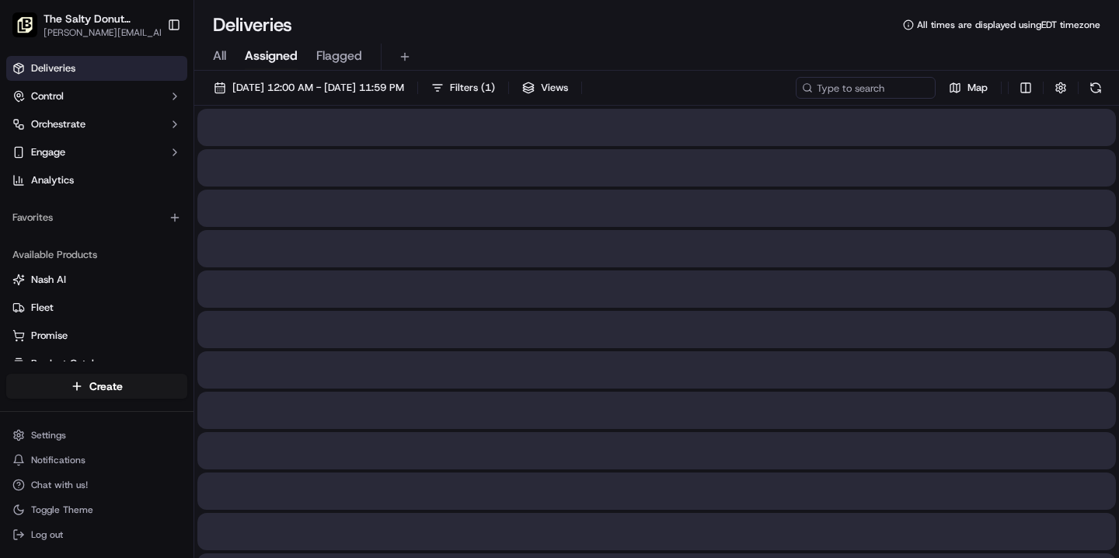
click at [222, 56] on span "All" at bounding box center [219, 56] width 13 height 19
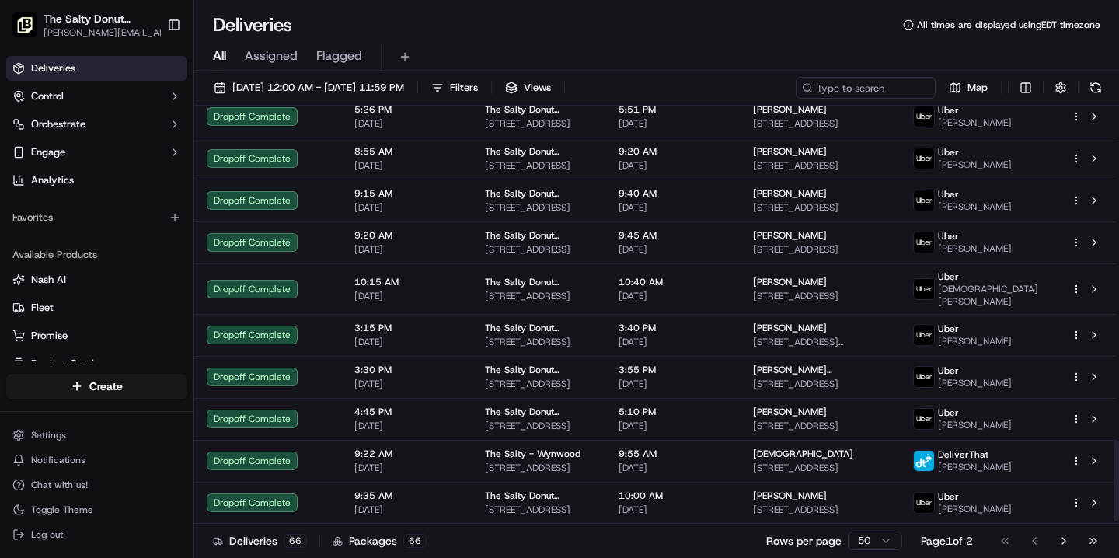
scroll to position [1737, 0]
click at [1064, 543] on button "Go to next page" at bounding box center [1063, 541] width 26 height 22
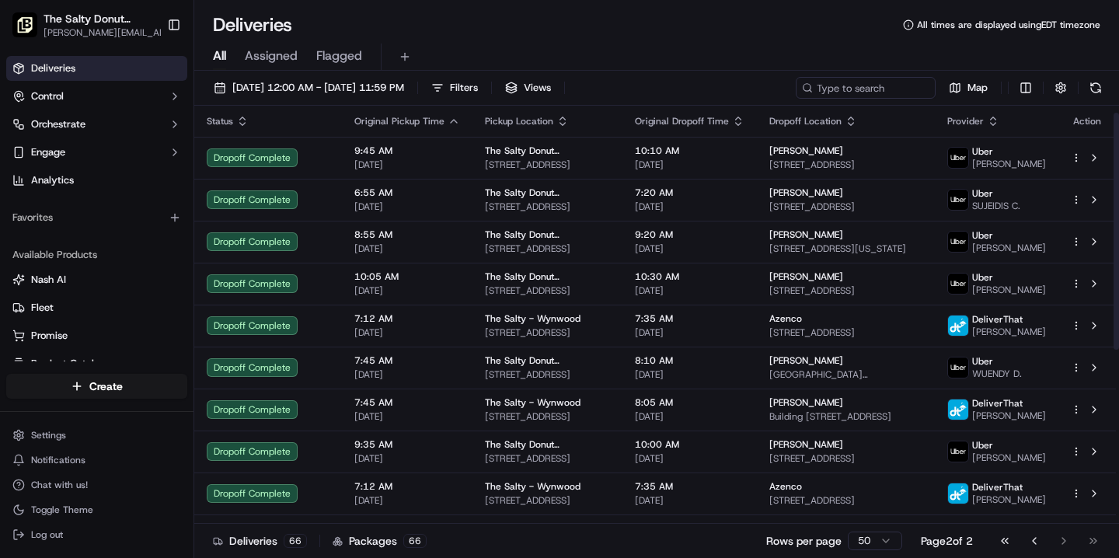
scroll to position [319, 0]
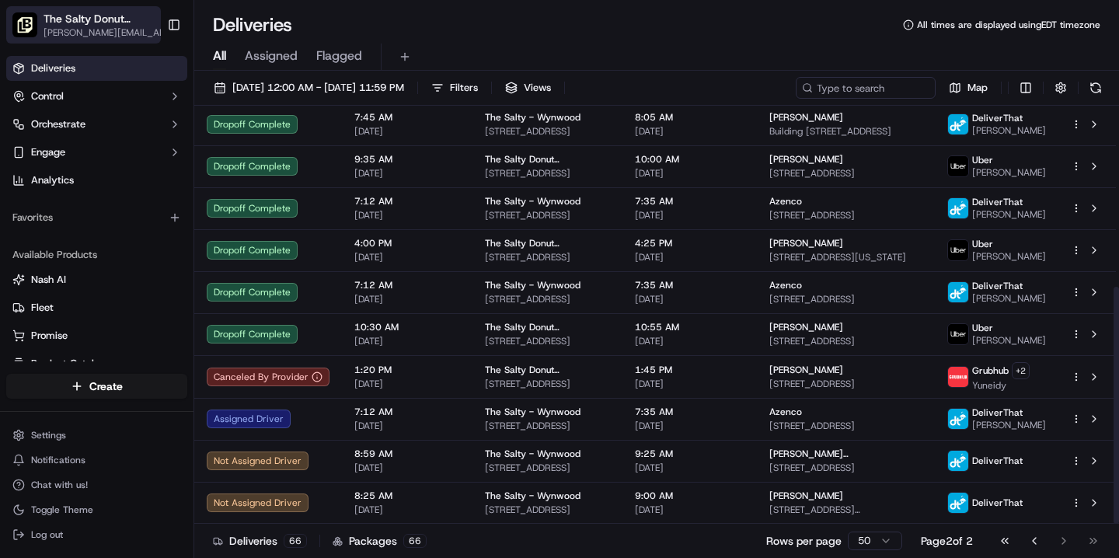
click at [118, 22] on span "The Salty Donut ([GEOGRAPHIC_DATA])" at bounding box center [101, 19] width 115 height 16
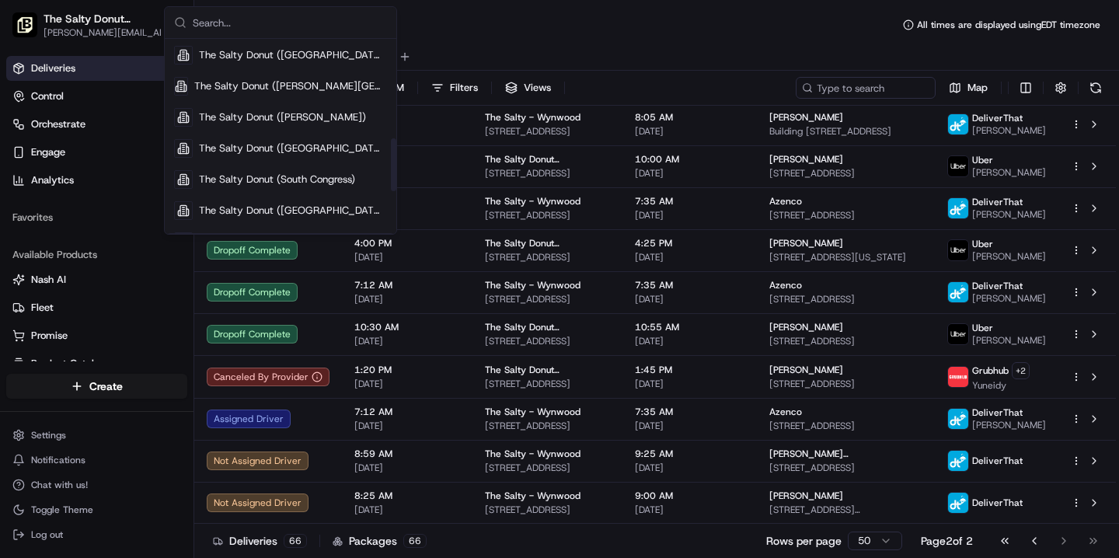
scroll to position [519, 0]
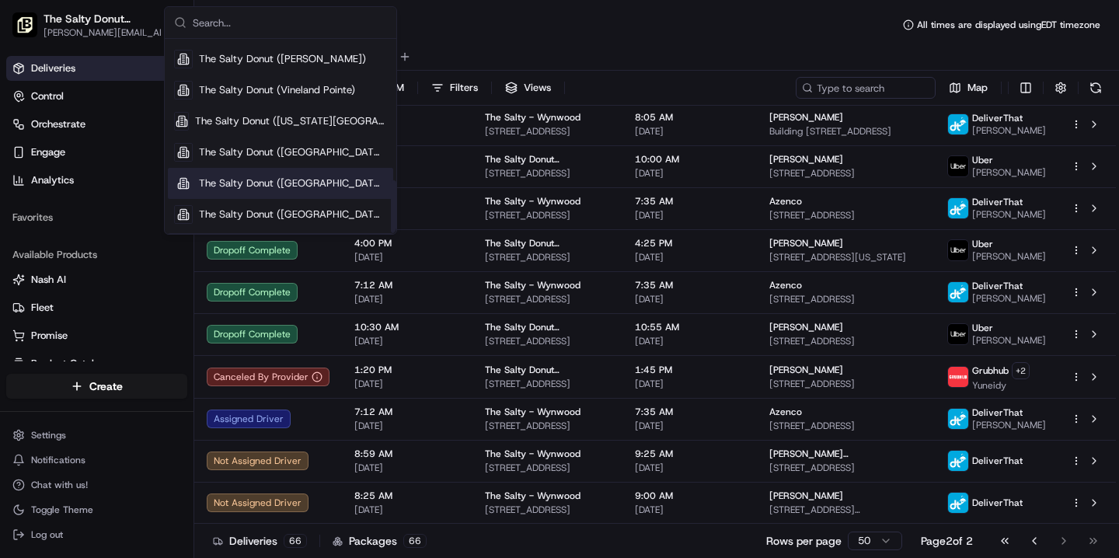
click at [303, 188] on span "The Salty Donut ([GEOGRAPHIC_DATA])" at bounding box center [293, 183] width 188 height 14
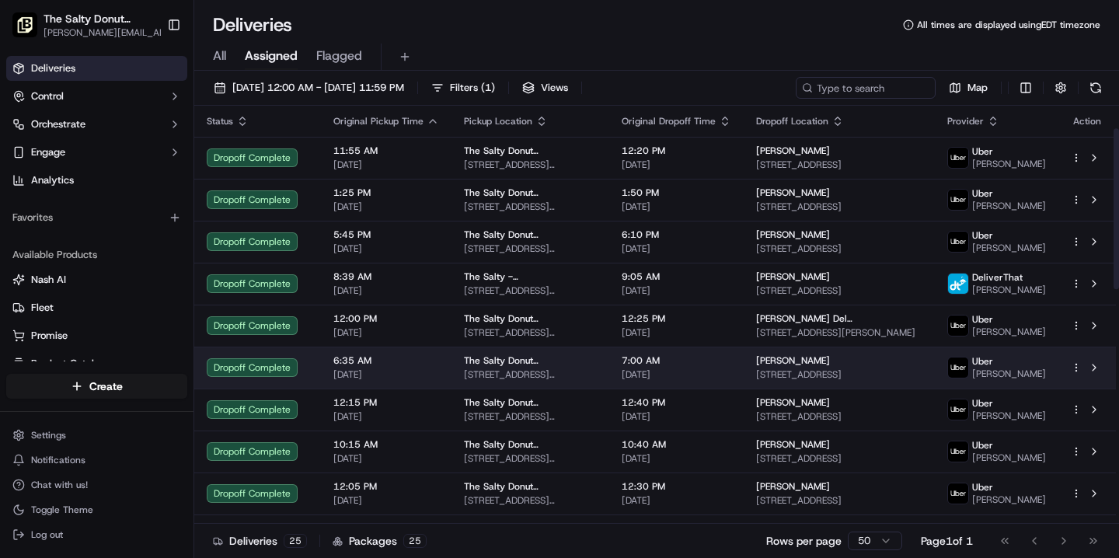
scroll to position [671, 0]
